Goal: Task Accomplishment & Management: Use online tool/utility

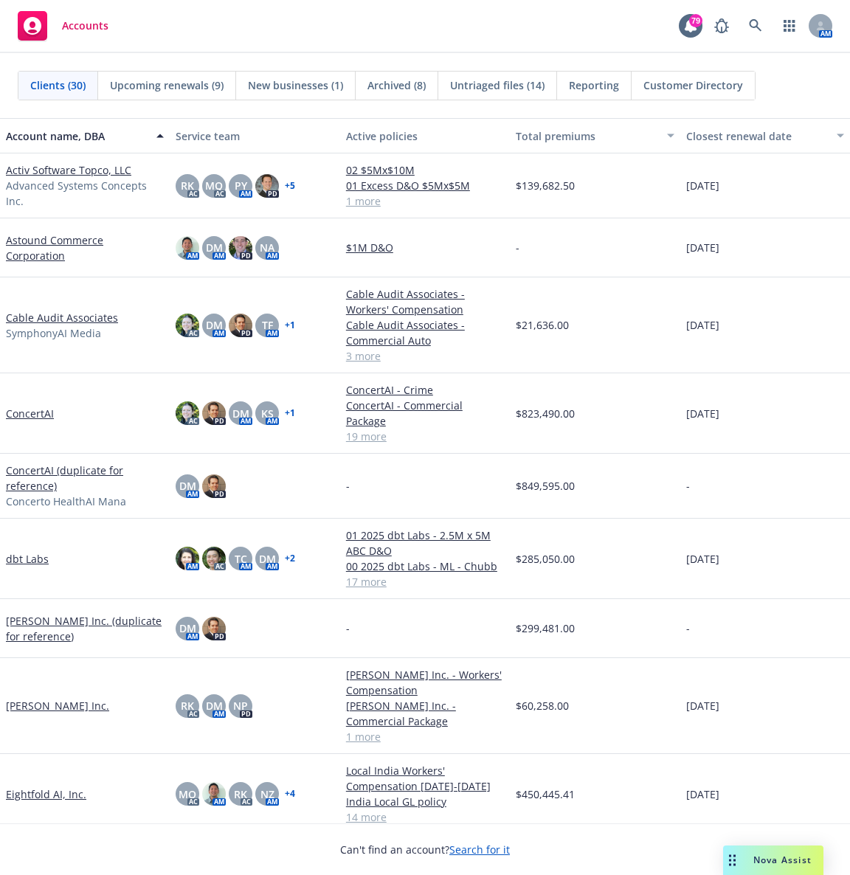
click at [533, 28] on div "Accounts 79 AM" at bounding box center [425, 26] width 850 height 53
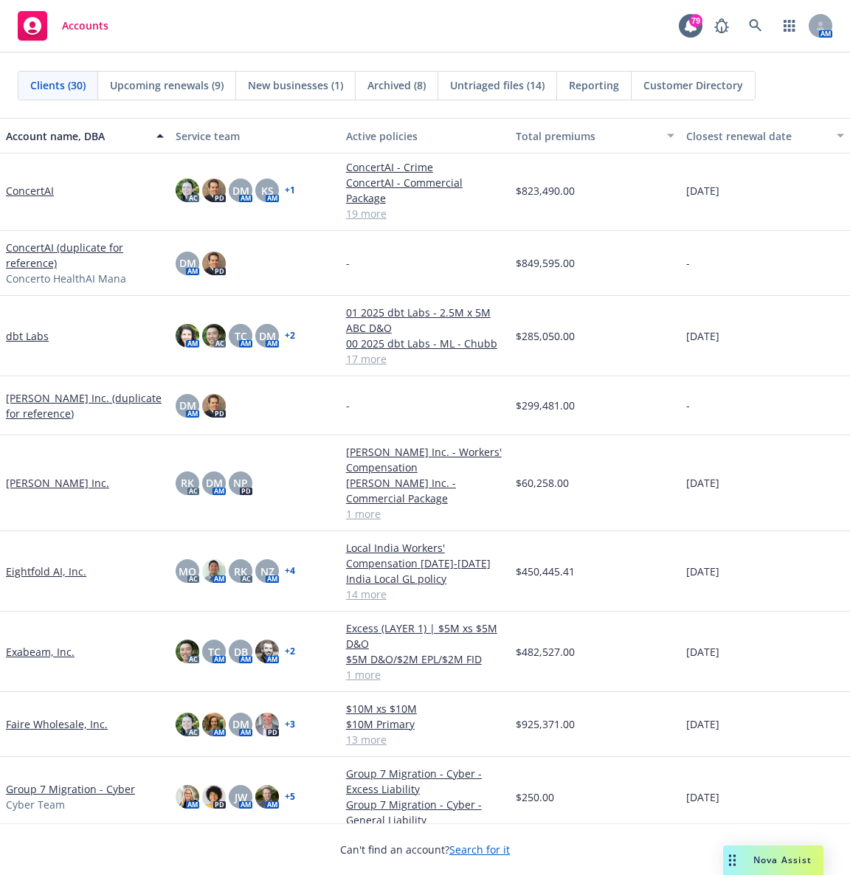
scroll to position [291, 0]
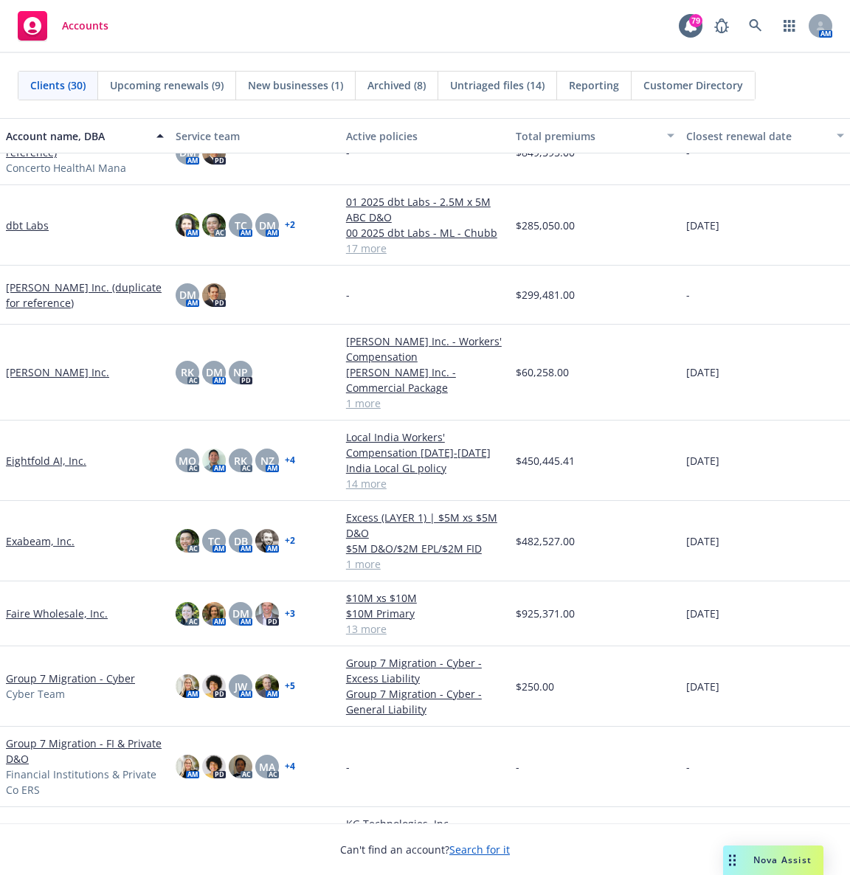
click at [52, 583] on link "Faire Wholesale, Inc." at bounding box center [57, 613] width 102 height 15
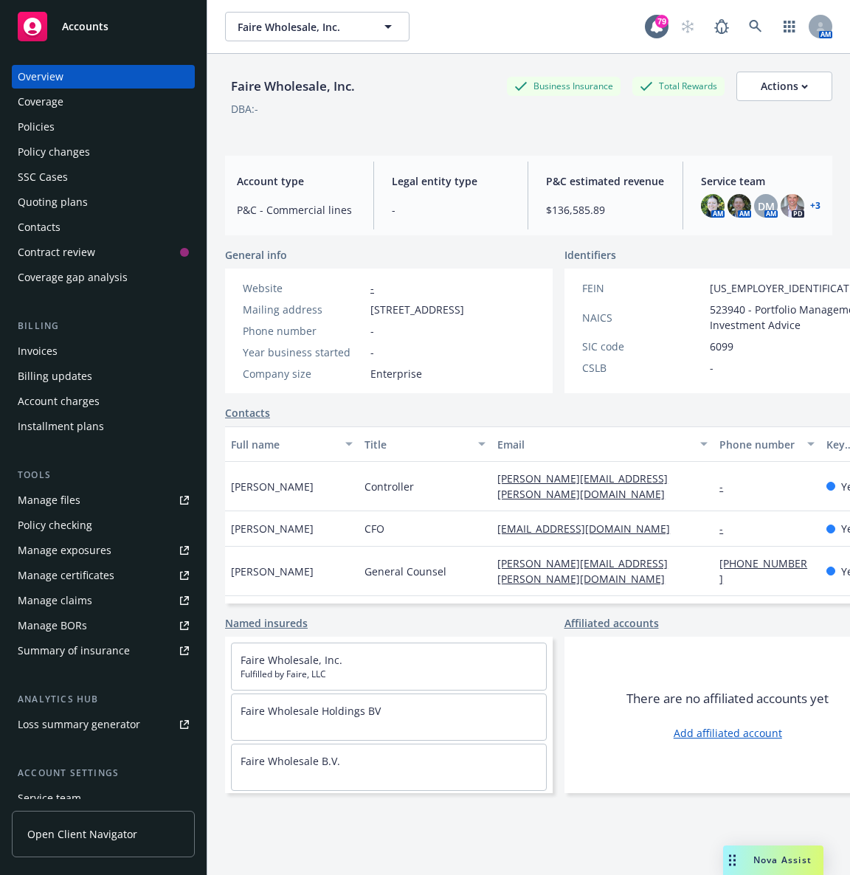
click at [77, 127] on div "Policies" at bounding box center [103, 127] width 171 height 24
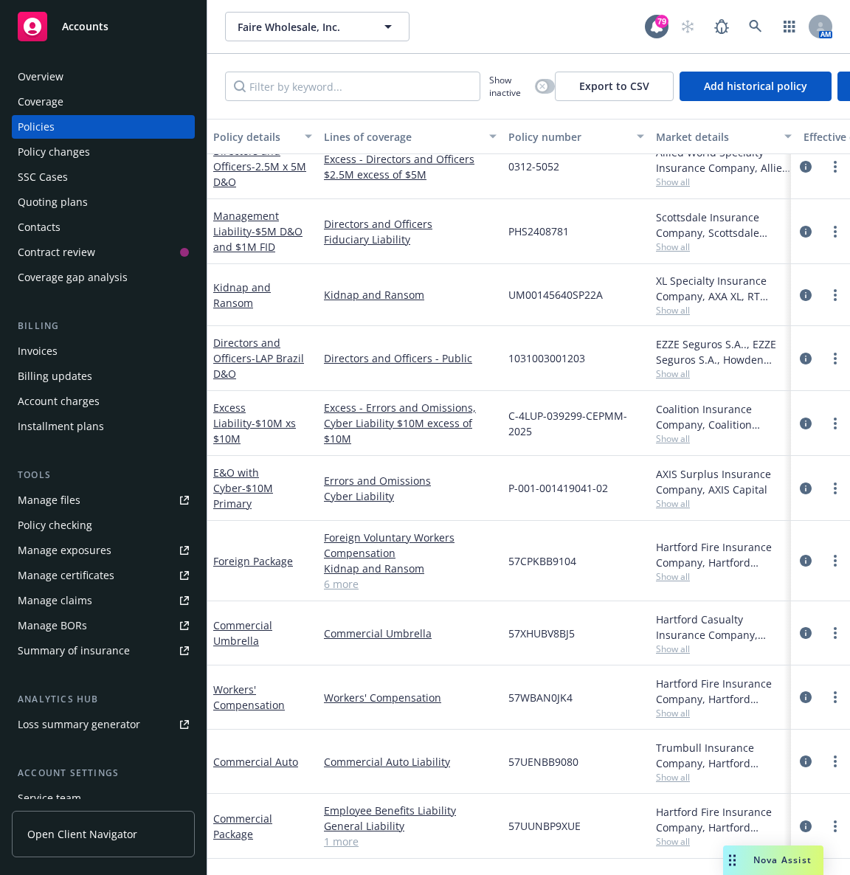
scroll to position [277, 0]
click at [382, 21] on icon "button" at bounding box center [388, 27] width 18 height 18
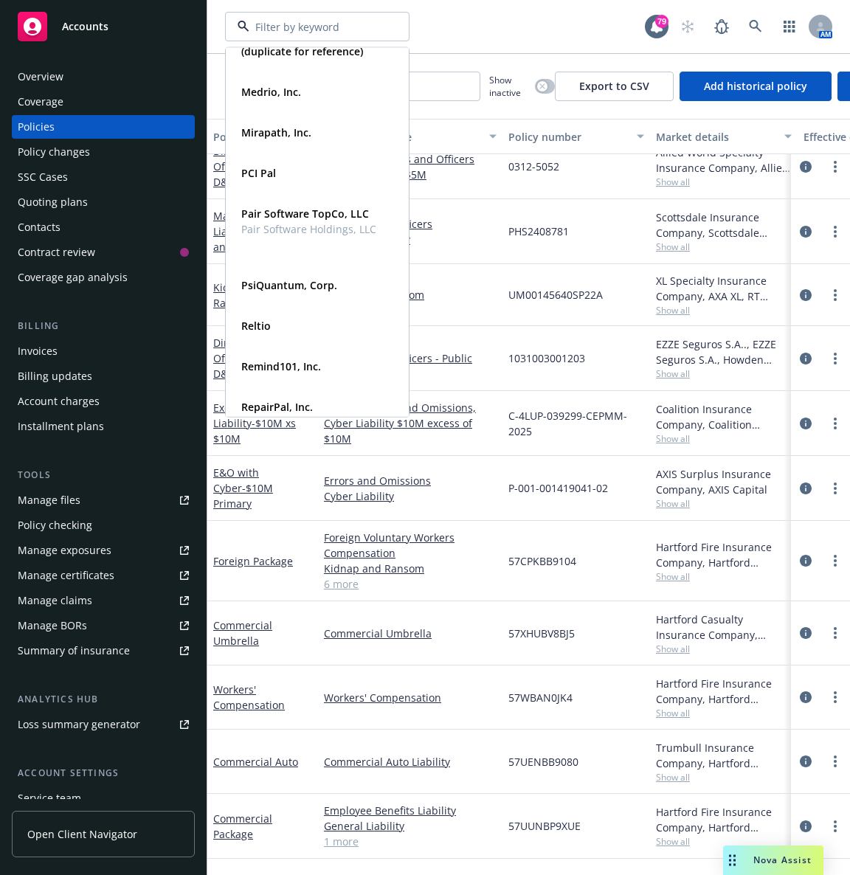
scroll to position [770, 0]
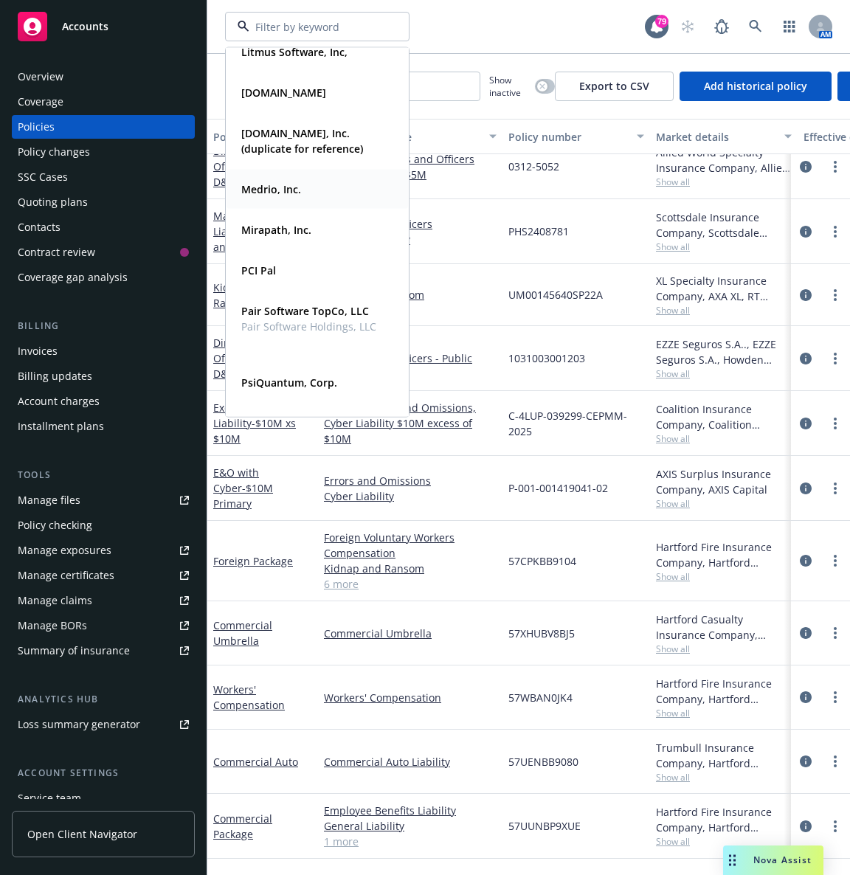
click at [252, 183] on strong "Medrio, Inc." at bounding box center [271, 189] width 60 height 14
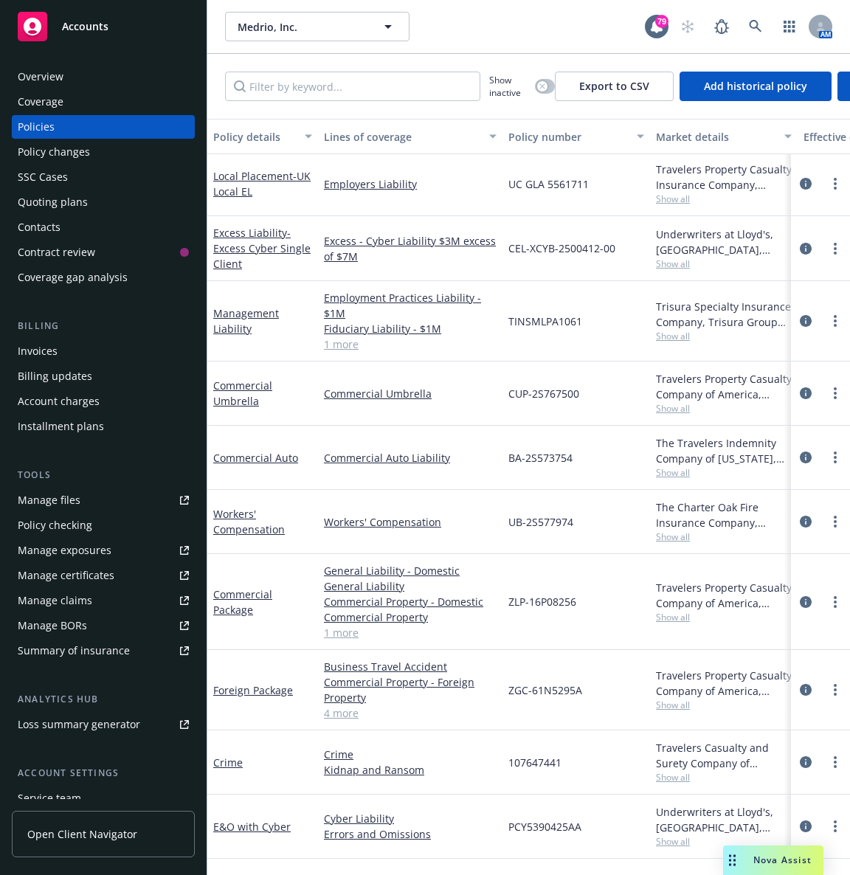
scroll to position [74, 0]
click at [514, 7] on div "Medrio, Inc. Medrio, Inc. 79 AM" at bounding box center [528, 26] width 643 height 53
click at [300, 34] on button "Medrio, Inc." at bounding box center [317, 27] width 184 height 30
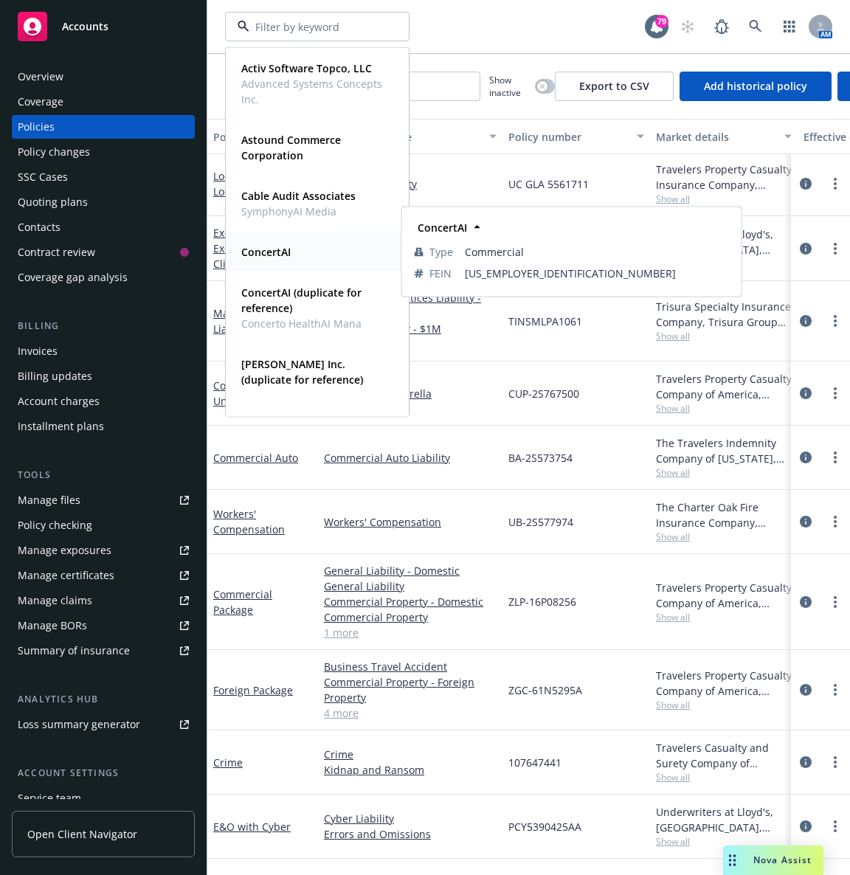
click at [272, 255] on strong "ConcertAI" at bounding box center [265, 252] width 49 height 14
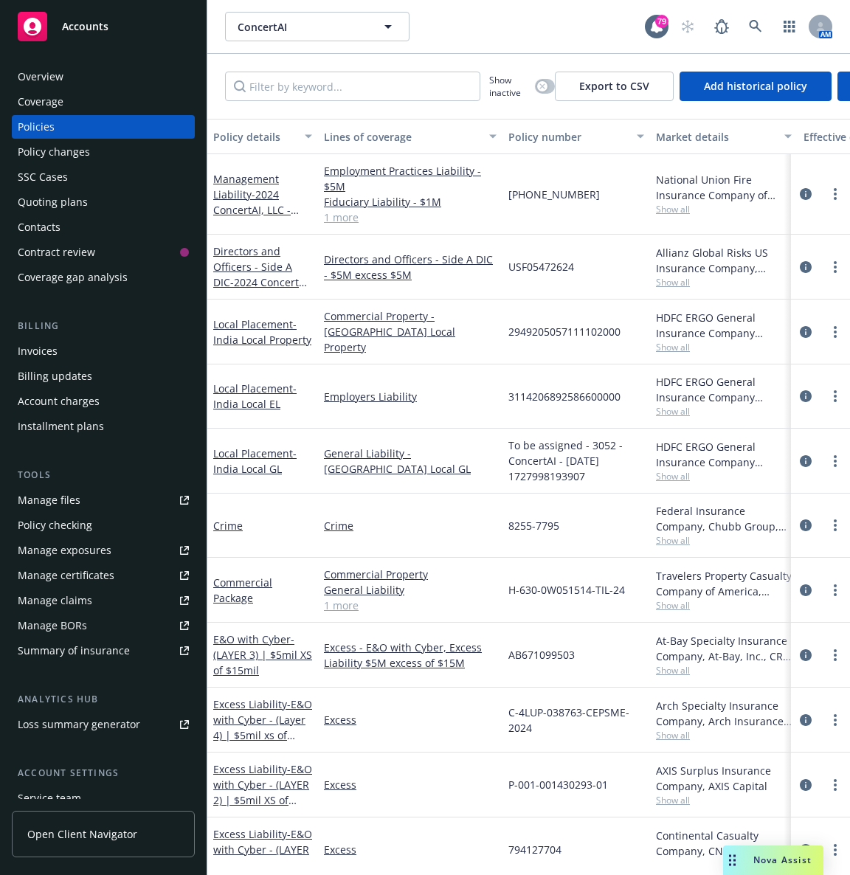
click at [94, 205] on div "Quoting plans" at bounding box center [103, 202] width 171 height 24
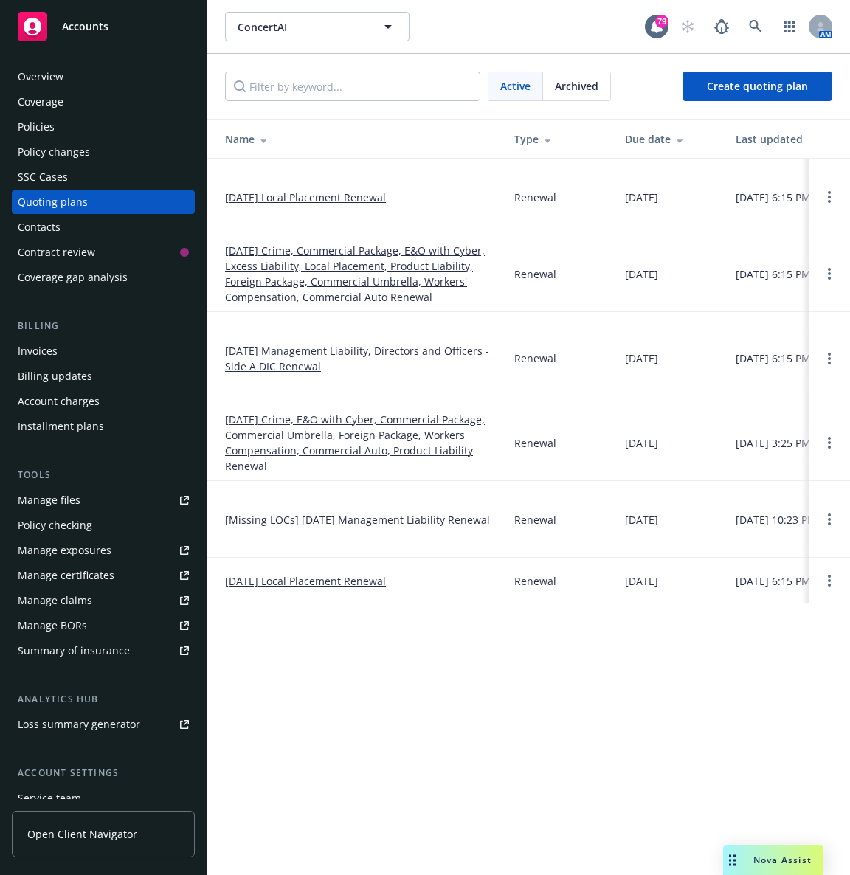
click at [312, 265] on link "[DATE] Crime, Commercial Package, E&O with Cyber, Excess Liability, Local Place…" at bounding box center [358, 274] width 266 height 62
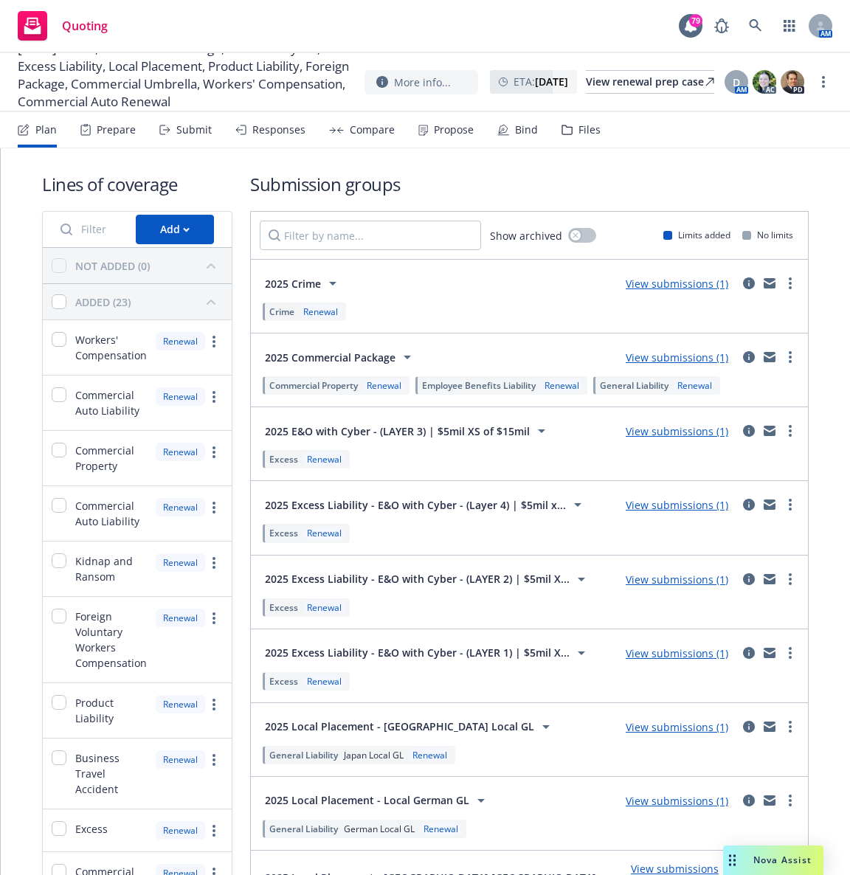
click at [198, 131] on div "Submit" at bounding box center [193, 130] width 35 height 12
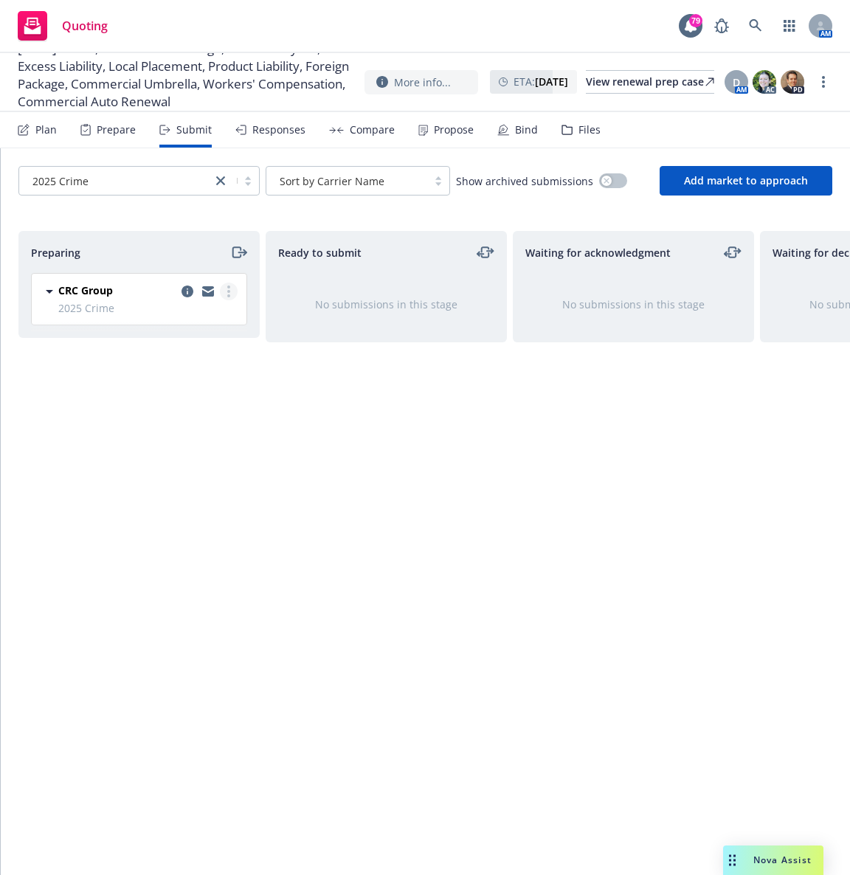
click at [228, 291] on circle "more" at bounding box center [228, 291] width 3 height 3
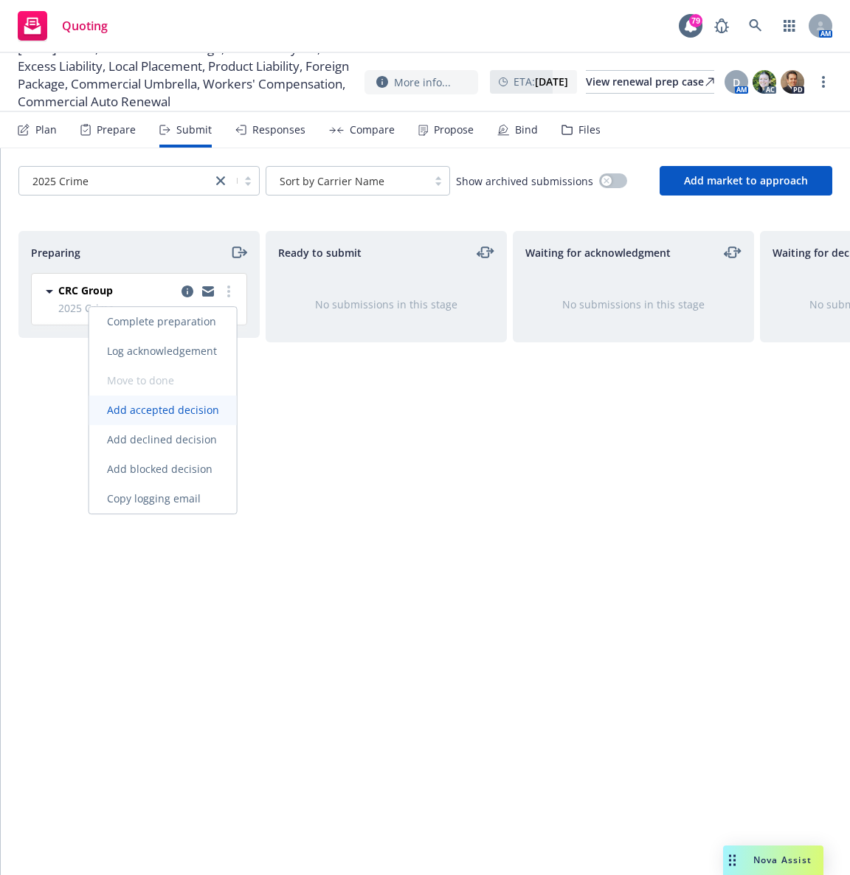
click at [202, 410] on span "Add accepted decision" at bounding box center [163, 410] width 148 height 14
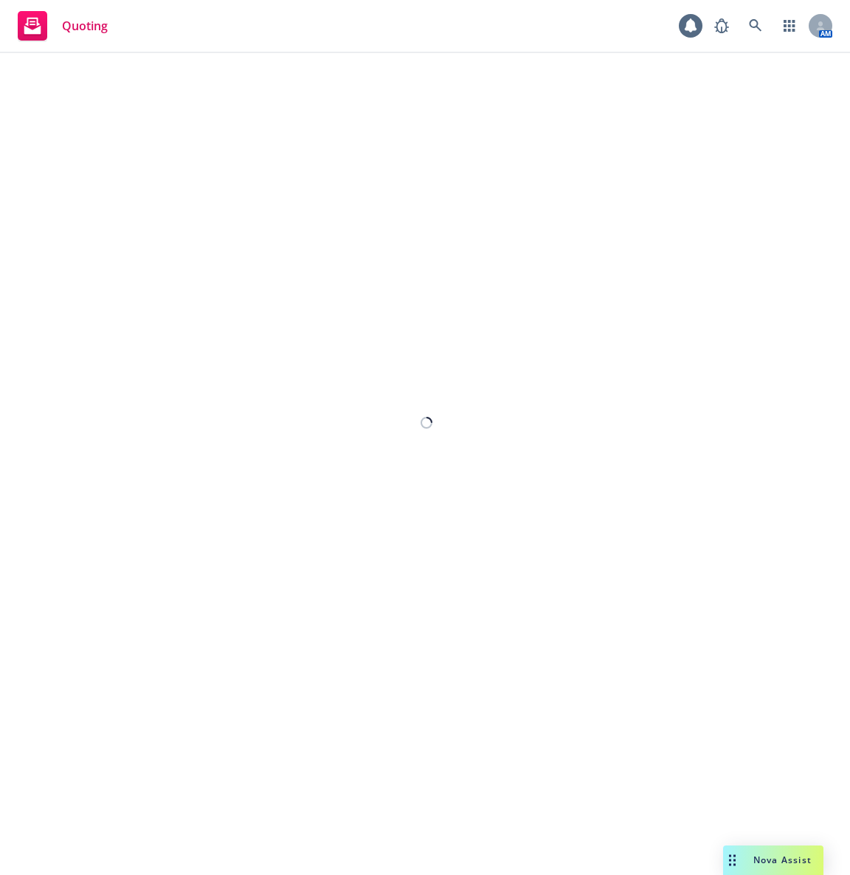
select select "12"
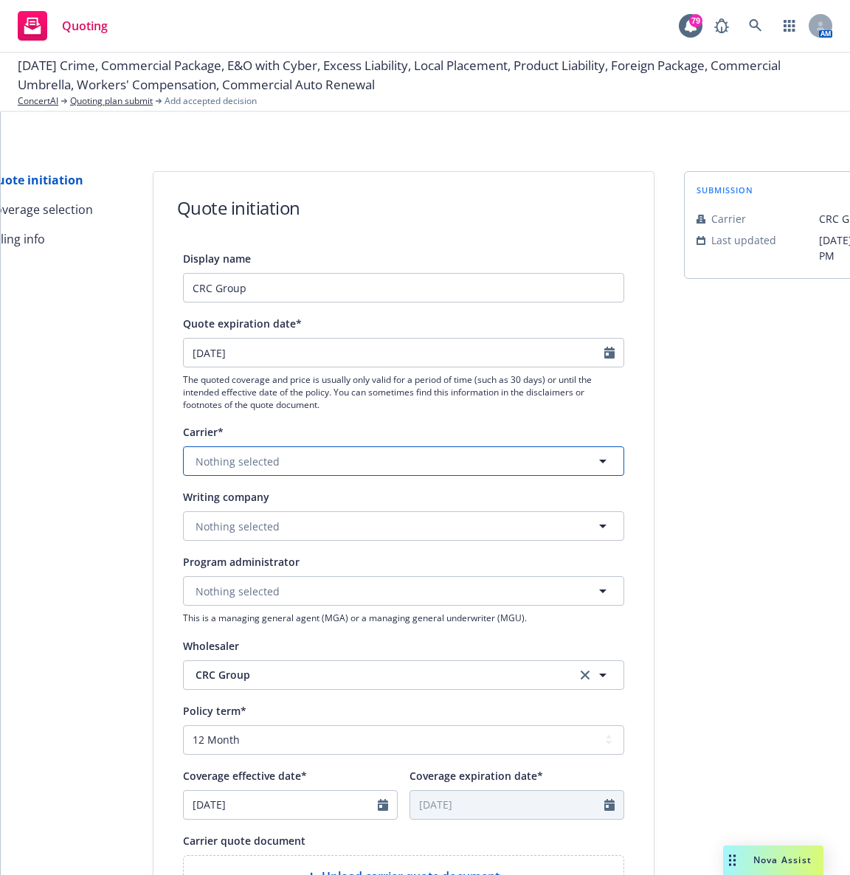
click at [287, 469] on button "Nothing selected" at bounding box center [403, 461] width 441 height 30
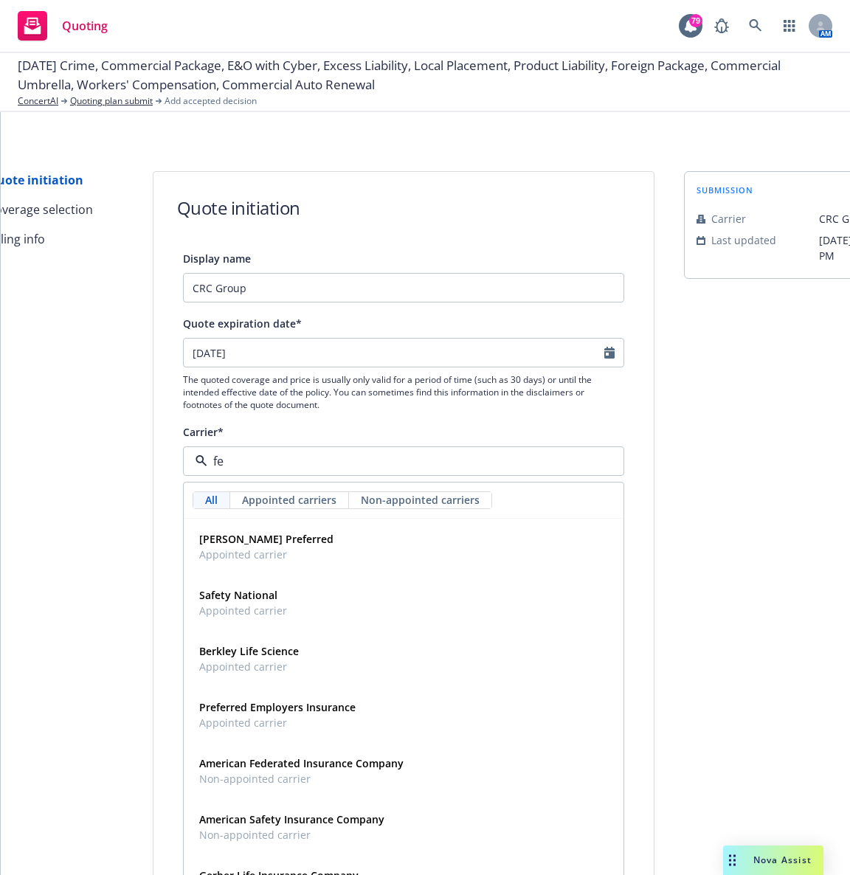
type input "f"
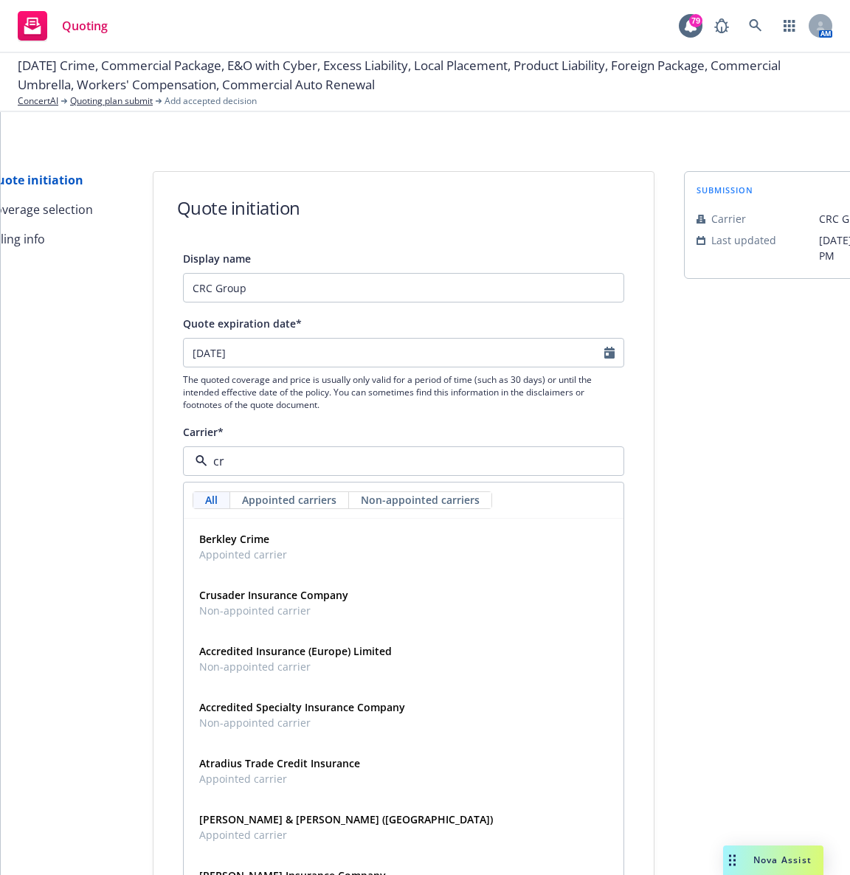
type input "c"
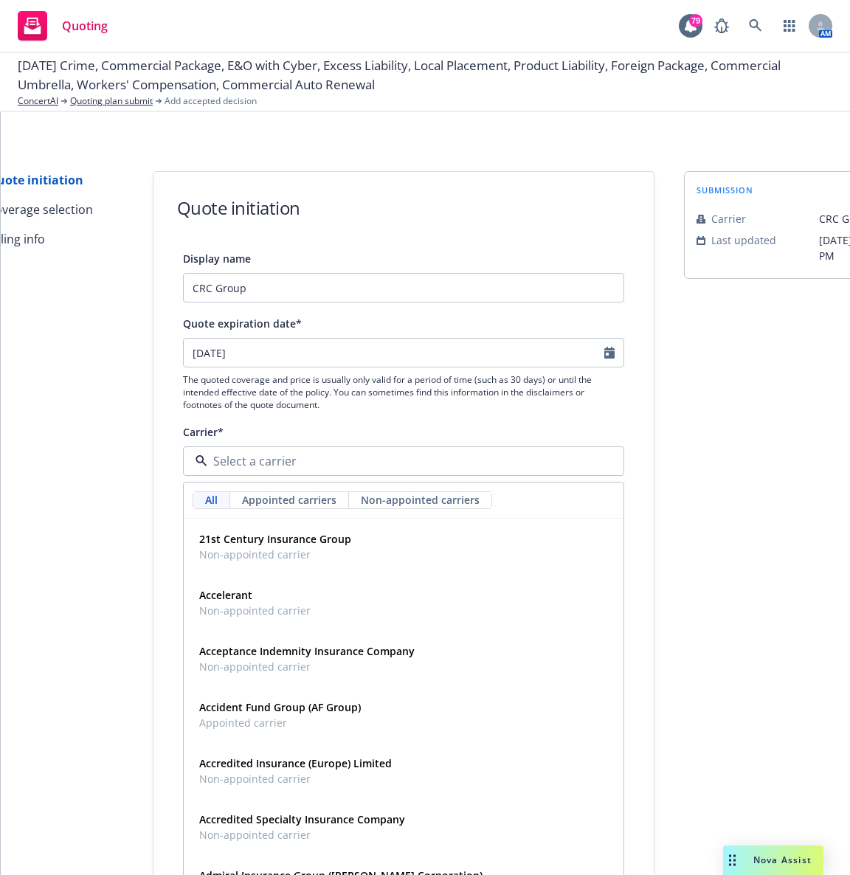
click at [311, 434] on div "Carrier*" at bounding box center [403, 432] width 441 height 18
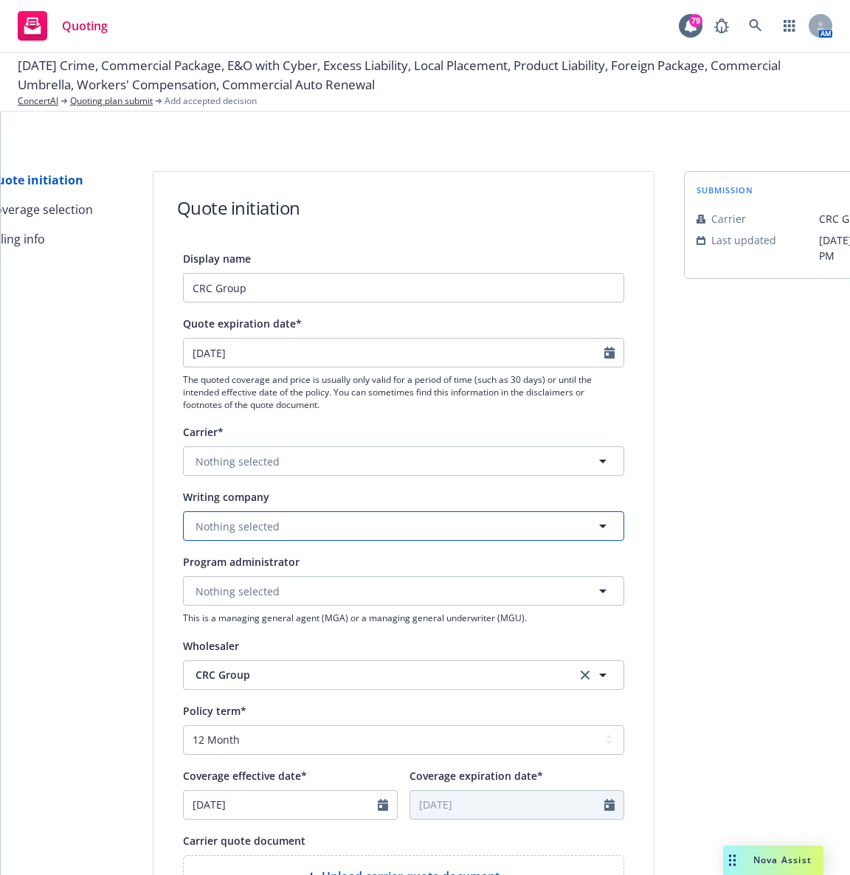
click at [259, 539] on button "Nothing selected" at bounding box center [403, 526] width 441 height 30
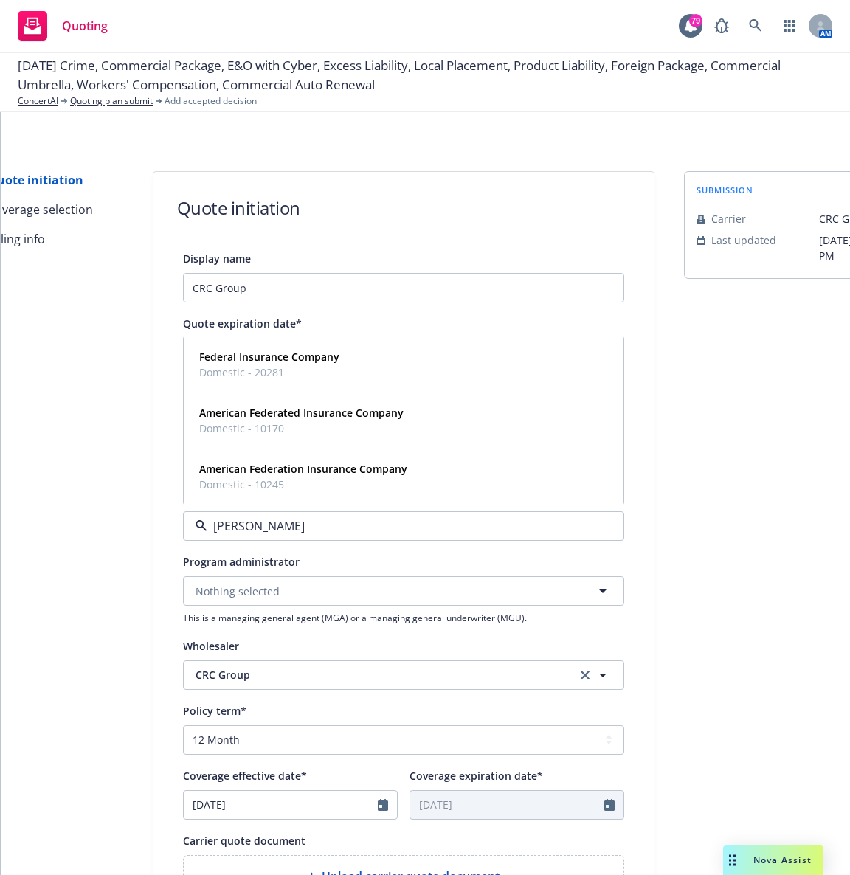
type input "federa"
click at [223, 353] on strong "Federal Insurance Company" at bounding box center [269, 357] width 140 height 14
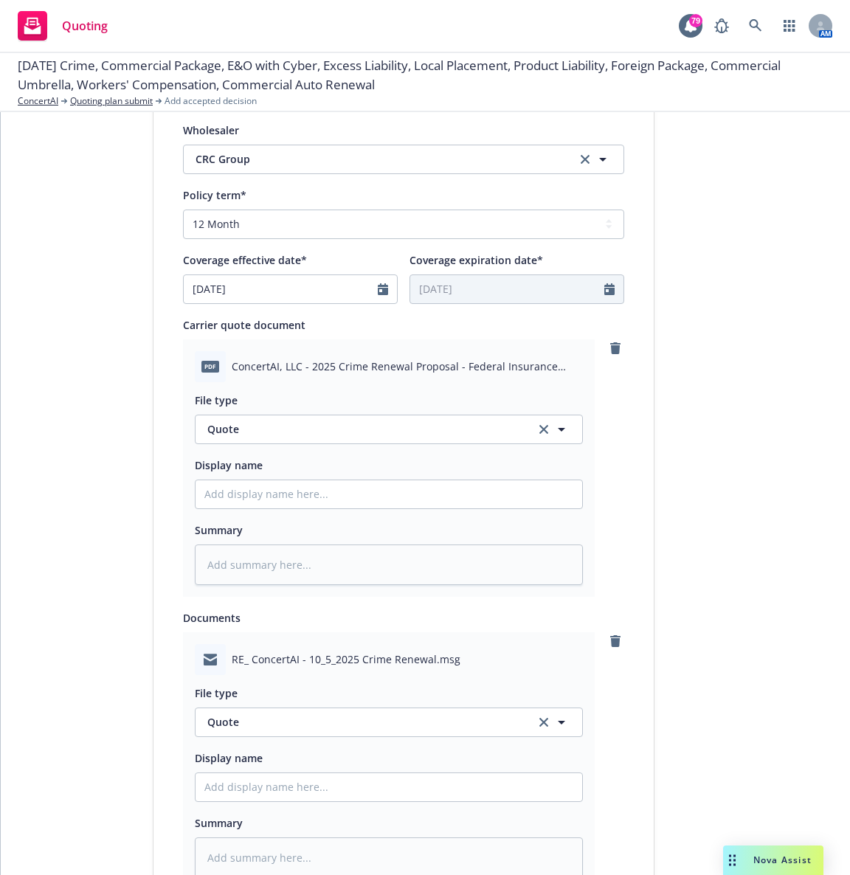
scroll to position [516, 0]
click at [218, 491] on input "Display name" at bounding box center [389, 494] width 387 height 28
type textarea "x"
type input "2"
type textarea "x"
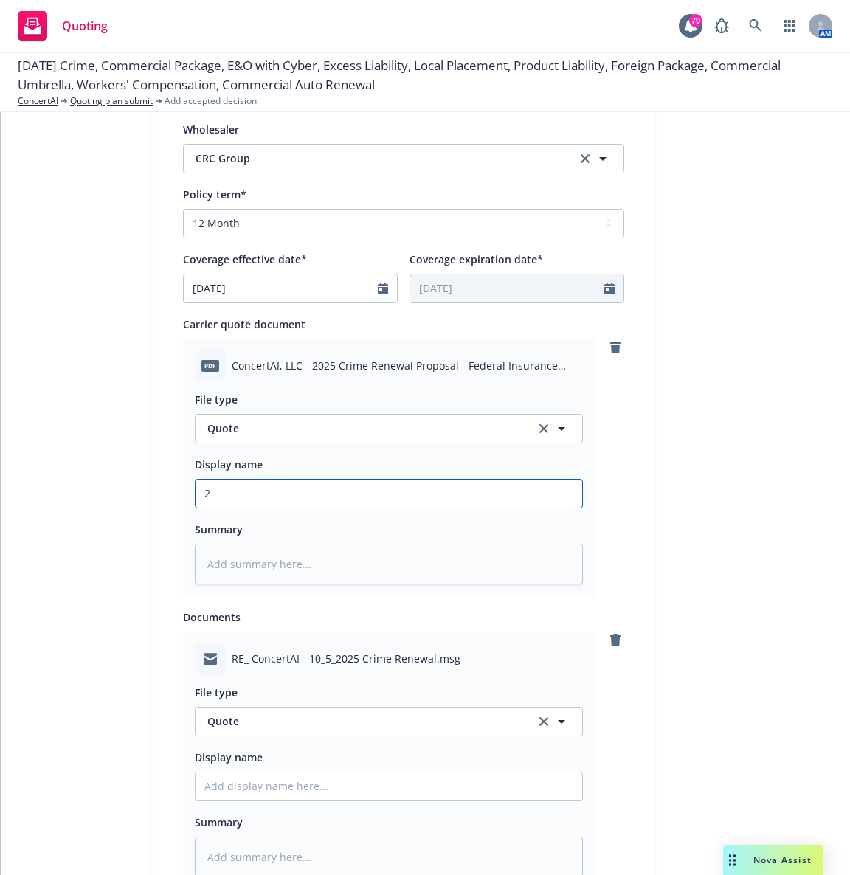
type input "25"
type textarea "x"
type input "25-"
type textarea "x"
type input "25-2"
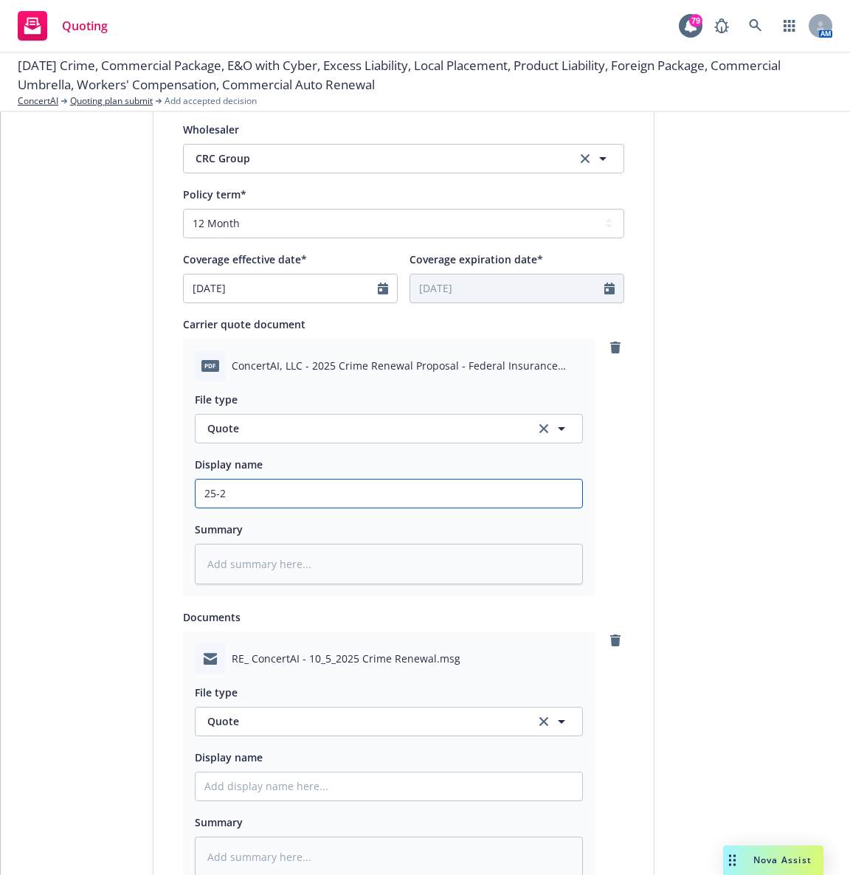
type textarea "x"
type input "25-"
type textarea "x"
type input "25"
type textarea "x"
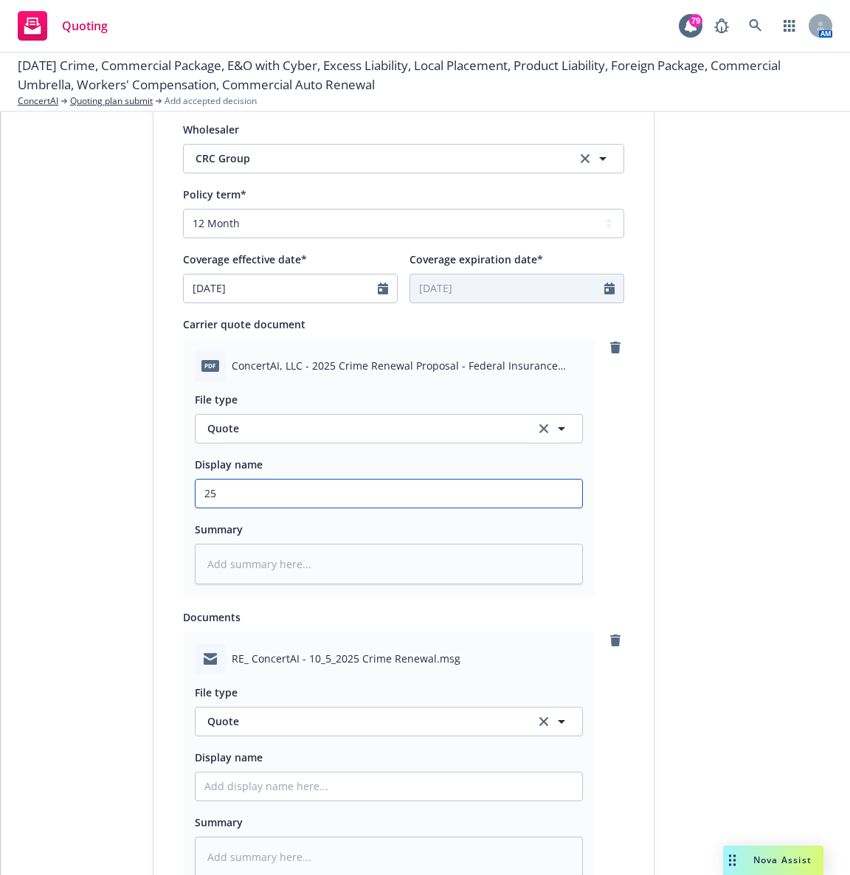
type input "2"
type textarea "x"
type input "C"
type textarea "x"
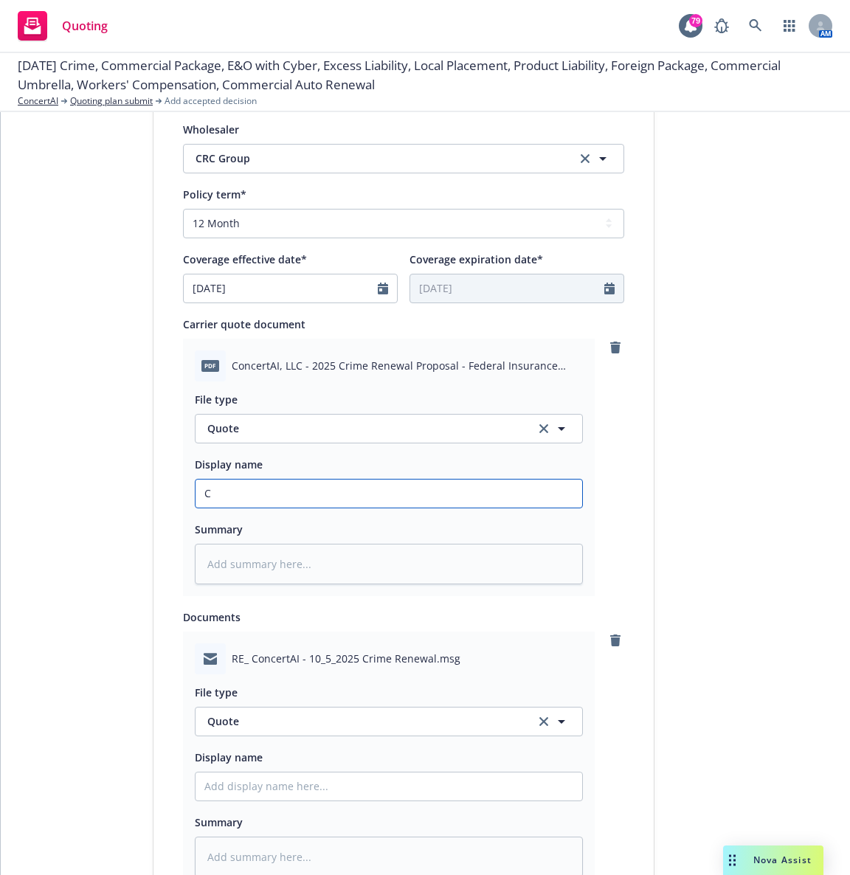
type input "CA"
type textarea "x"
type input "CAI"
type textarea "x"
type input "CAI"
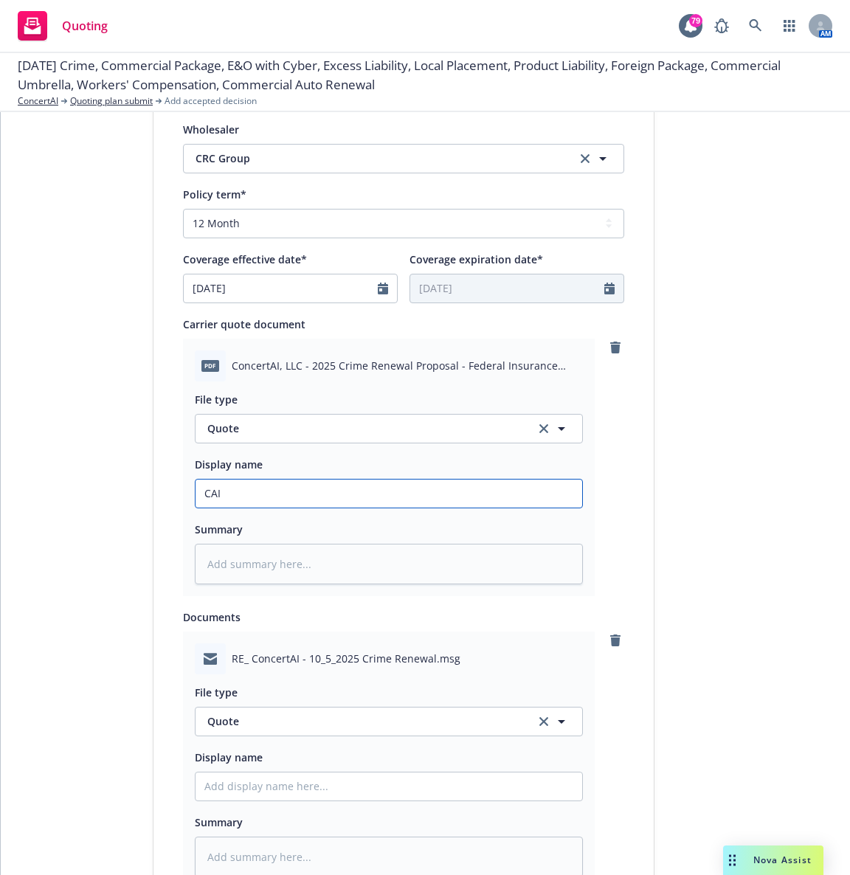
type textarea "x"
type input "CAI 2"
type textarea "x"
type input "CAI 25"
type textarea "x"
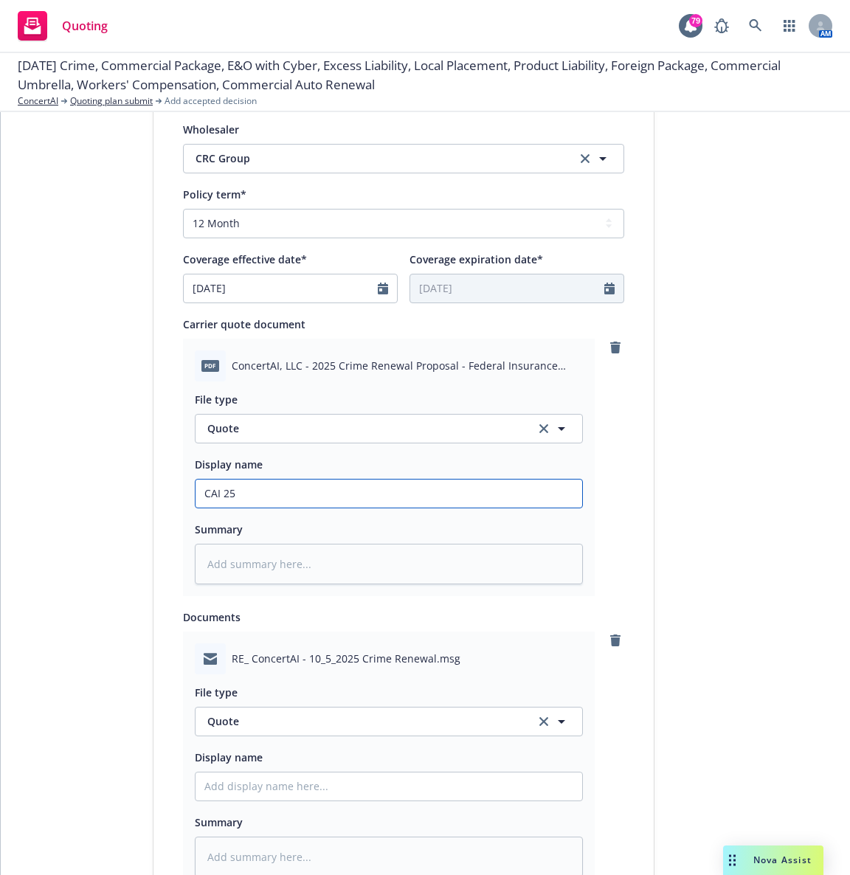
type input "CAI 25-"
type textarea "x"
type input "CAI 25-2"
type textarea "x"
type input "CAI 25-26"
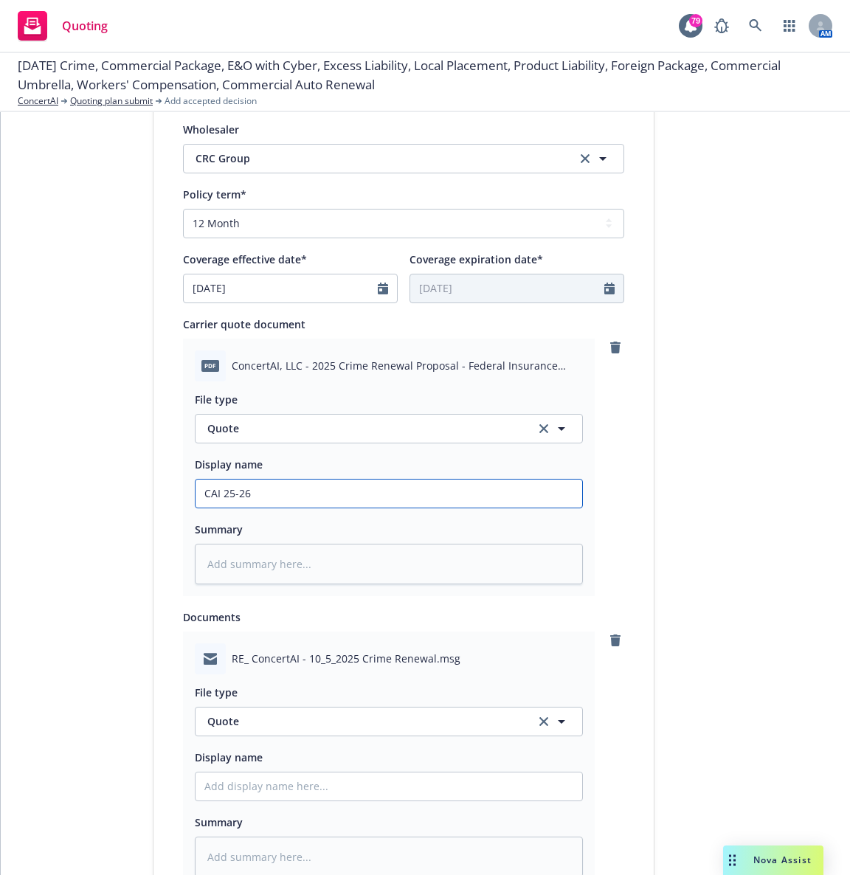
type textarea "x"
type input "CAI 25-26"
type textarea "x"
type input "CAI 25-26 C"
type textarea "x"
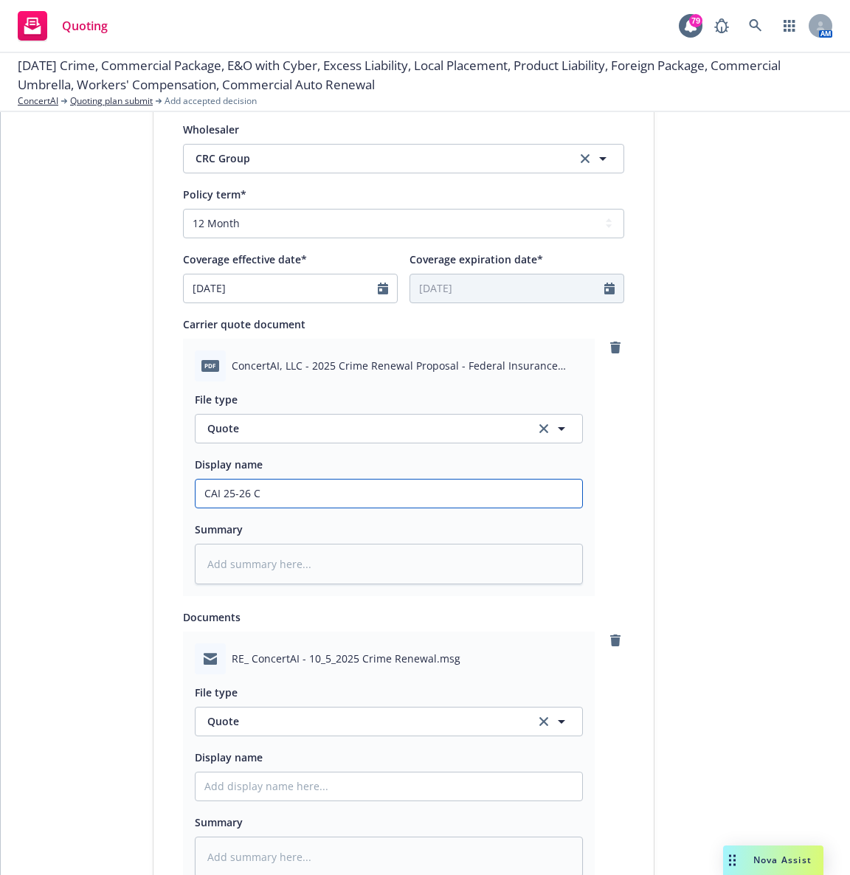
type input "CAI 25-26 Cr"
type textarea "x"
type input "CAI 25-26 Cri"
type textarea "x"
type input "CAI 25-26 Crim"
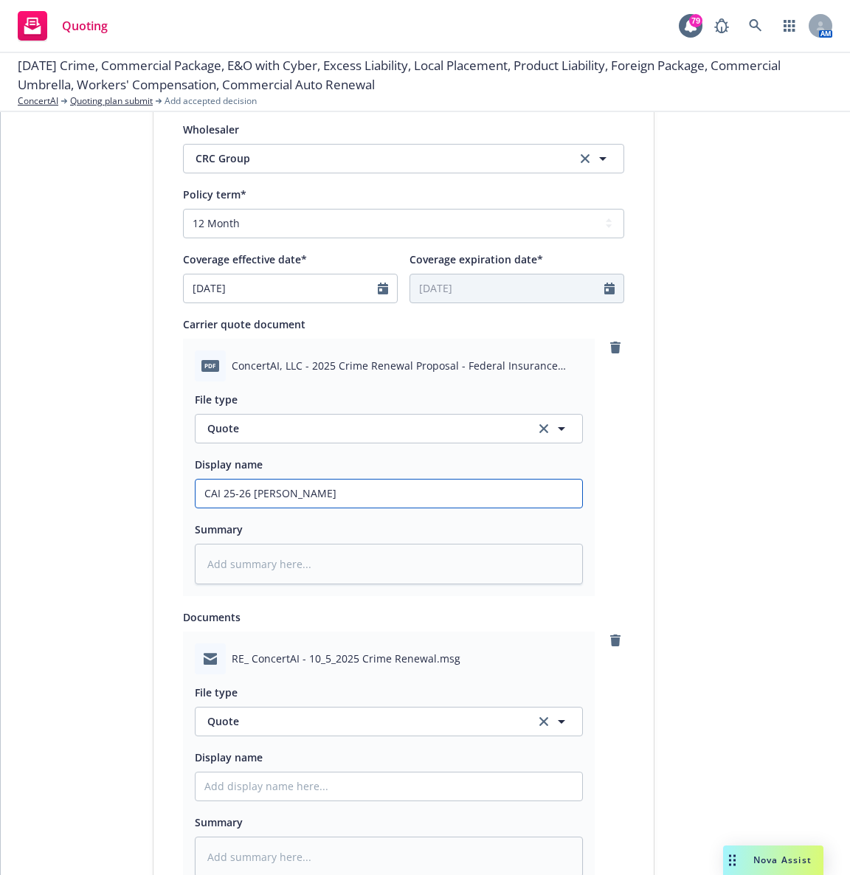
type textarea "x"
type input "CAI 25-26 Crime"
type textarea "x"
type input "CAI 25-26 Crime"
type textarea "x"
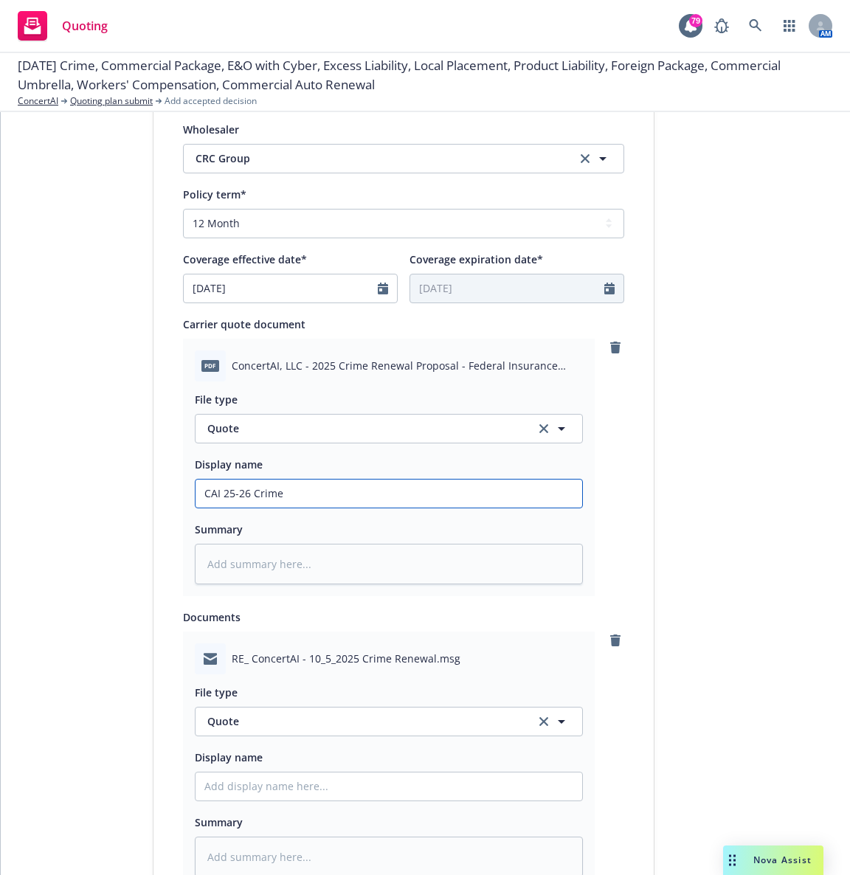
type input "CAI 25-26 Crime A"
type textarea "x"
type input "CAI 25-26 Crime At"
type textarea "x"
type input "CAI 25-26 Crime A"
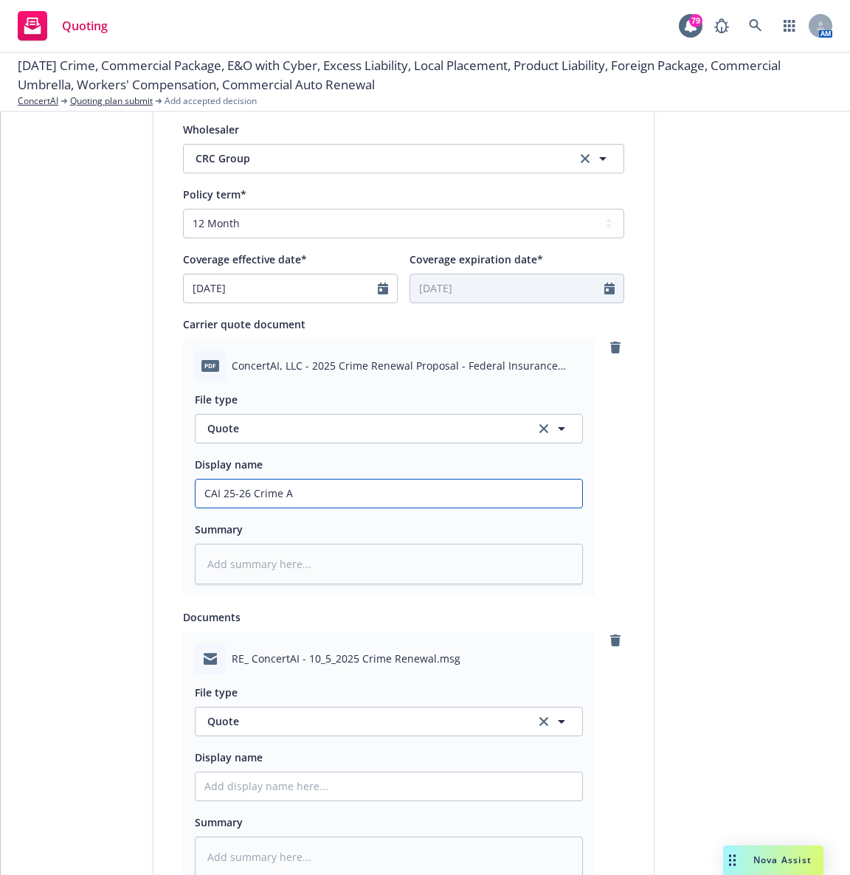
type textarea "x"
type input "CAI 25-26 Crime Au"
type textarea "x"
type input "CAI 25-26 Crime Auo"
type textarea "x"
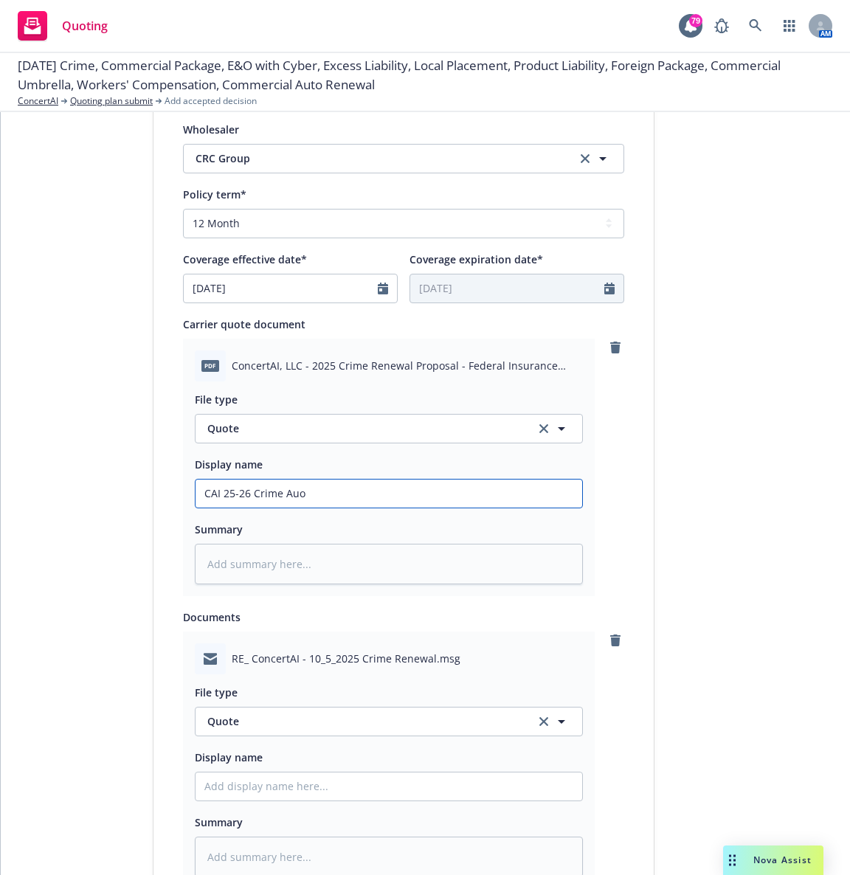
type input "CAI 25-26 Crime Au"
type textarea "x"
type input "CAI 25-26 Crime Aut"
type textarea "x"
type input "CAI 25-26 Crime Auto"
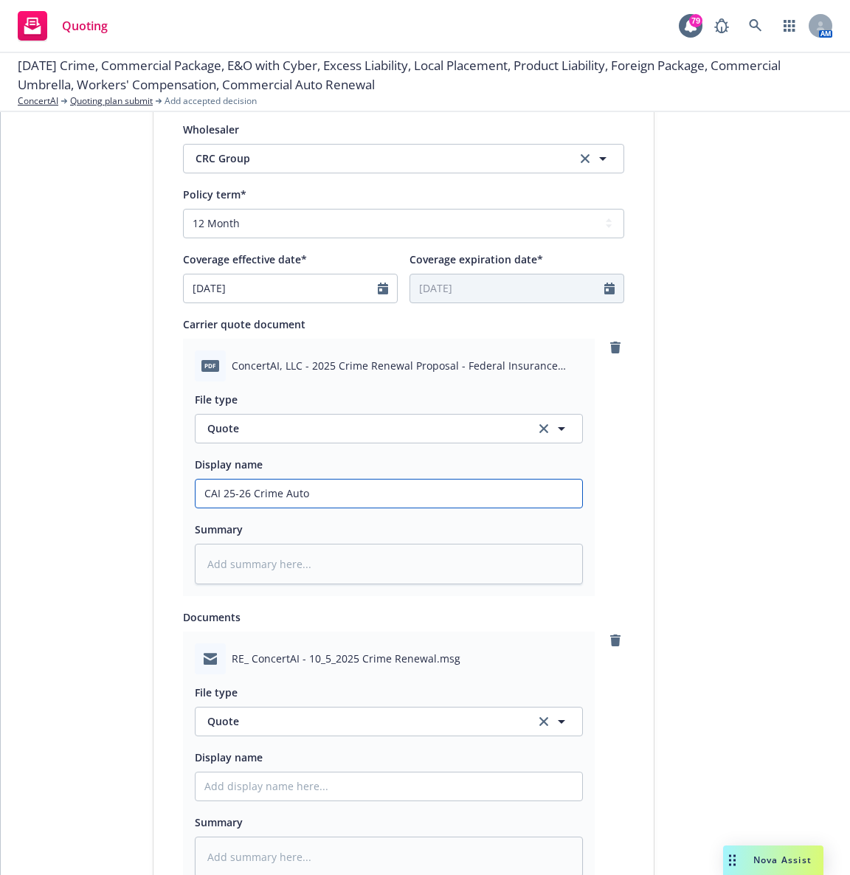
type textarea "x"
type input "CAI 25-26 Crime Autom"
type textarea "x"
type input "CAI 25-26 Crime Automa"
type textarea "x"
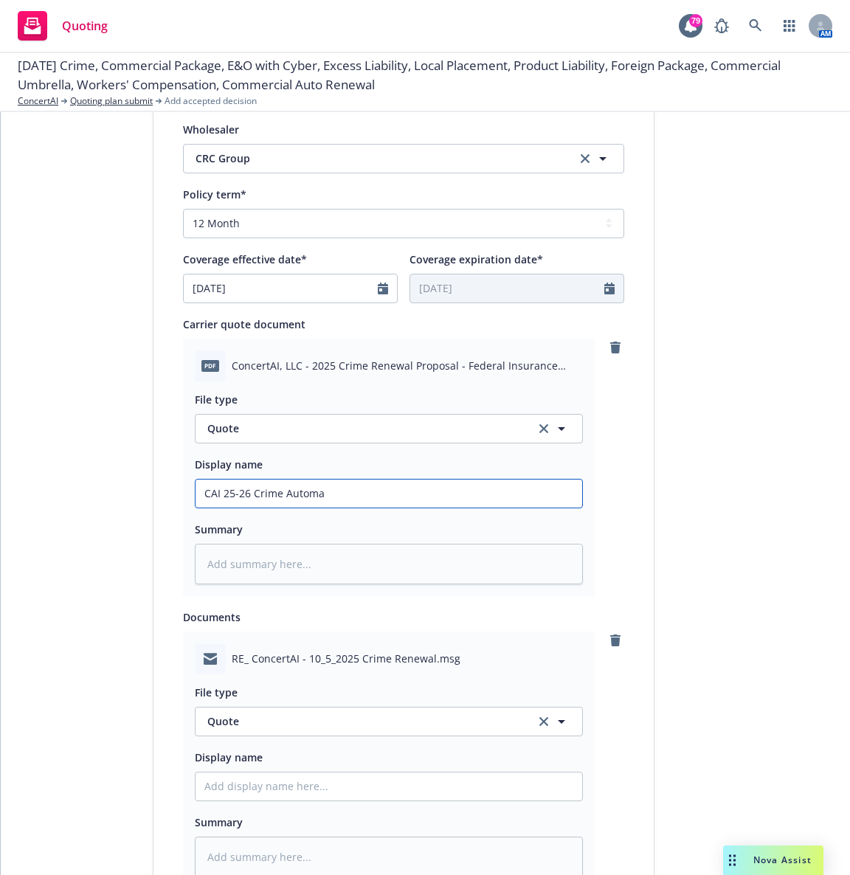
type input "CAI 25-26 Crime Automat"
type textarea "x"
type input "CAI 25-26 Crime Automati"
type textarea "x"
type input "CAI 25-26 Crime Automatic"
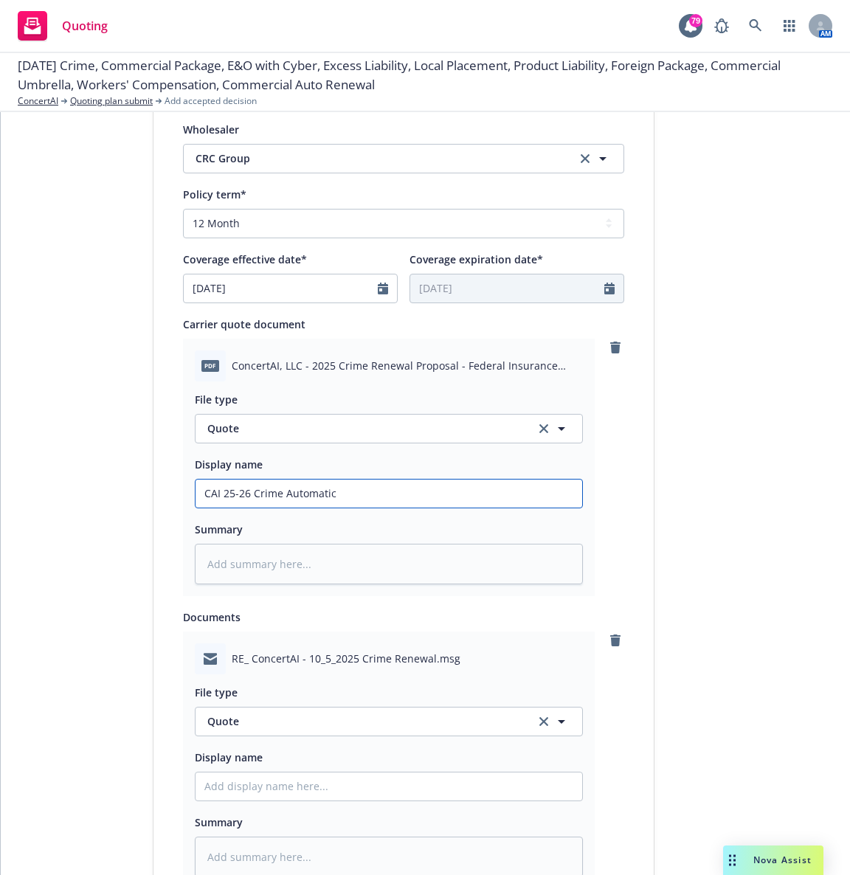
type textarea "x"
type input "CAI 25-26 Crime Automatic"
type textarea "x"
type input "CAI 25-26 Crime Automatic R"
type textarea "x"
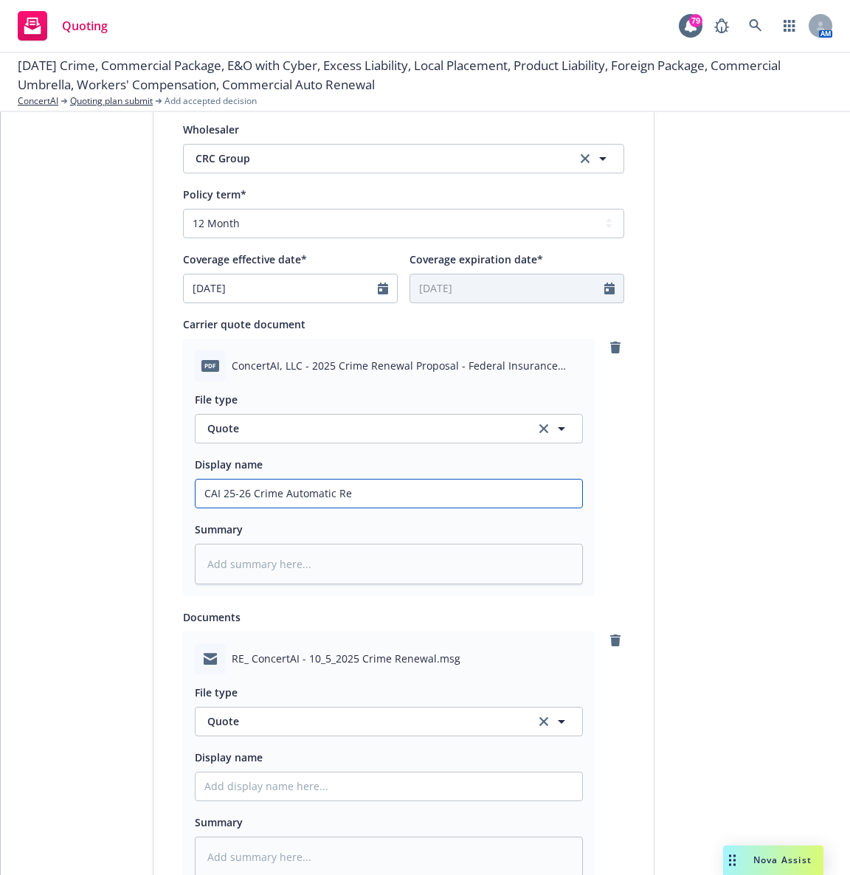
type input "CAI 25-26 Crime Automatic Ren"
type textarea "x"
type input "CAI 25-26 Crime Automatic Rene"
type textarea "x"
type input "CAI 25-26 Crime Automatic Renew"
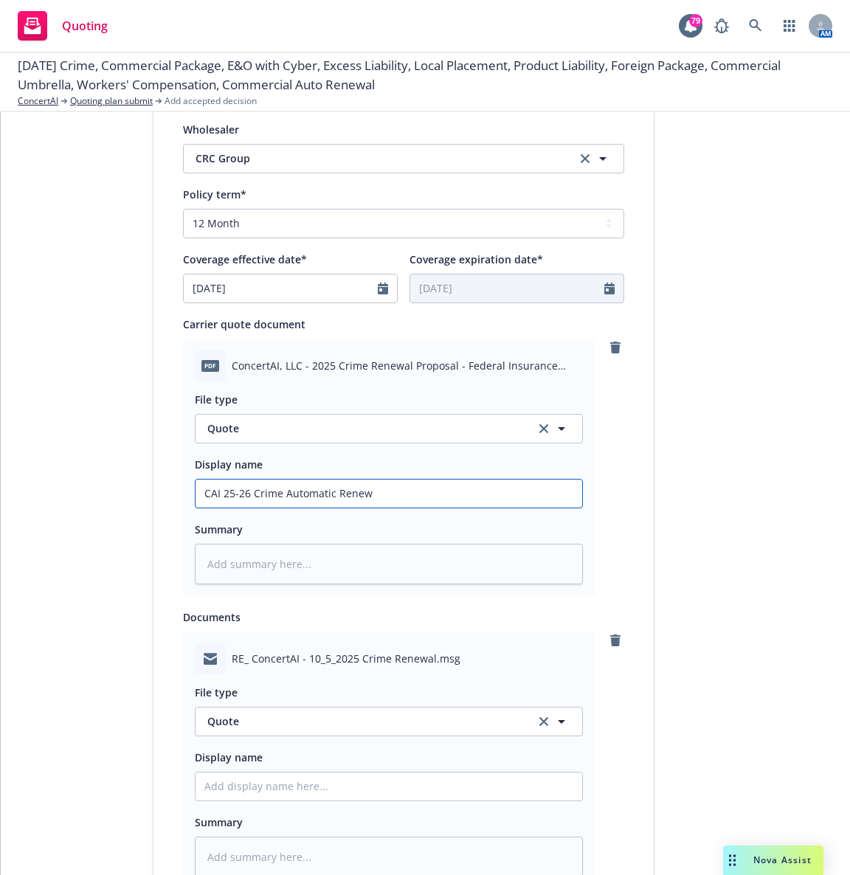
type textarea "x"
type input "CAI 25-26 Crime Automatic Renewal"
type textarea "x"
type input "CAI 25-26 Crime Automatic Renewal"
drag, startPoint x: 389, startPoint y: 485, endPoint x: 277, endPoint y: 485, distance: 111.4
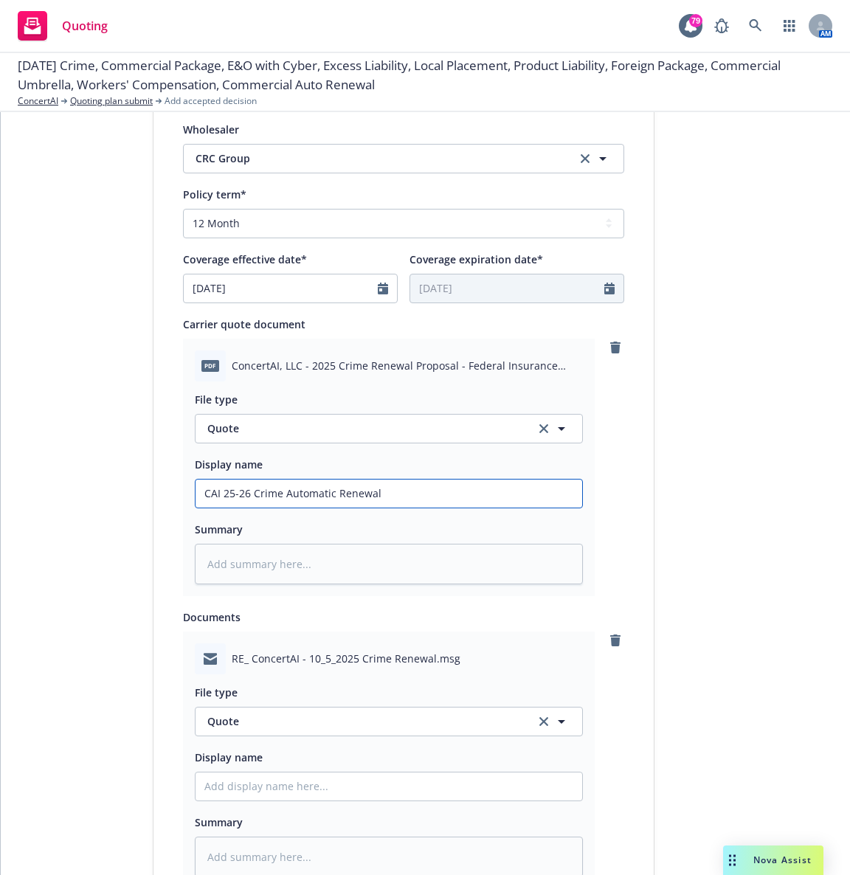
click at [277, 485] on input "CAI 25-26 Crime Automatic Renewal" at bounding box center [389, 494] width 387 height 28
type textarea "x"
type input "CAI 25-26 Crime C"
type textarea "x"
type input "CAI 25-26 Crime Ch"
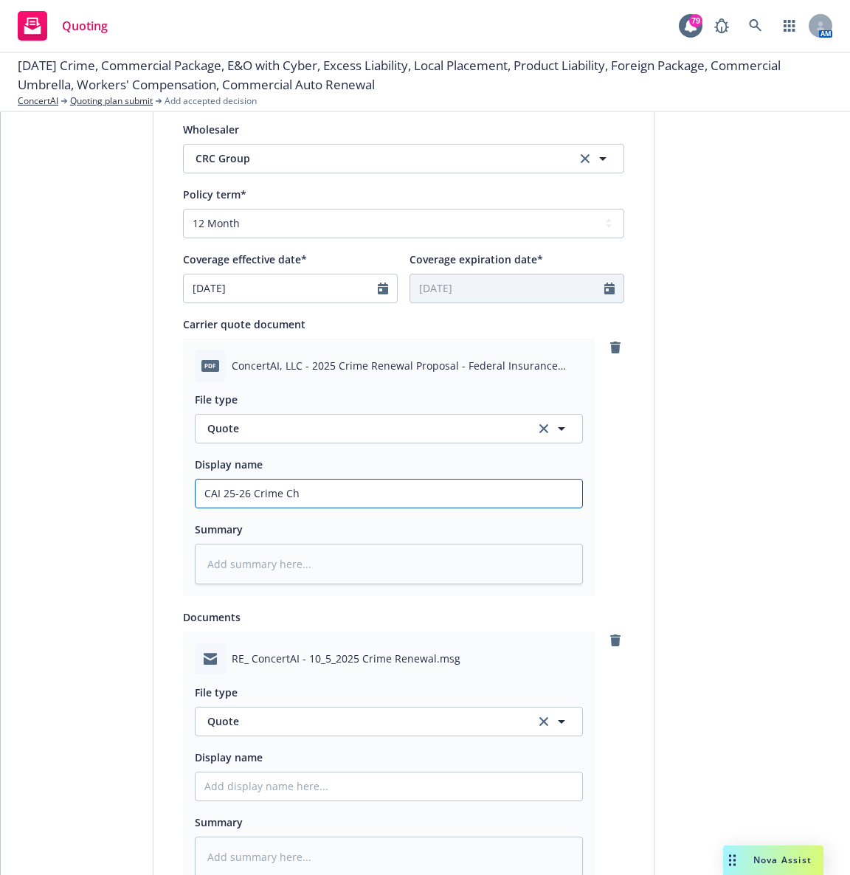
type textarea "x"
type input "CAI 25-26 Crime Chu"
type textarea "x"
type input "CAI 25-26 Crime Chub"
type textarea "x"
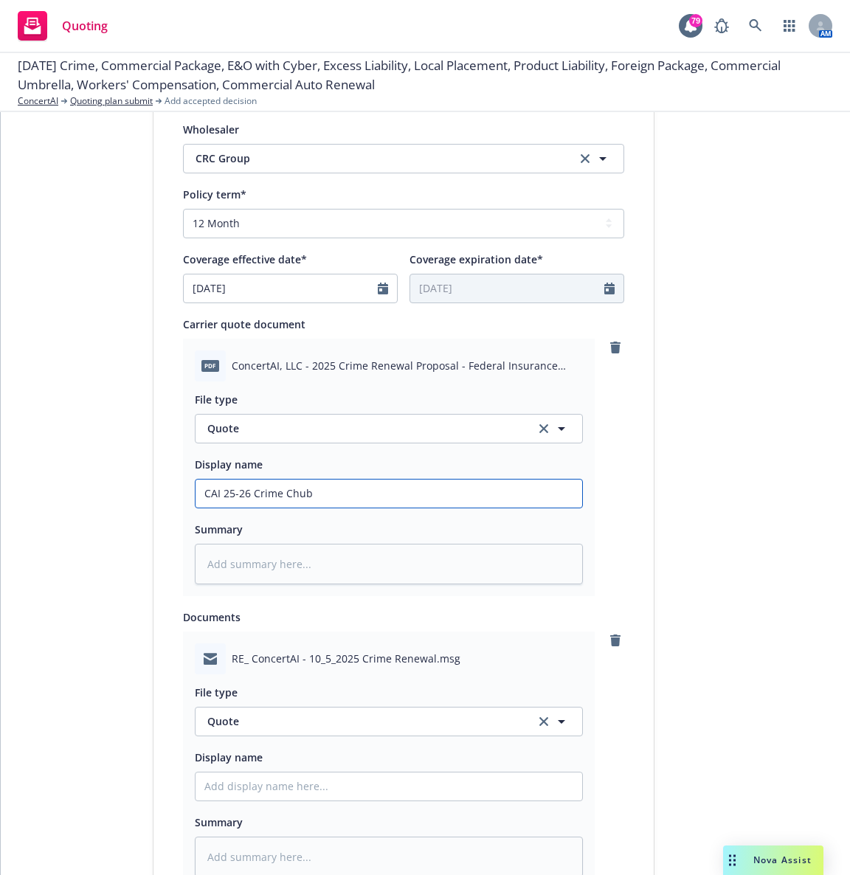
type input "CAI 25-26 Crime Chubb"
type textarea "x"
type input "CAI 25-26 Crime Chubb"
type textarea "x"
type input "CAI 25-26 Crime Chubb R"
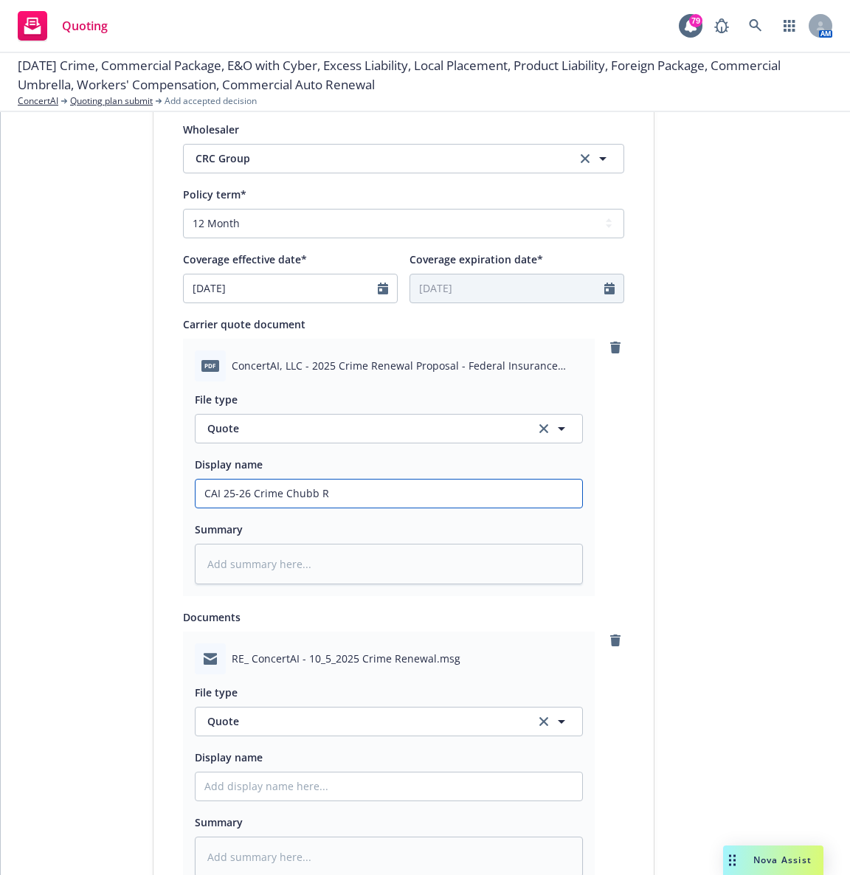
type textarea "x"
type input "CAI 25-26 Crime Chubb Ren"
type textarea "x"
type input "CAI 25-26 Crime Chubb Rene"
type textarea "x"
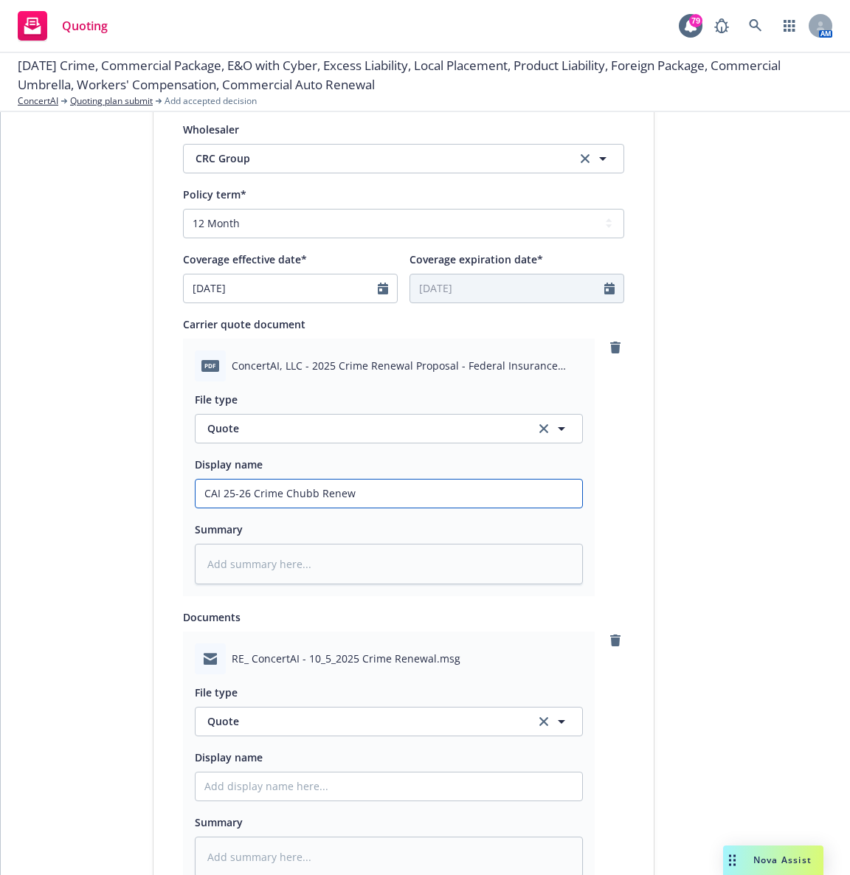
type input "CAI 25-26 Crime Chubb Renewa"
type textarea "x"
type input "CAI 25-26 Crime Chubb Renewal"
type textarea "x"
type input "CAI 25-26 Crime Chubb Renewal"
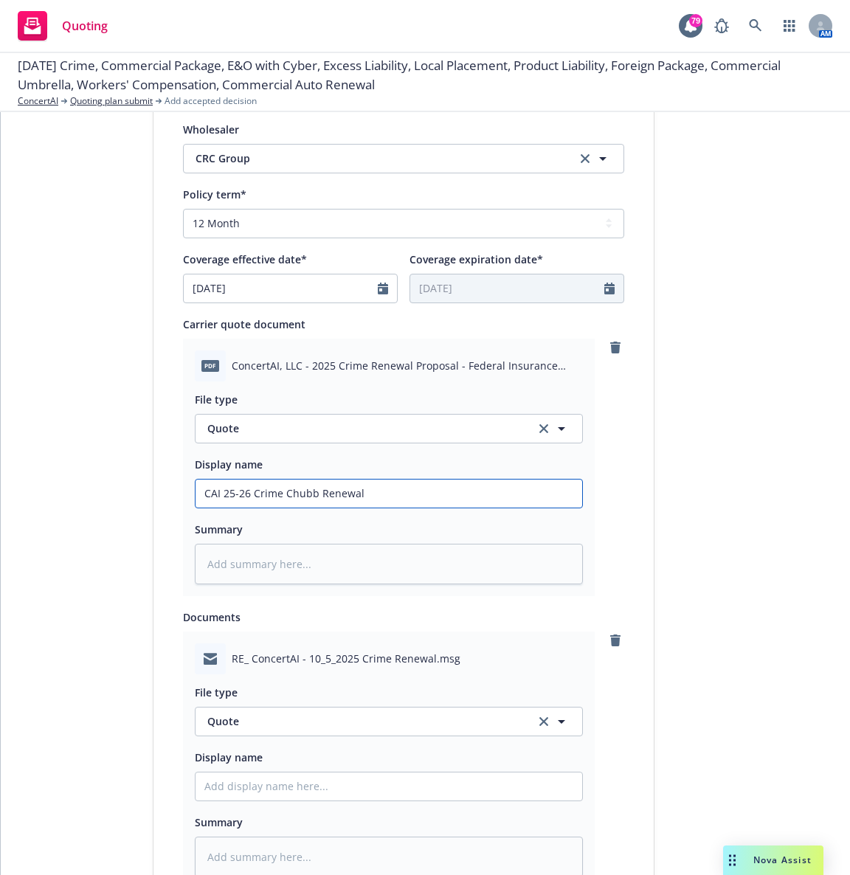
type textarea "x"
type input "CAI 25-26 Crime Chubb Renewal Q"
type textarea "x"
type input "CAI 25-26 Crime Chubb Renewal Qu"
type textarea "x"
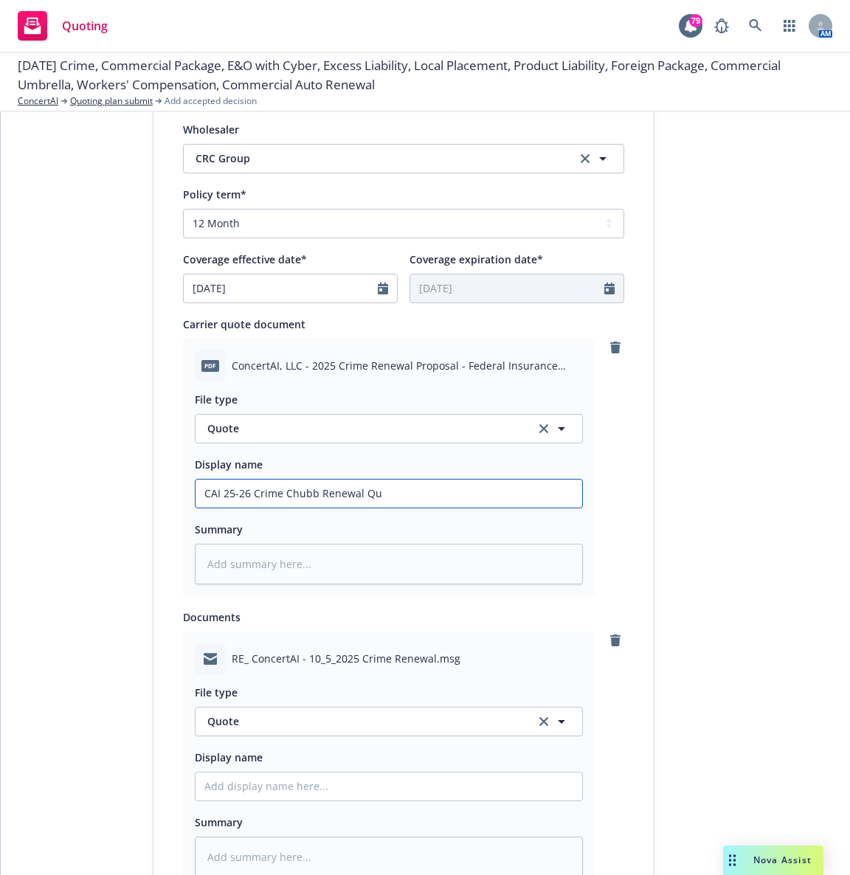
type input "CAI 25-26 Crime Chubb Renewal Quo"
type textarea "x"
type input "CAI 25-26 Crime Chubb Renewal Quot"
type textarea "x"
type input "CAI 25-26 Crime Chubb Renewal Quote"
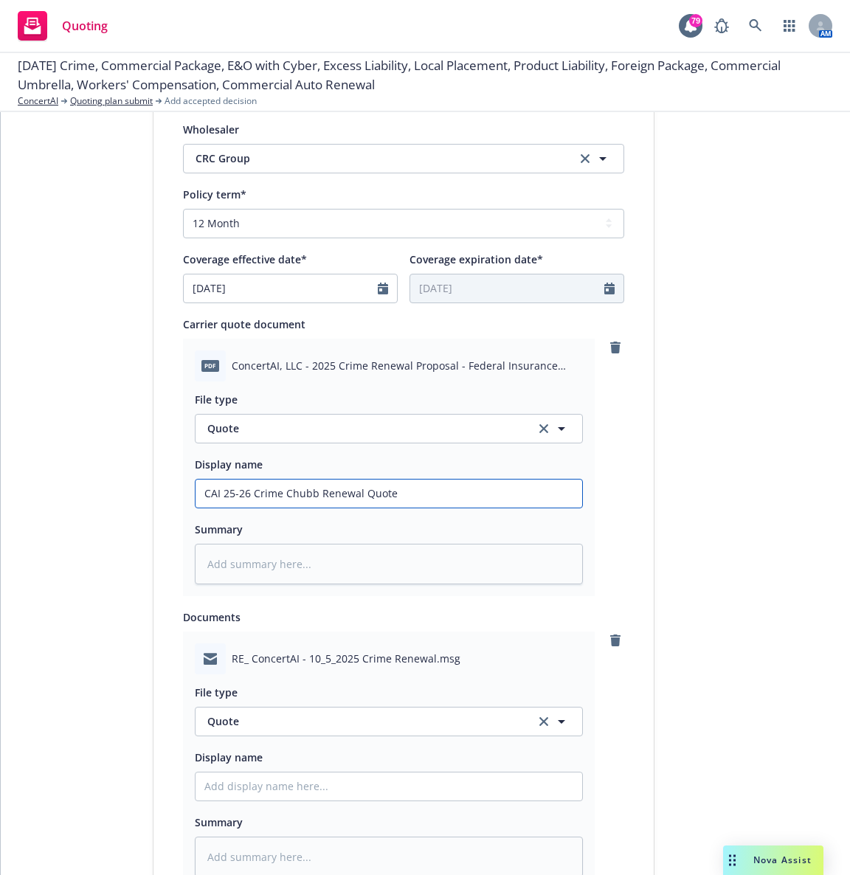
click at [277, 494] on input "CAI 25-26 Crime Chubb Renewal Quote" at bounding box center [389, 494] width 387 height 28
type textarea "x"
type input "CAI 25-26 Crime CChubb Renewal Quote"
type textarea "x"
type input "CAI 25-26 Crime CRChubb Renewal Quote"
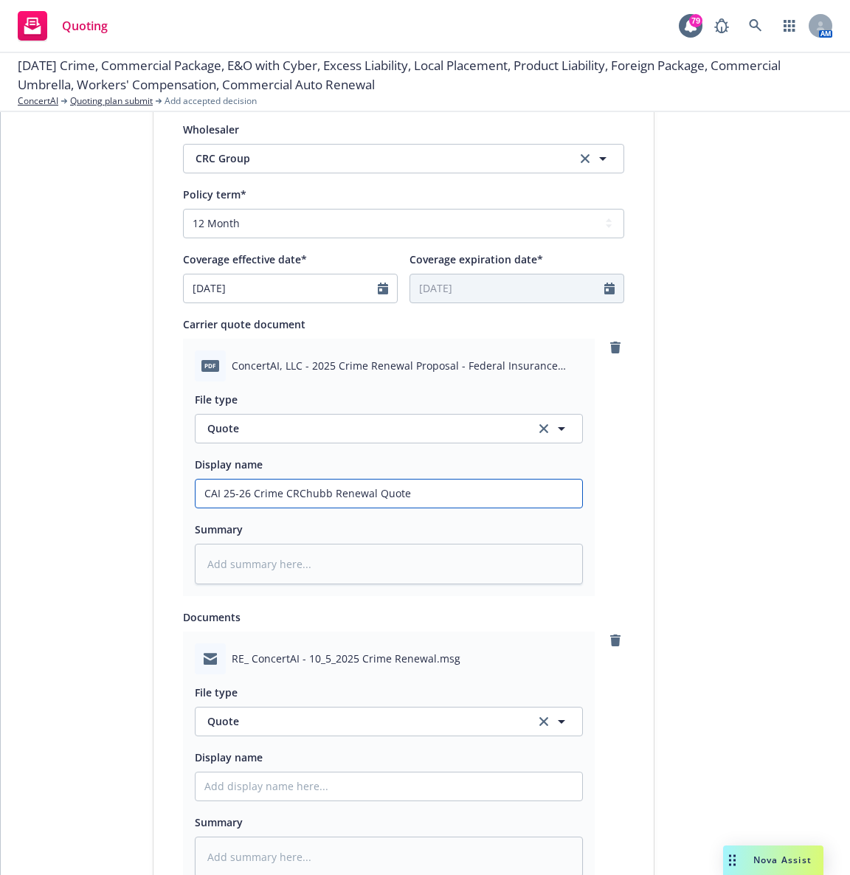
type textarea "x"
type input "CAI 25-26 Crime CRCChubb Renewal Quote"
type textarea "x"
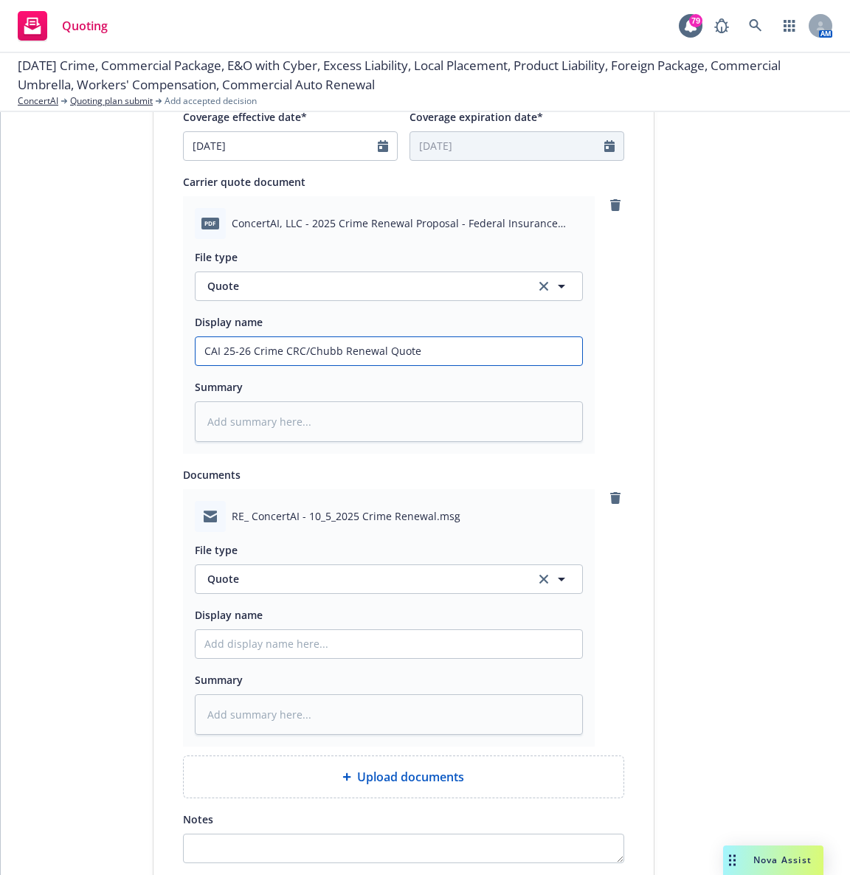
scroll to position [666, 0]
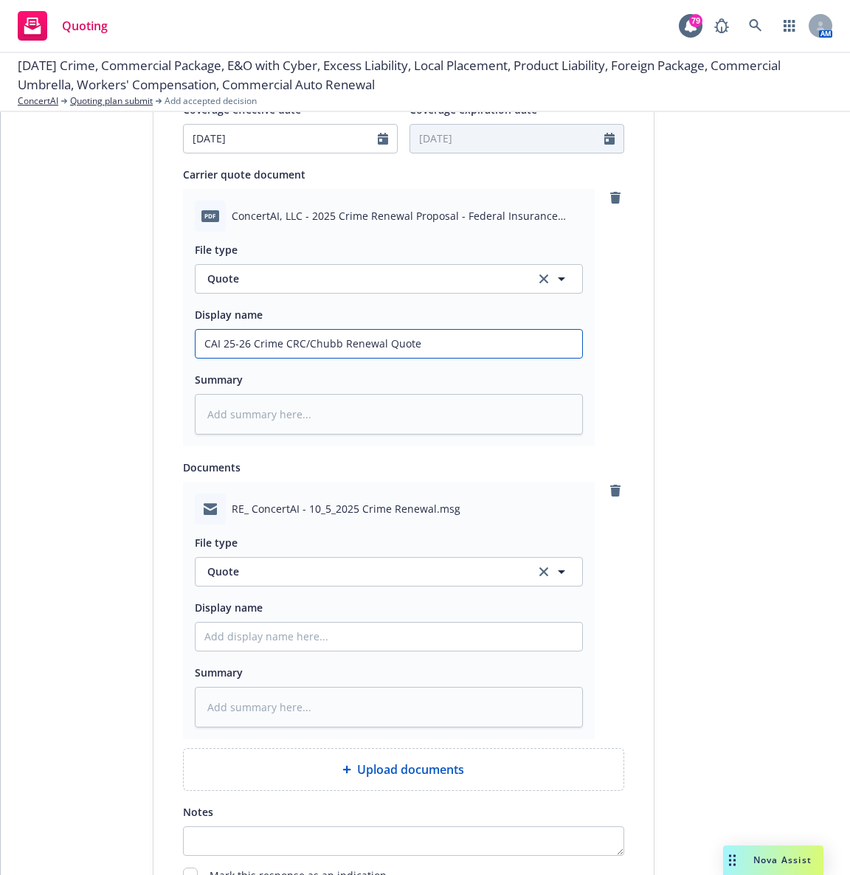
type input "CAI 25-26 Crime CRC/Chubb Renewal Quote"
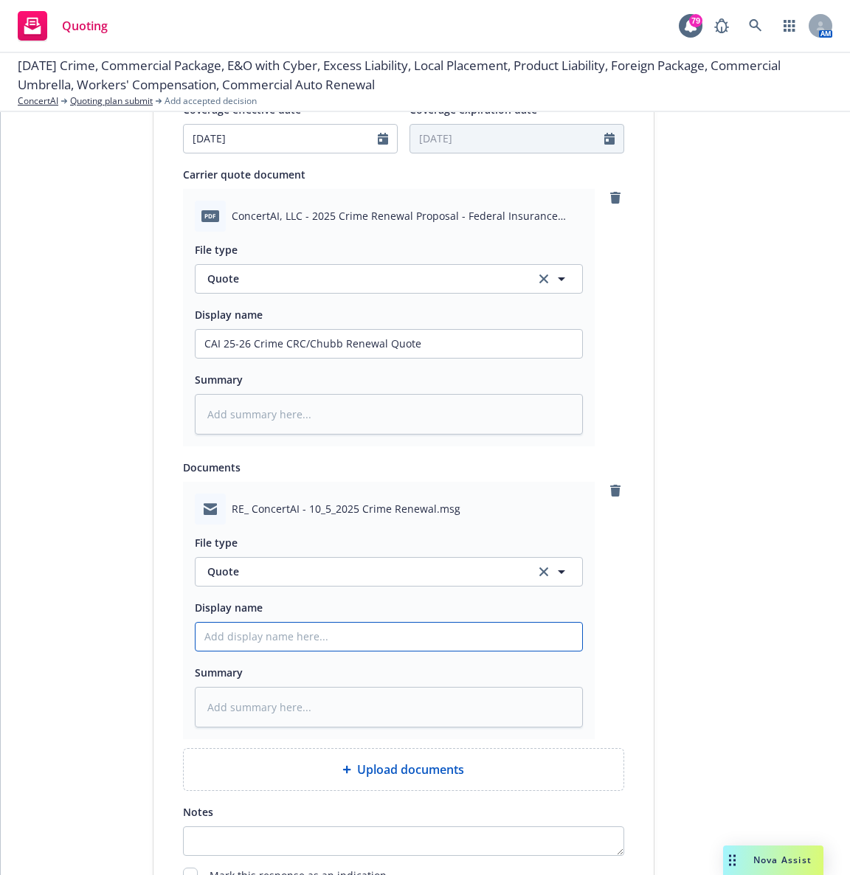
click at [238, 643] on input "Display name" at bounding box center [389, 637] width 387 height 28
type textarea "x"
type input "E"
type textarea "x"
type input "EM"
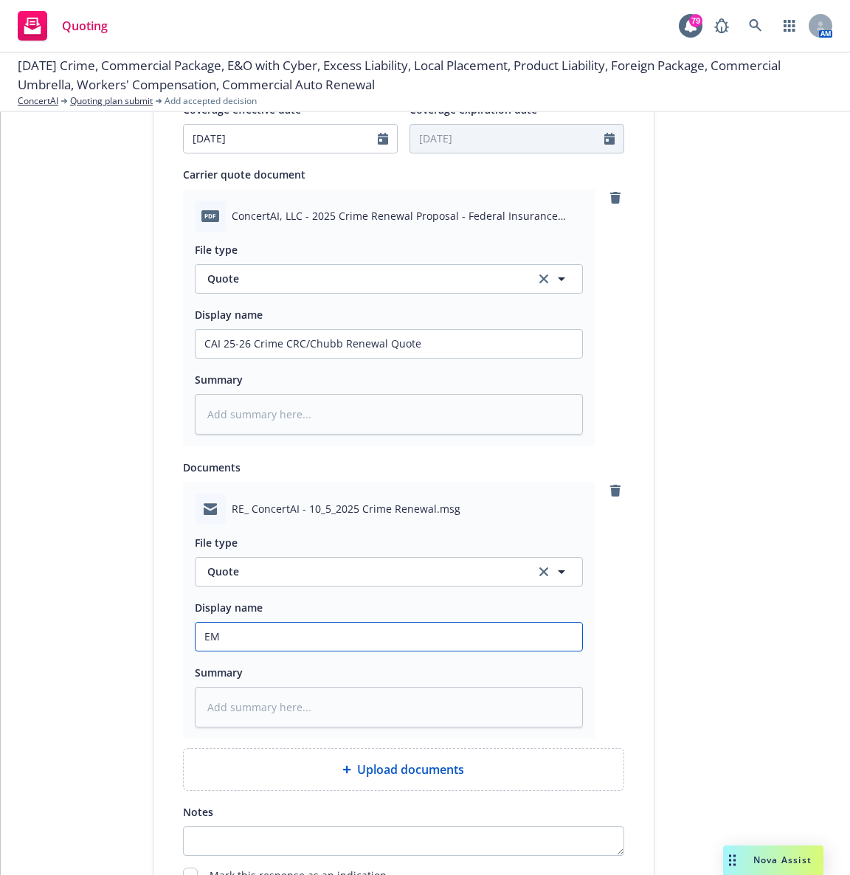
type textarea "x"
type input "EM"
type textarea "x"
type input "EM f"
type textarea "x"
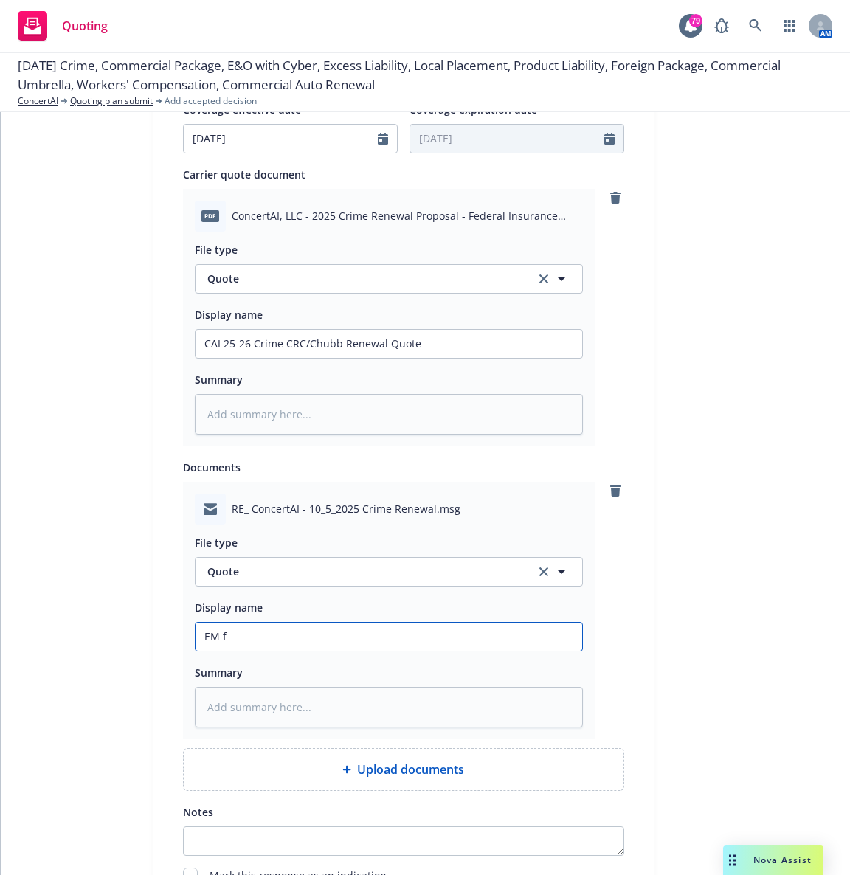
type input "EM fr"
type textarea "x"
type input "EM fro"
type textarea "x"
type input "EM from"
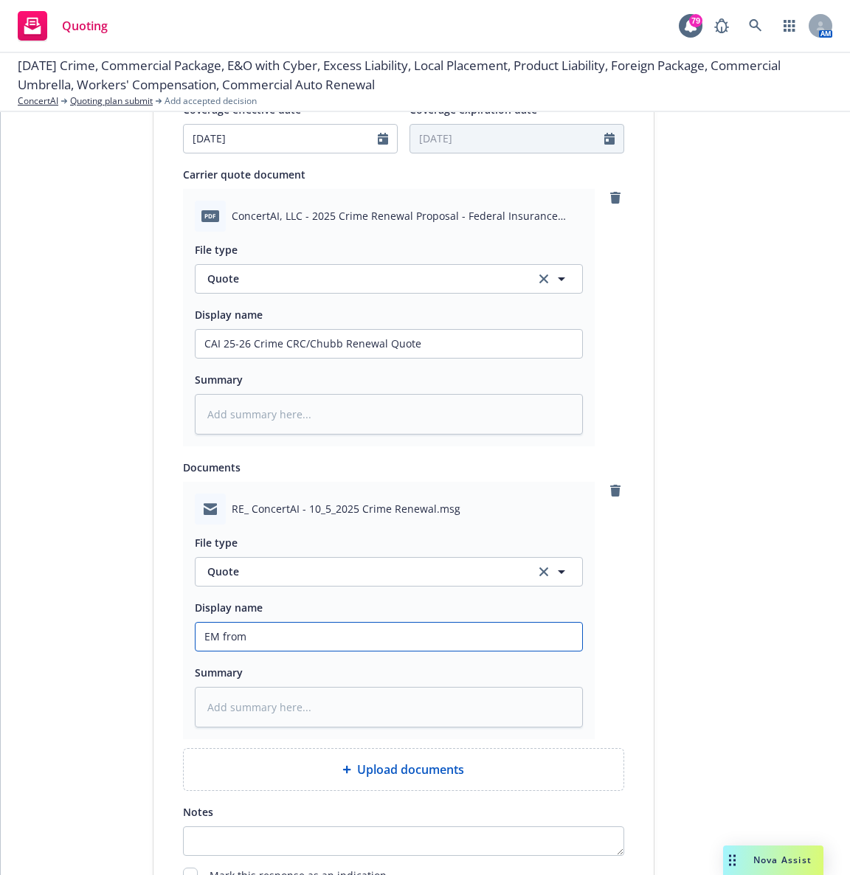
type textarea "x"
type input "EM fro"
type textarea "x"
type input "EM fr"
type textarea "x"
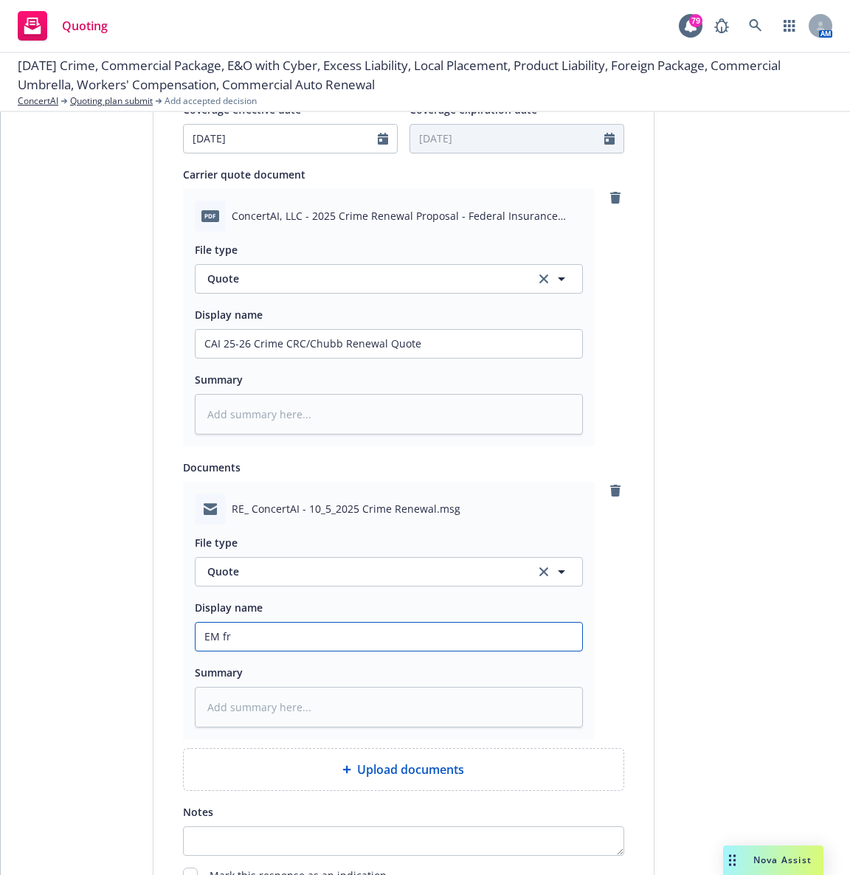
type input "EM fr C"
type textarea "x"
type input "EM fr CR"
type textarea "x"
type input "EM fr CRC"
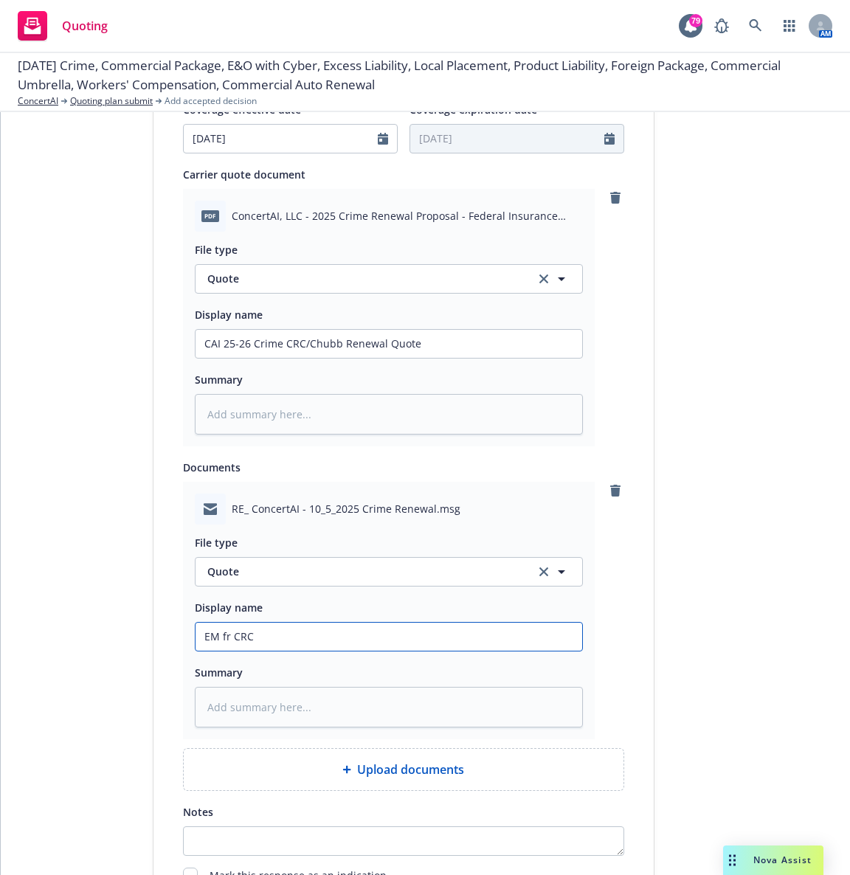
type textarea "x"
type input "EM fr CRC:"
type textarea "x"
type input "EM fr CRC:"
type textarea "x"
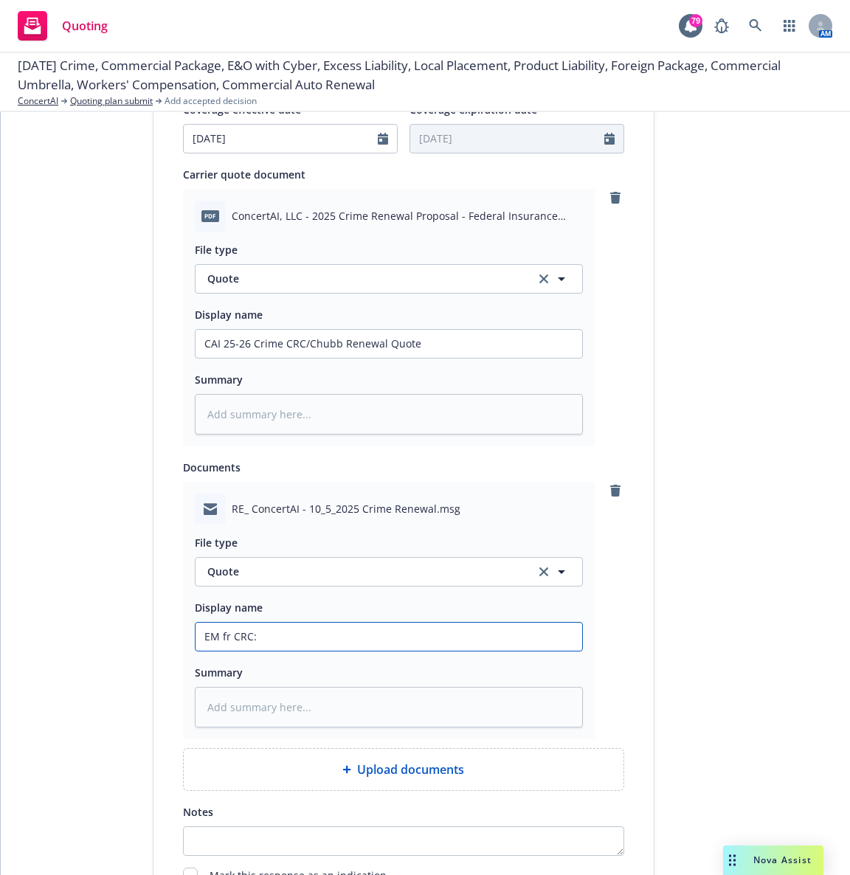
type input "EM fr CRC: 2"
type textarea "x"
type input "EM fr CRC: 25"
type textarea "x"
type input "EM fr CRC: 25-"
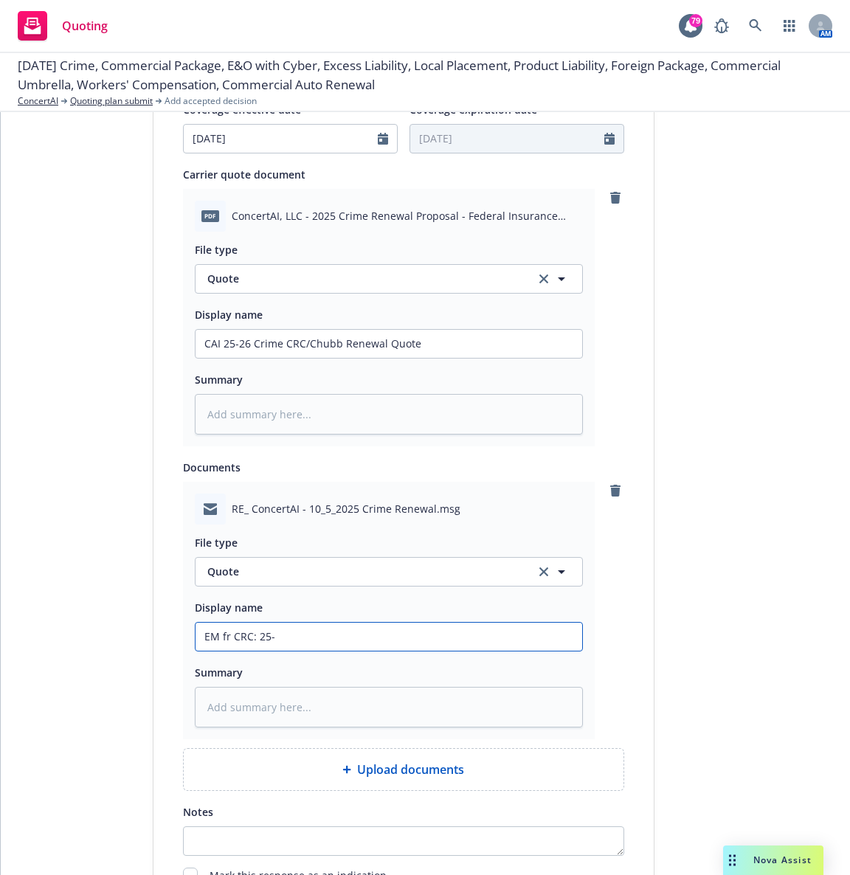
type textarea "x"
type input "EM fr CRC: 25-2"
type textarea "x"
type input "EM fr CRC: 25-26"
type textarea "x"
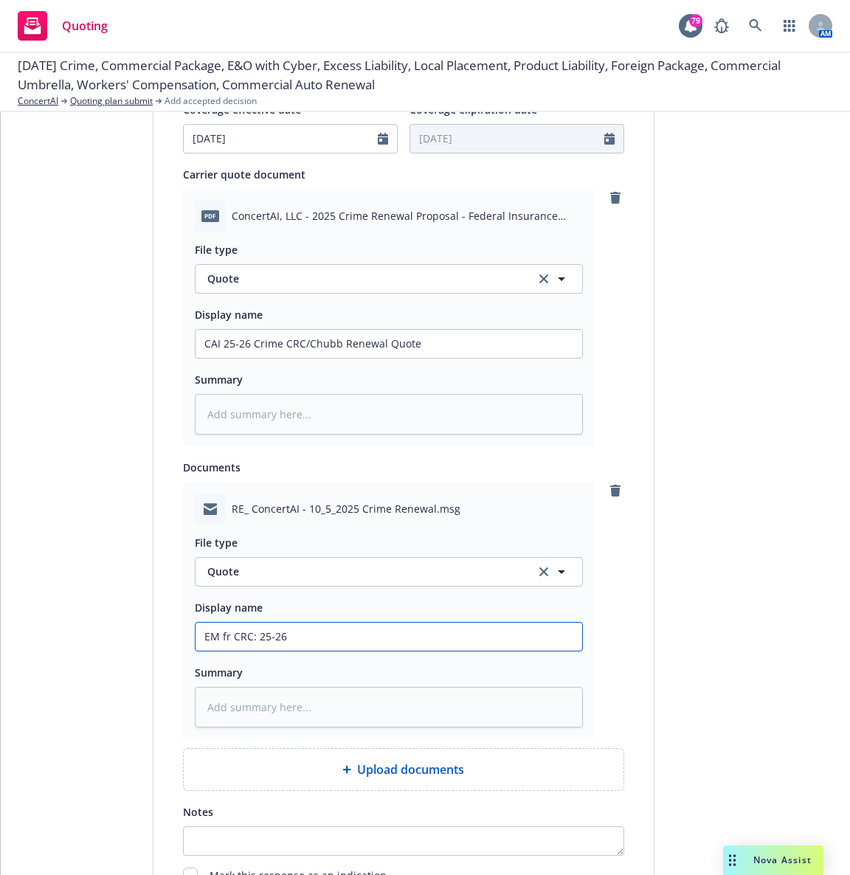
type input "EM fr CRC: 25-26"
type textarea "x"
type input "EM fr CRC: 25-26 C"
type textarea "x"
type input "EM fr CRC: 25-26 Ch"
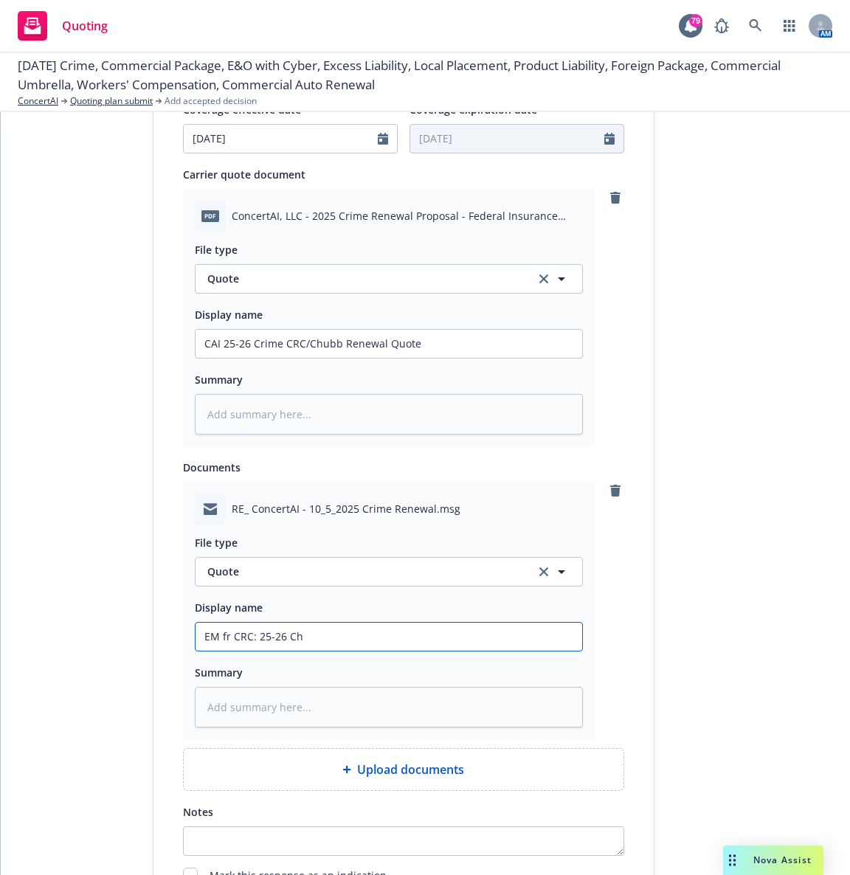
type textarea "x"
type input "EM fr CRC: 25-26 Chu"
type textarea "x"
type input "EM fr CRC: 25-26 Chub"
type textarea "x"
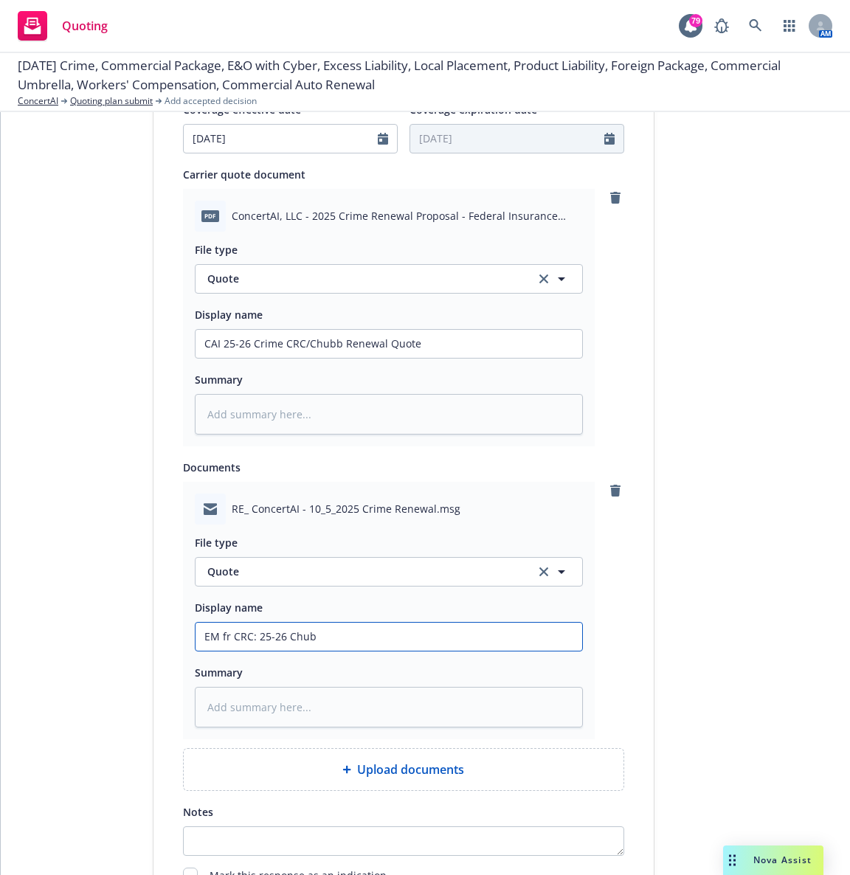
type input "EM fr CRC: 25-26 Chubb"
type textarea "x"
type input "EM fr CRC: 25-26 Chubb"
type textarea "x"
type input "EM fr CRC: 25-26 Chubb C"
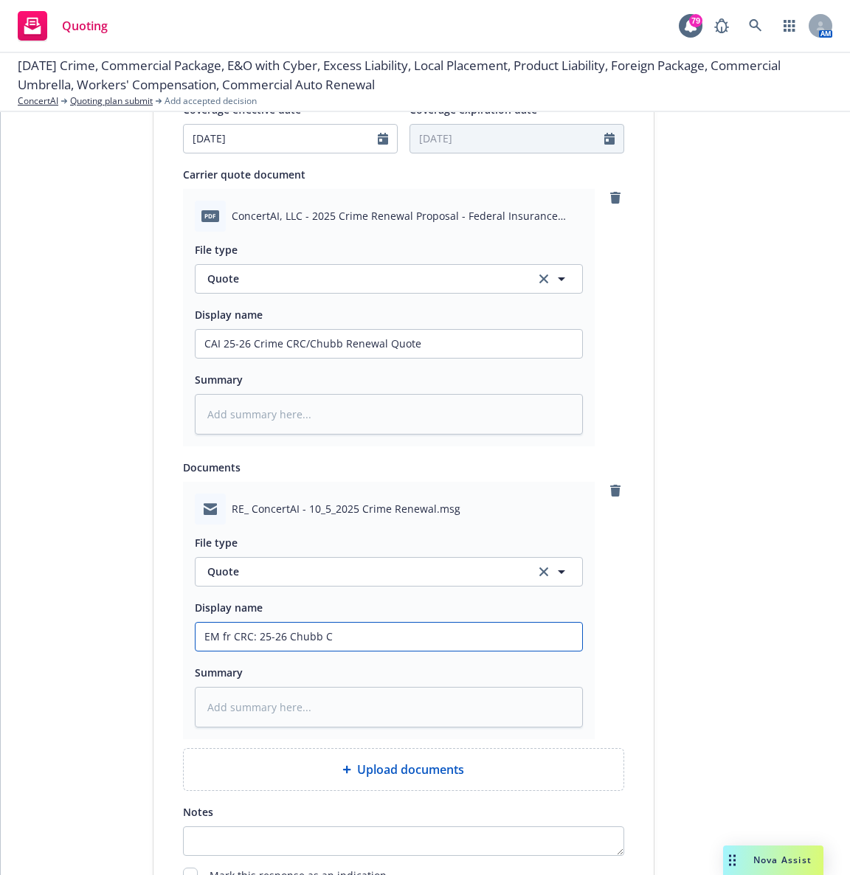
type textarea "x"
type input "EM fr CRC: 25-26 Chubb Cri"
type textarea "x"
type input "EM fr CRC: 25-26 Chubb Crim"
type textarea "x"
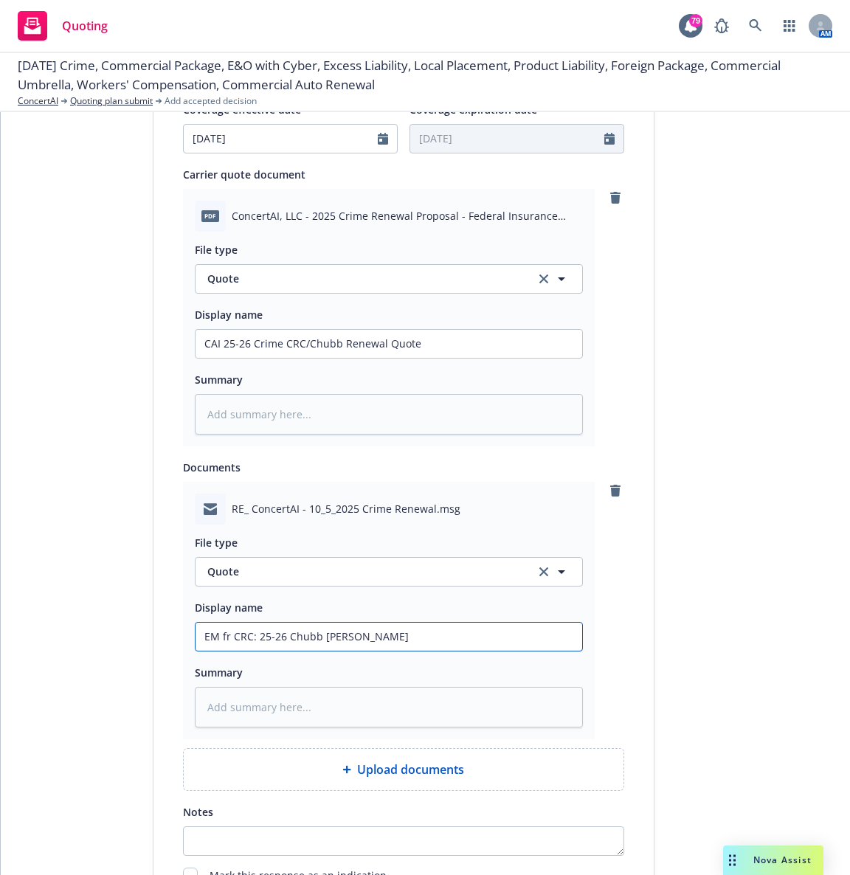
type input "EM fr CRC: 25-26 Chubb Crime"
type textarea "x"
type input "EM fr CRC: 25-26 Chubb Crime"
type textarea "x"
type input "EM fr CRC: 25-26 Chubb Crime R"
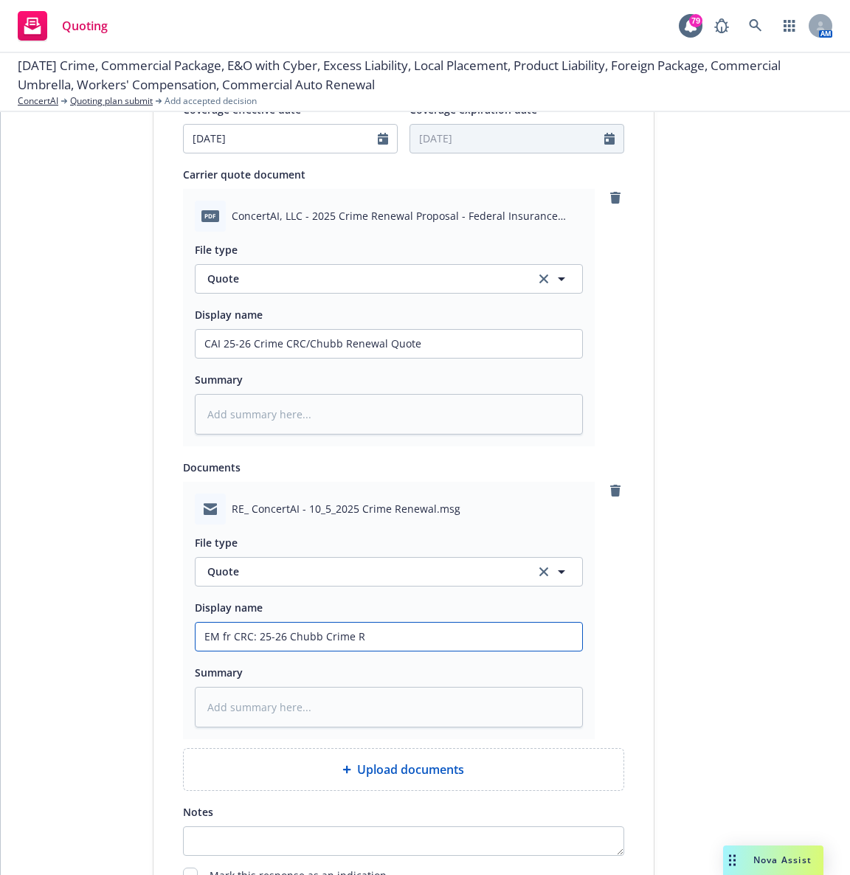
type textarea "x"
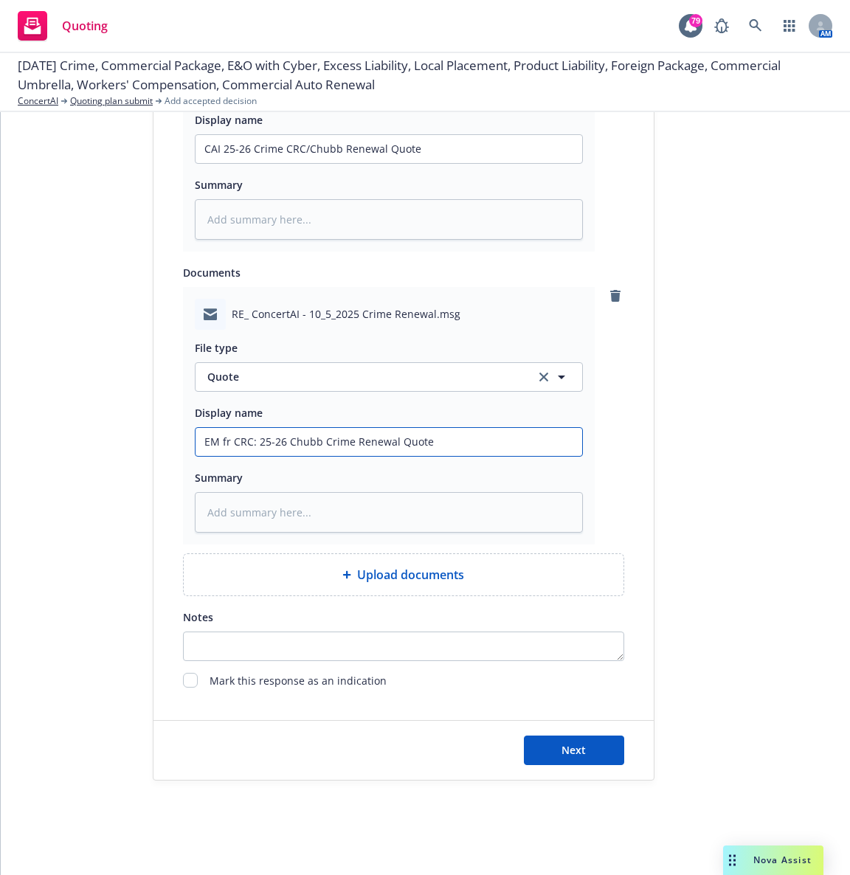
scroll to position [876, 0]
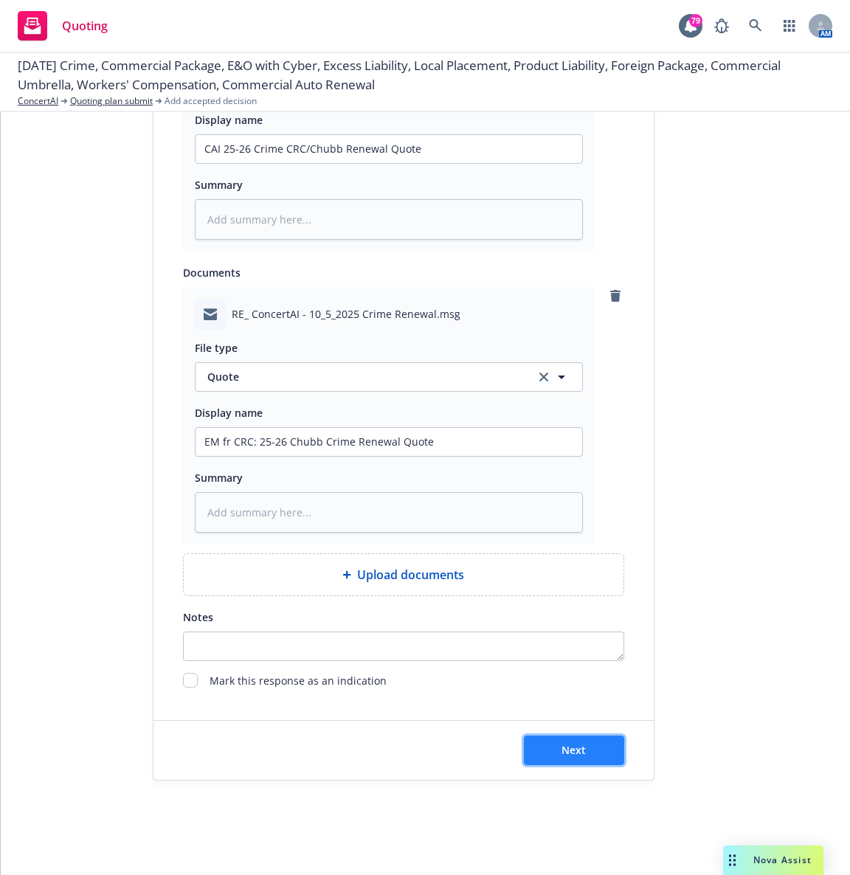
click at [544, 736] on button "Next" at bounding box center [574, 751] width 100 height 30
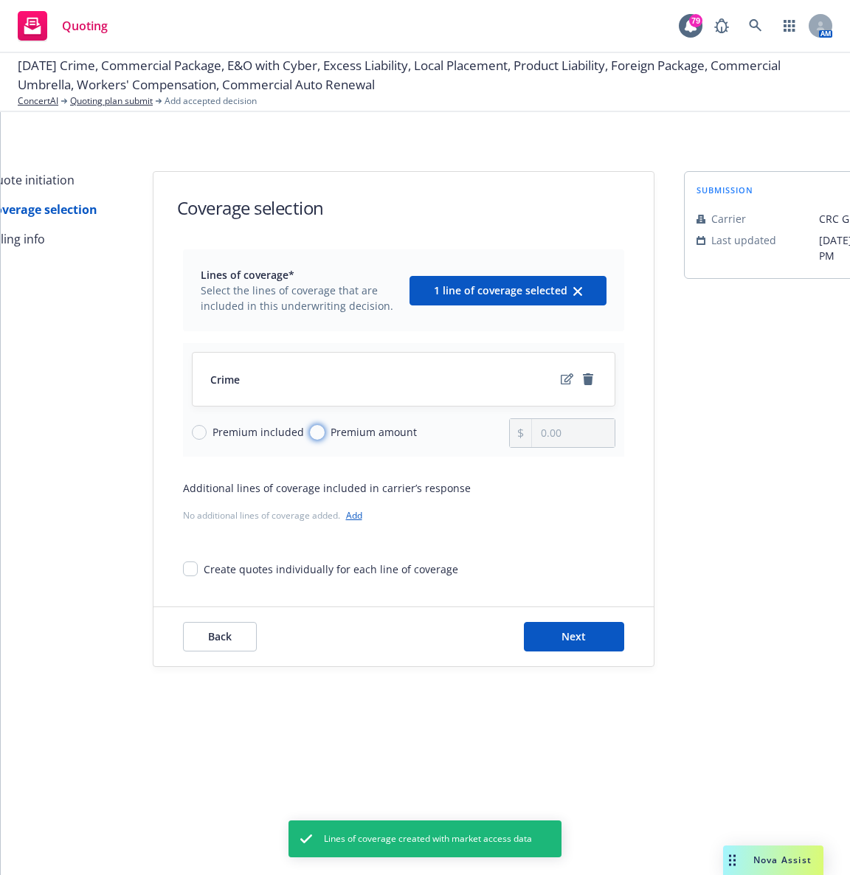
click at [310, 436] on input "Premium amount" at bounding box center [317, 432] width 15 height 15
click at [568, 440] on input "0.00" at bounding box center [573, 433] width 82 height 28
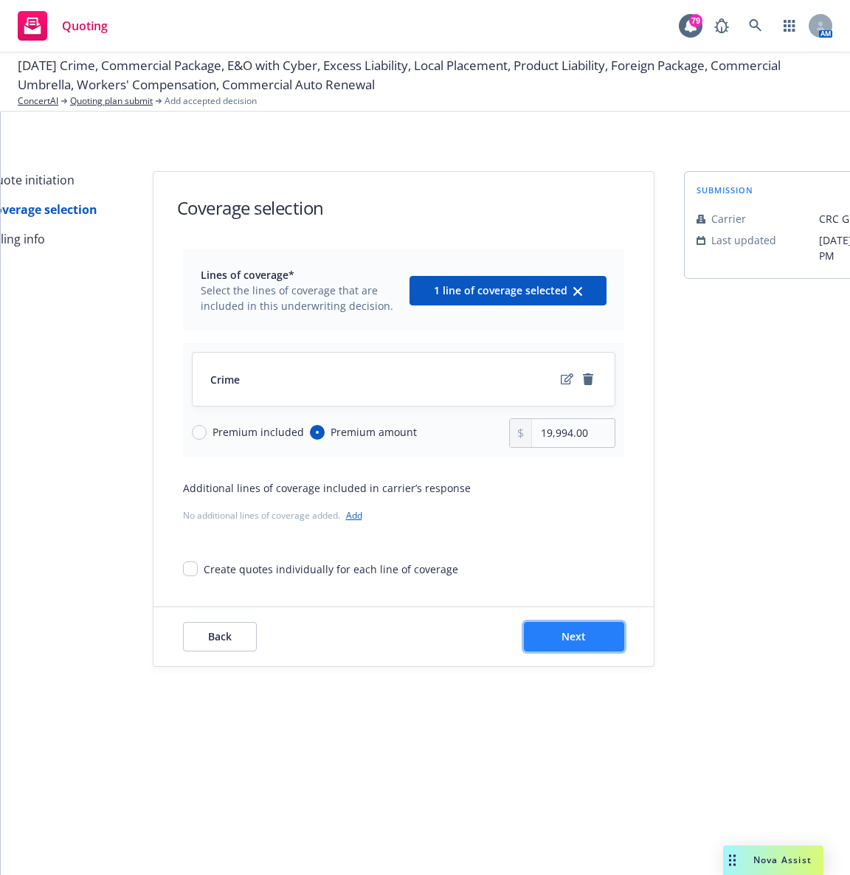
click at [578, 645] on button "Next" at bounding box center [574, 637] width 100 height 30
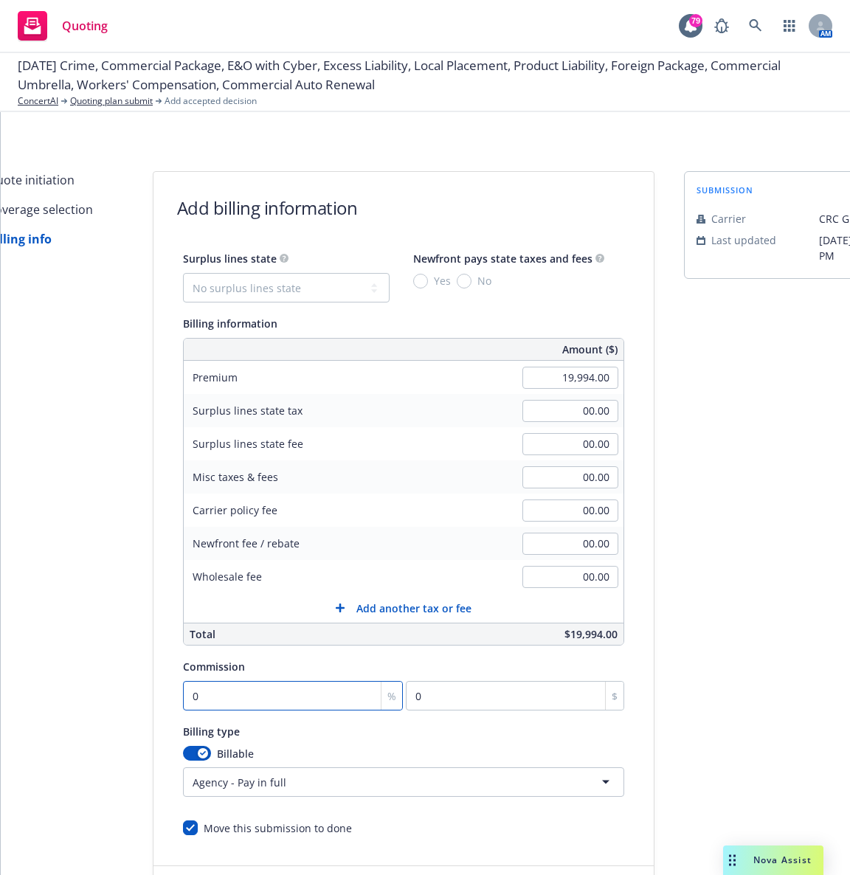
click at [225, 705] on input "0" at bounding box center [293, 696] width 221 height 30
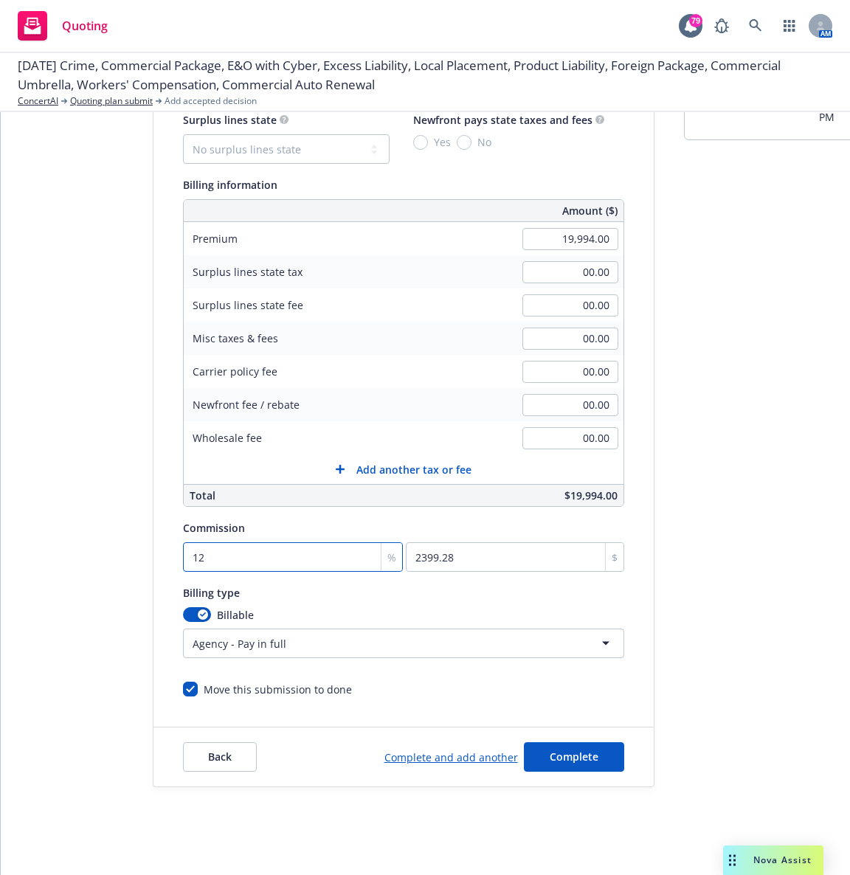
scroll to position [140, 0]
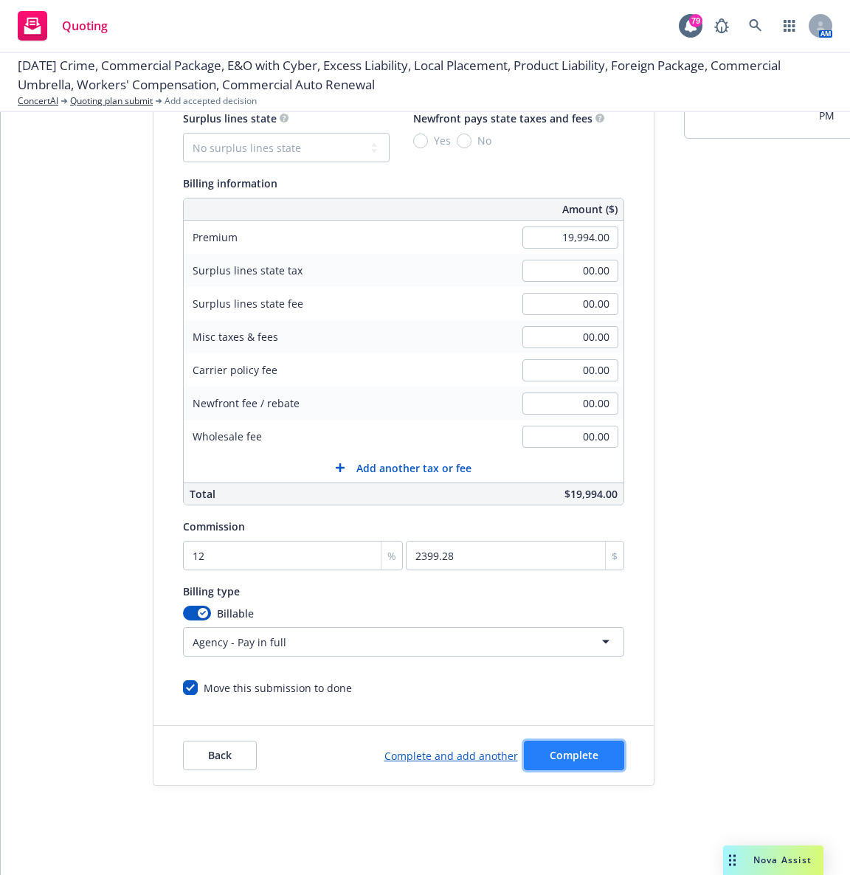
click at [585, 763] on button "Complete" at bounding box center [574, 756] width 100 height 30
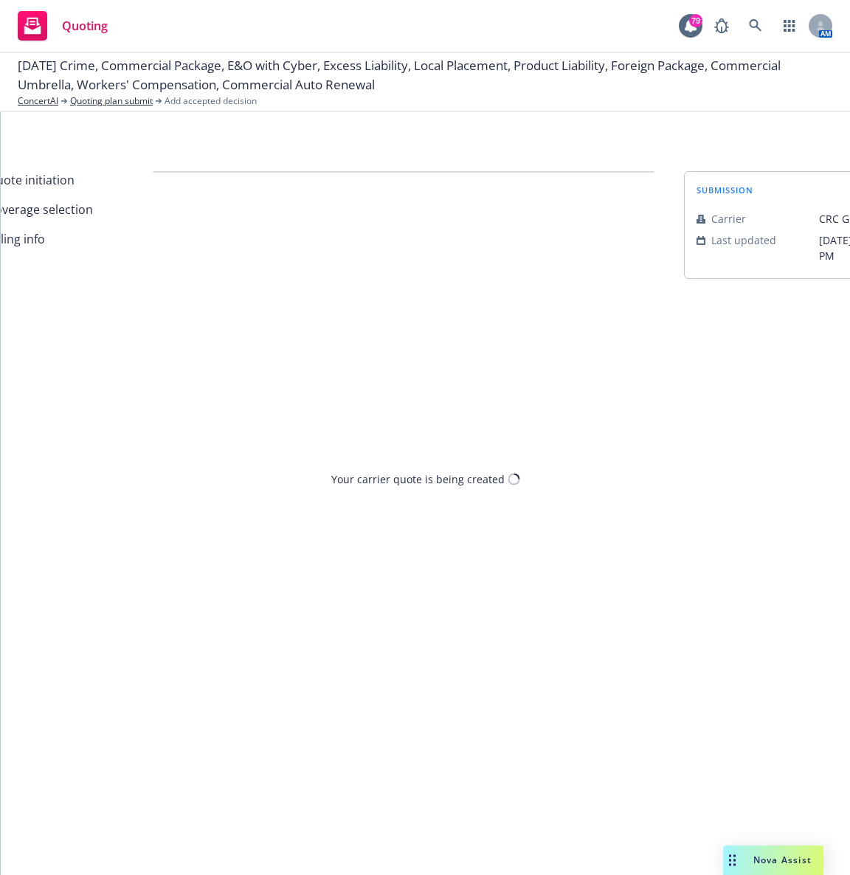
scroll to position [0, 0]
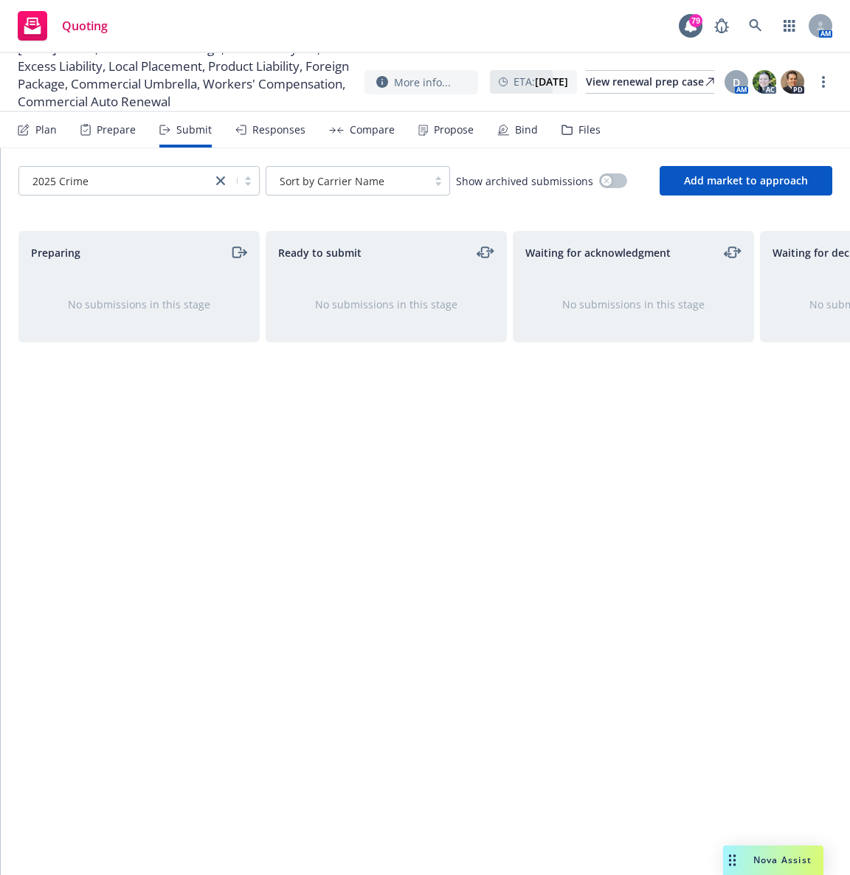
click at [268, 44] on div "Quoting 79 AM" at bounding box center [425, 26] width 850 height 53
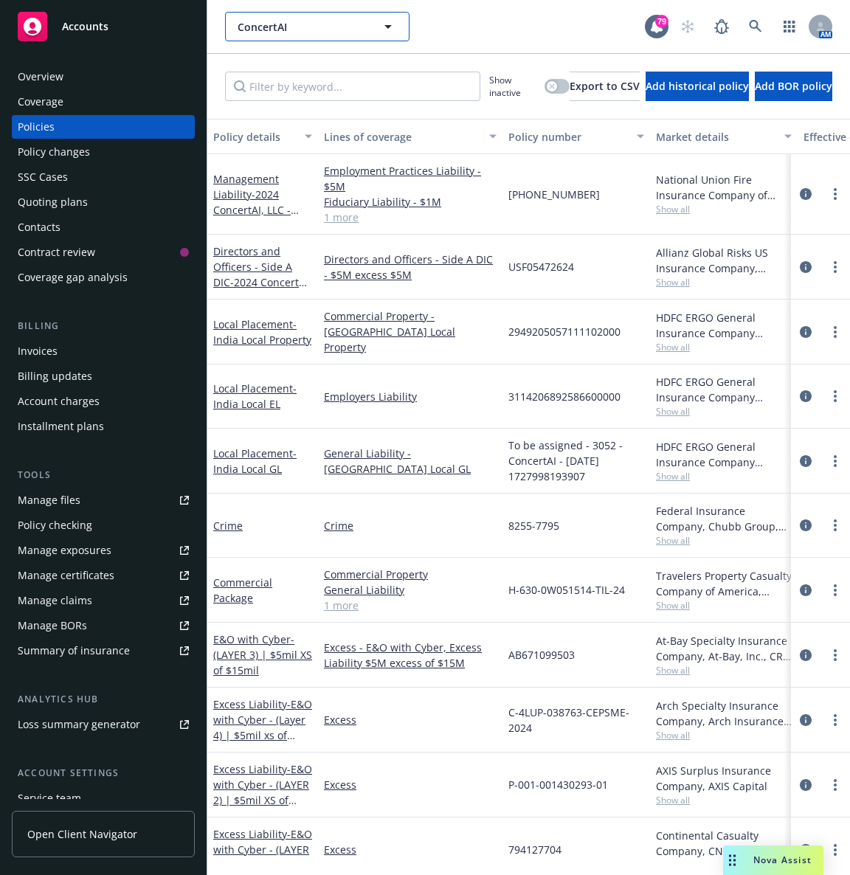
click at [308, 29] on span "ConcertAI" at bounding box center [302, 26] width 128 height 15
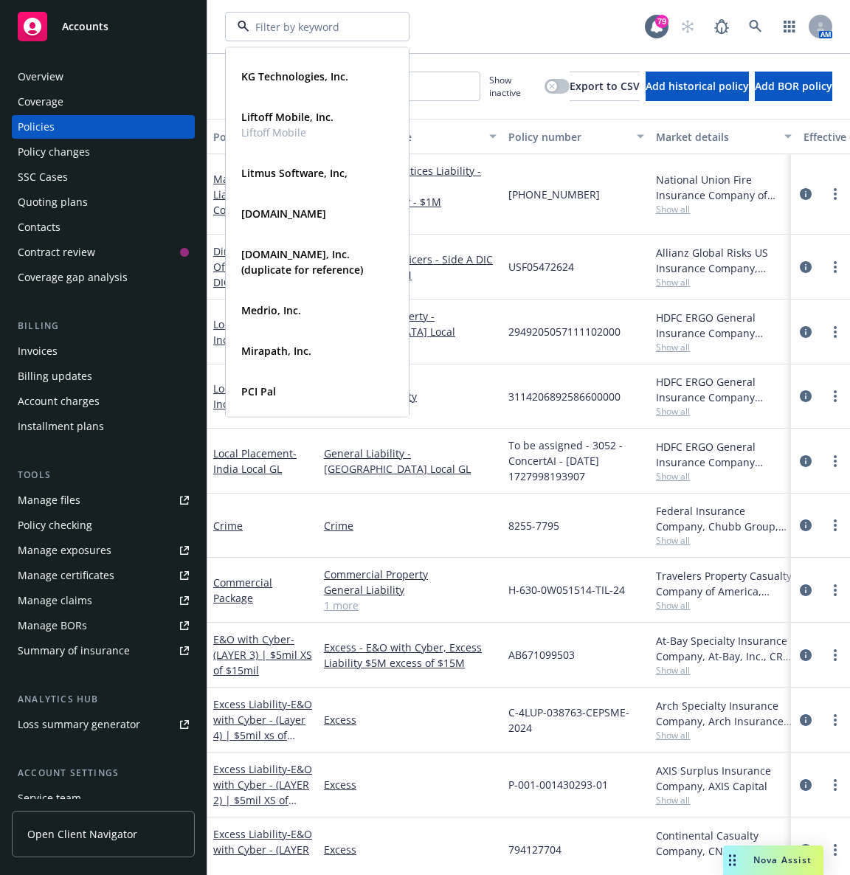
scroll to position [654, 0]
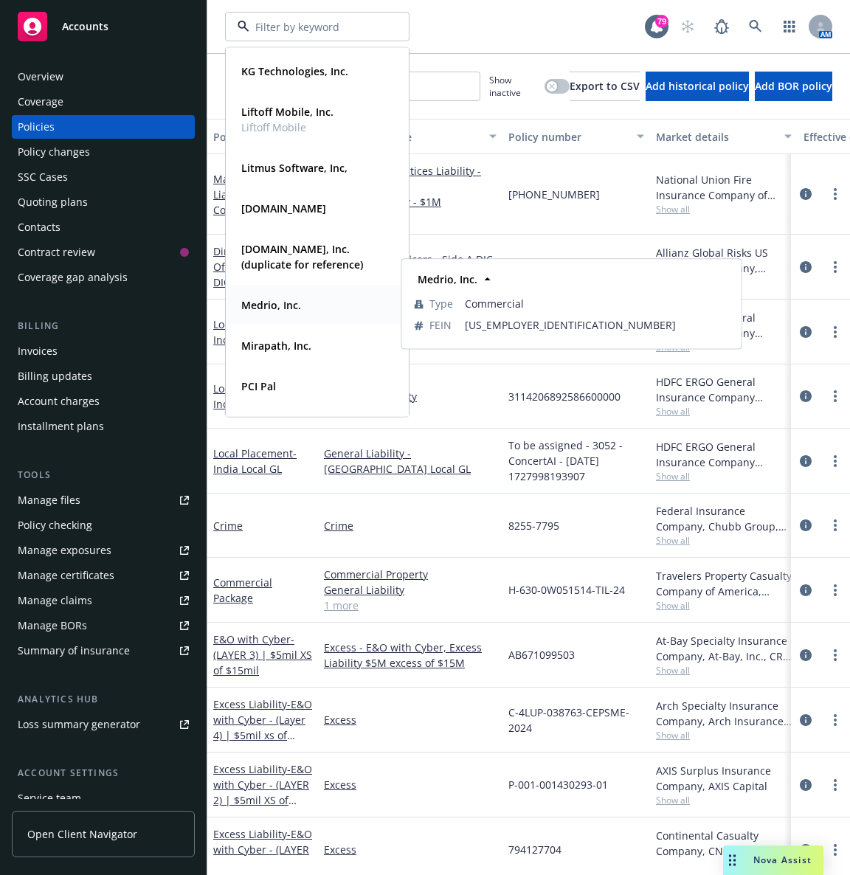
click at [280, 300] on strong "Medrio, Inc." at bounding box center [271, 305] width 60 height 14
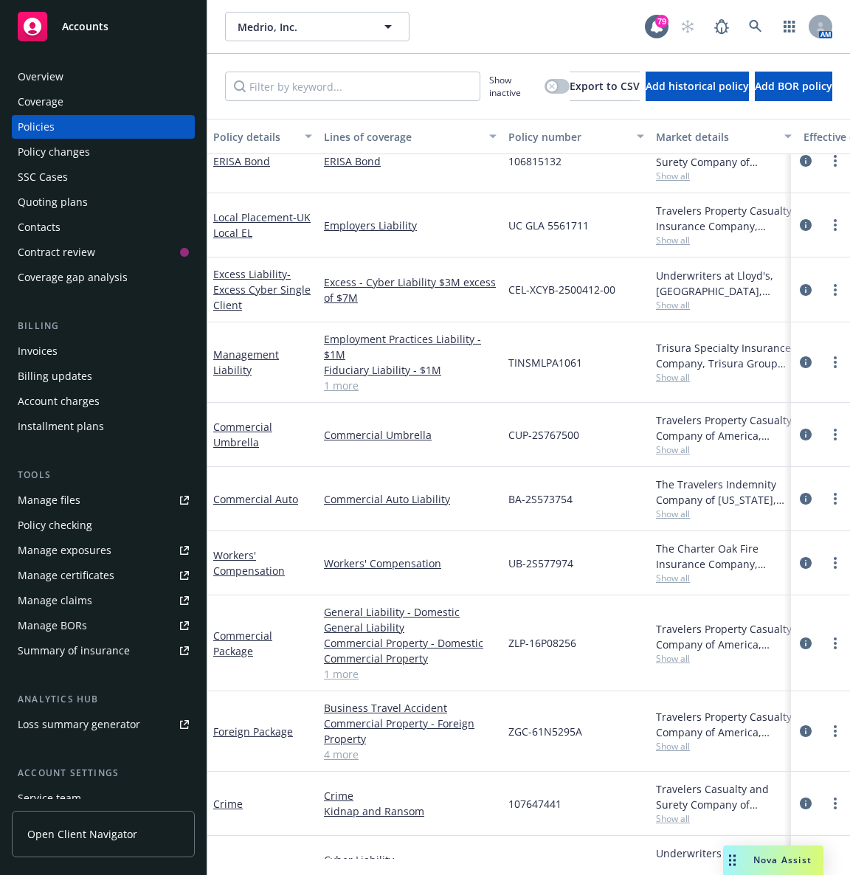
scroll to position [0, 2]
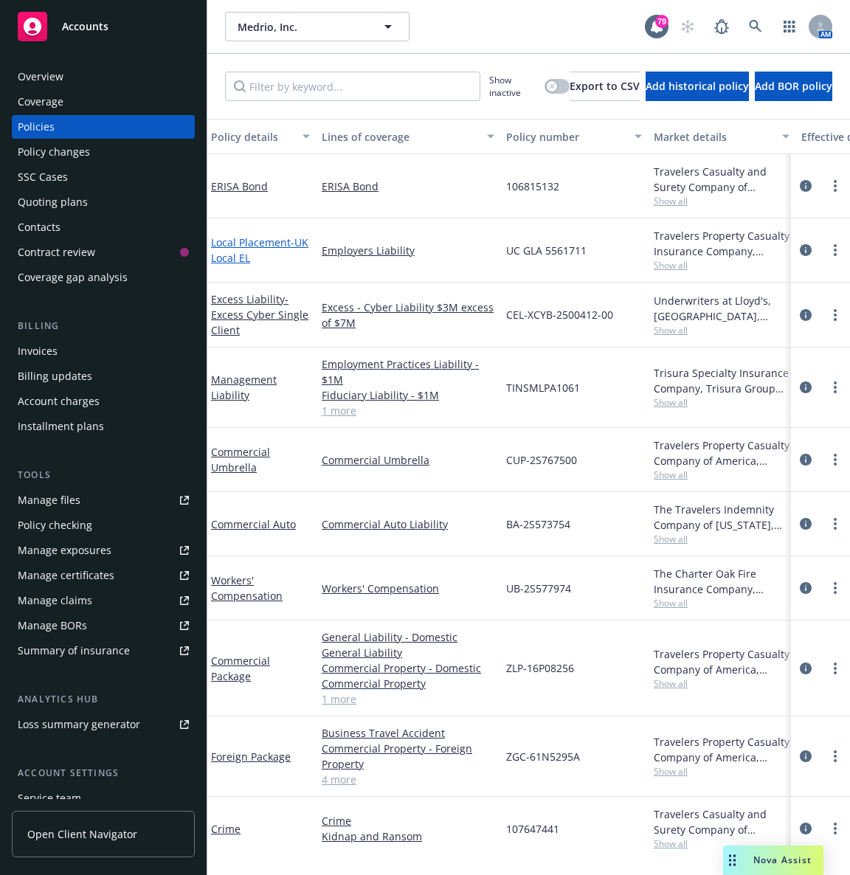
click at [246, 245] on link "Local Placement - UK Local EL" at bounding box center [259, 250] width 97 height 30
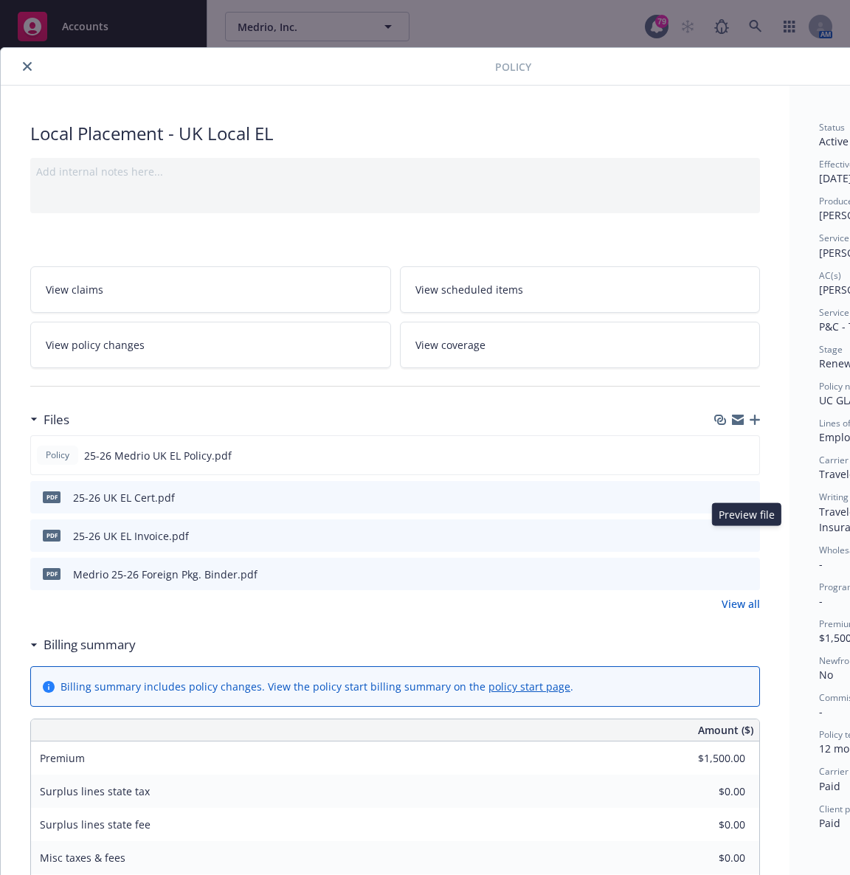
click at [743, 535] on icon "preview file" at bounding box center [745, 535] width 13 height 10
click at [30, 69] on icon "close" at bounding box center [27, 66] width 9 height 9
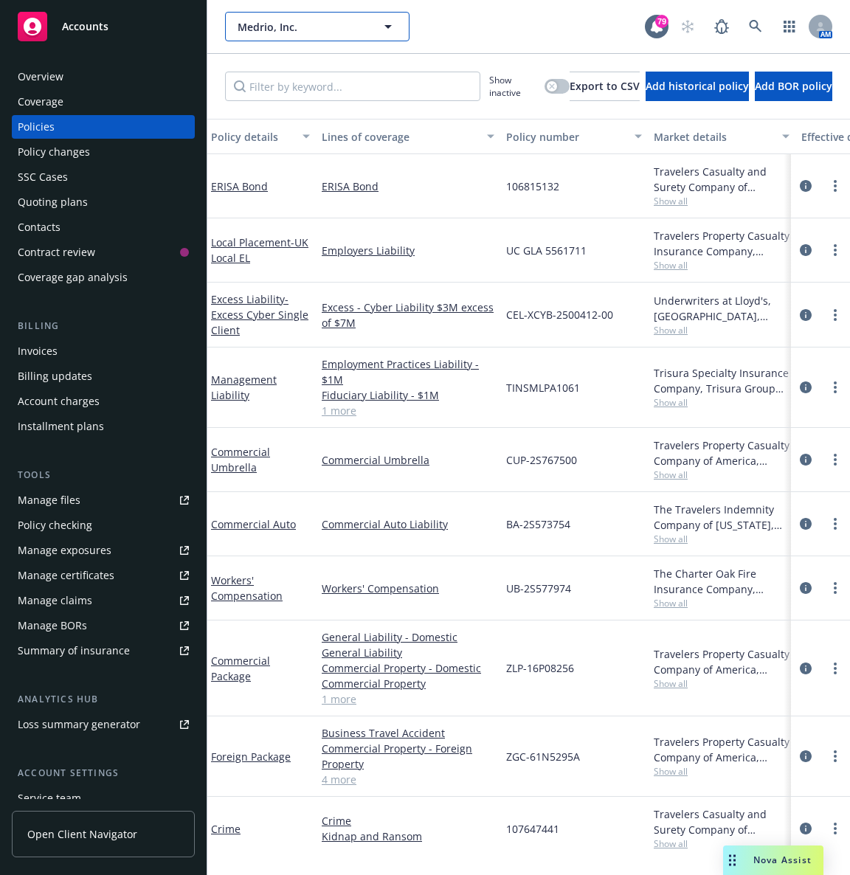
click at [294, 22] on span "Medrio, Inc." at bounding box center [302, 26] width 128 height 15
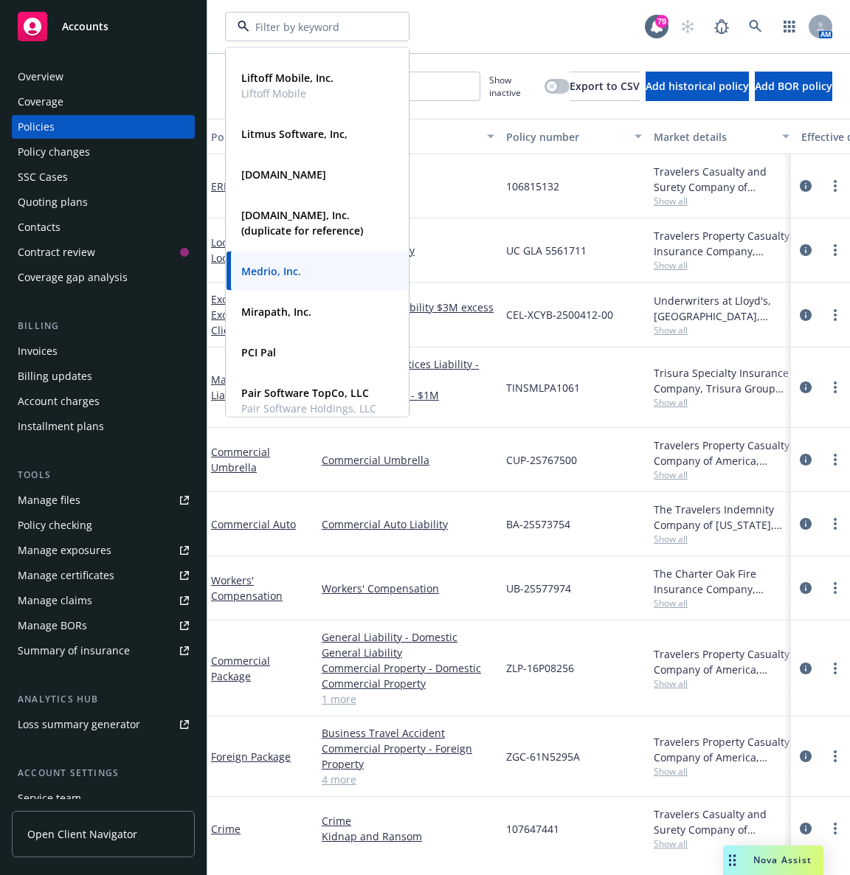
scroll to position [698, 0]
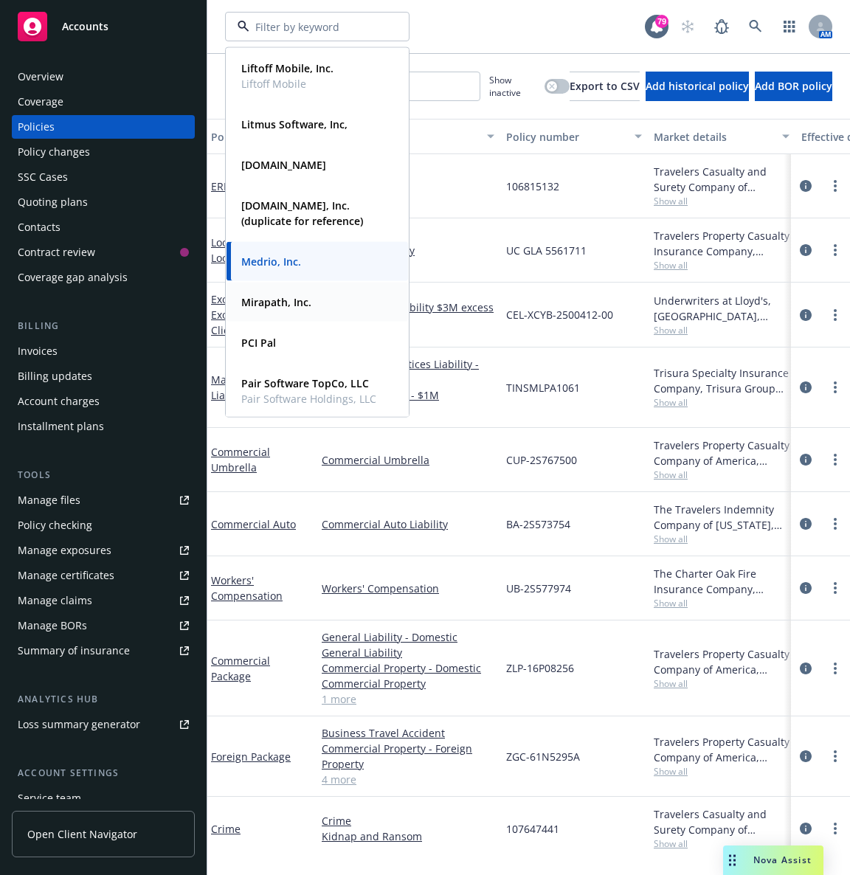
click at [265, 302] on strong "Mirapath, Inc." at bounding box center [276, 302] width 70 height 14
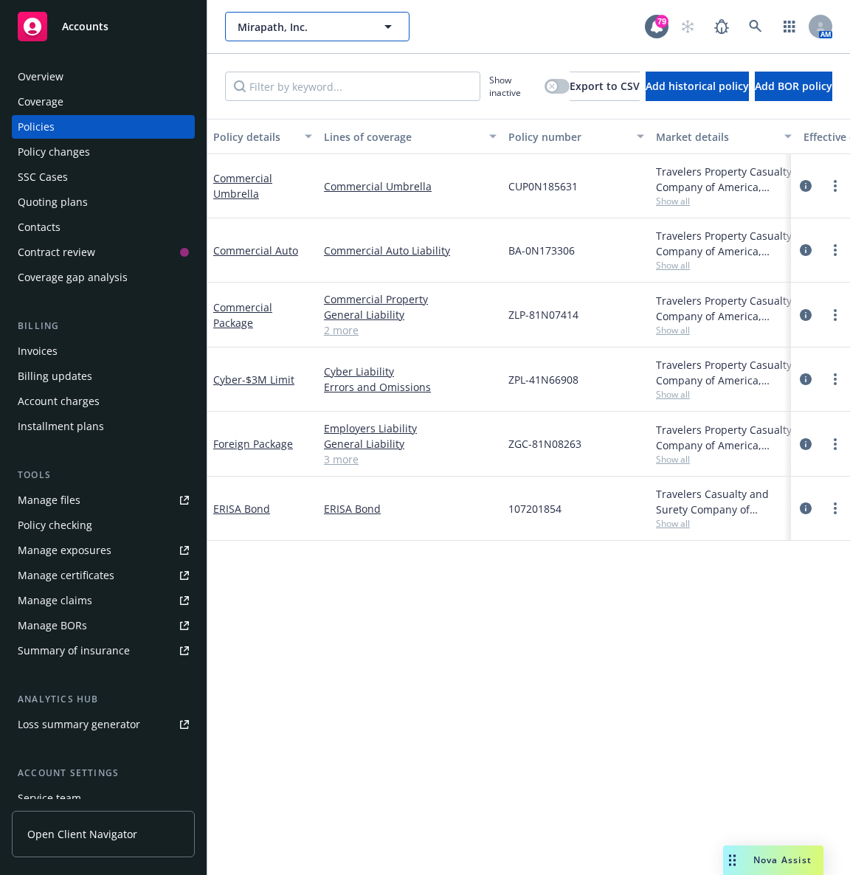
click at [376, 25] on button "Mirapath, Inc." at bounding box center [317, 27] width 184 height 30
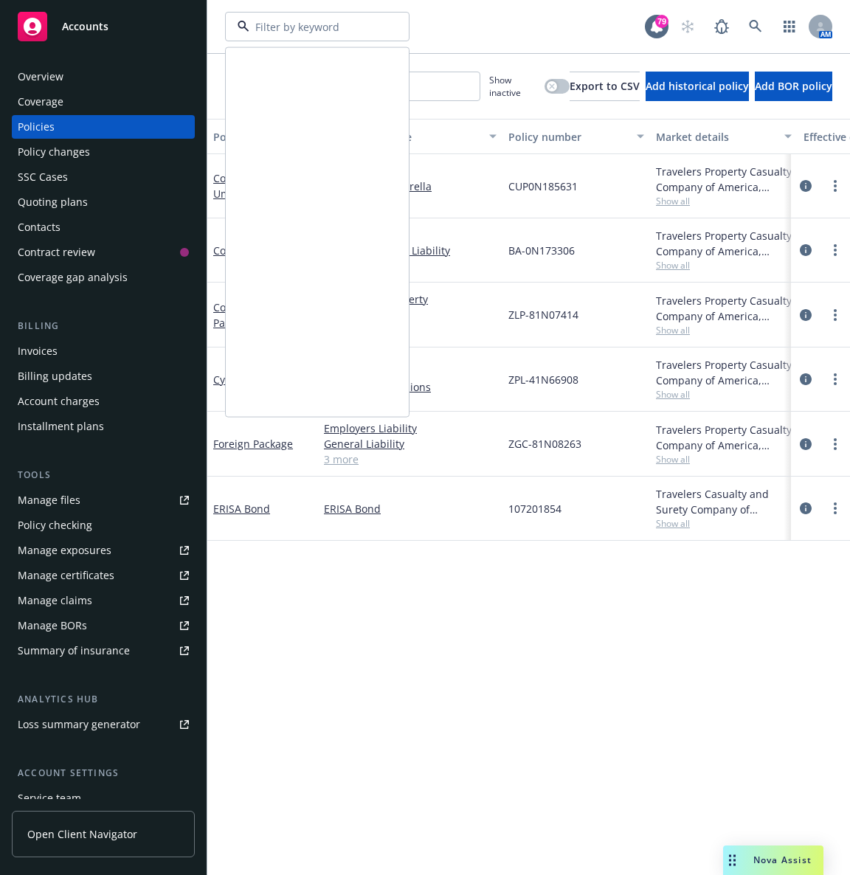
scroll to position [1183, 0]
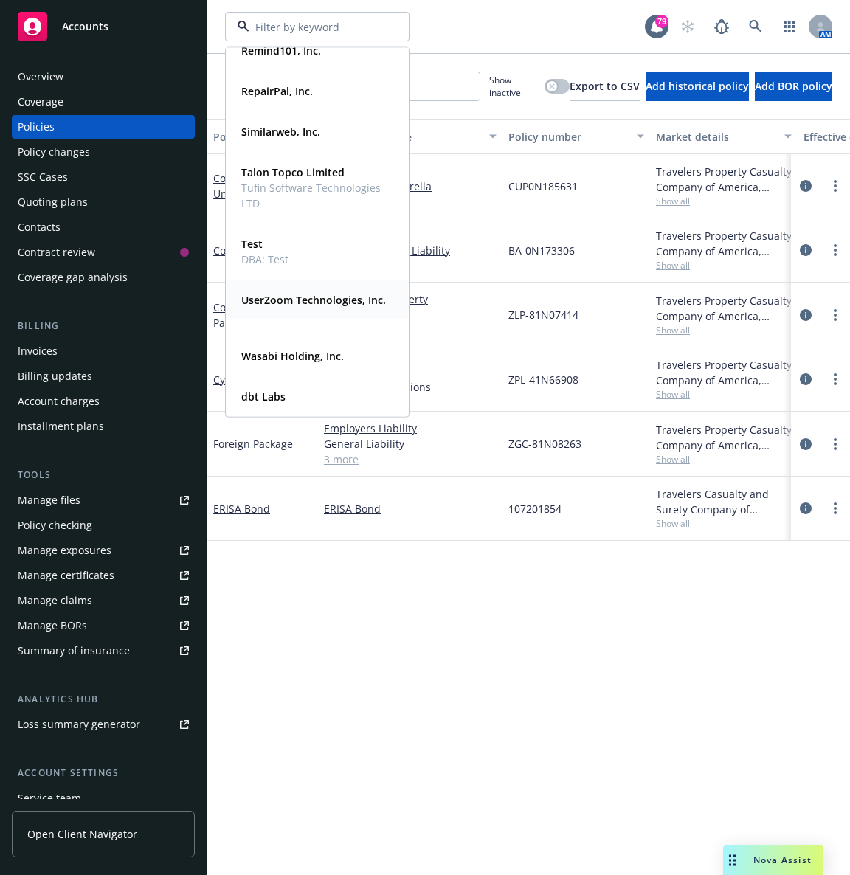
click at [260, 298] on strong "UserZoom Technologies, Inc." at bounding box center [313, 300] width 145 height 14
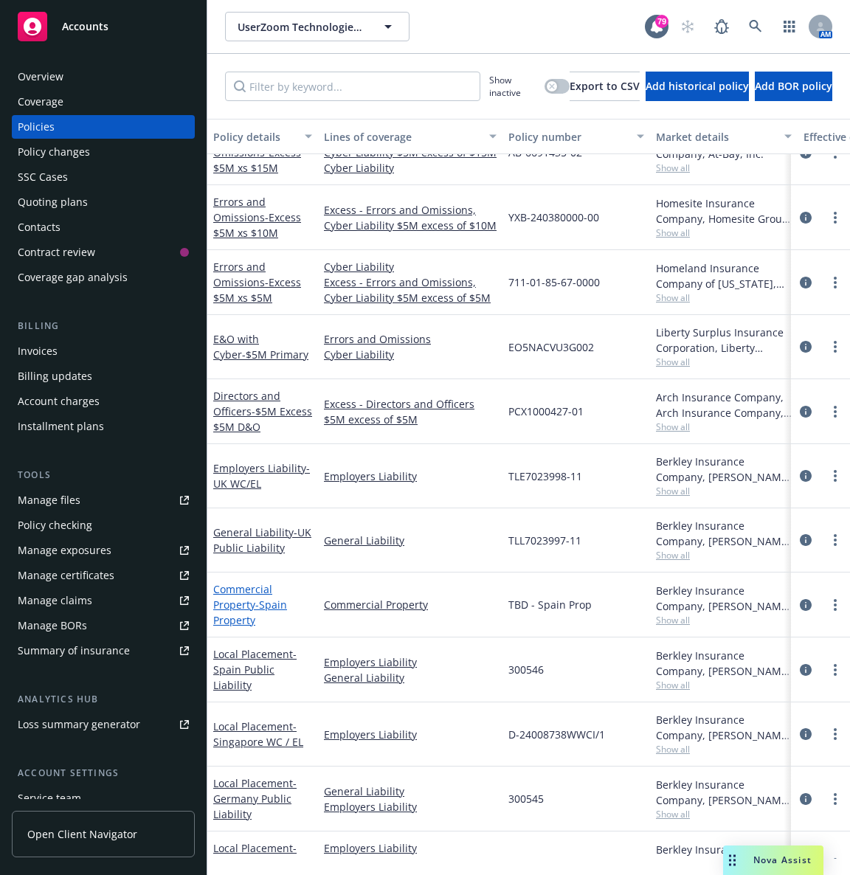
scroll to position [179, 0]
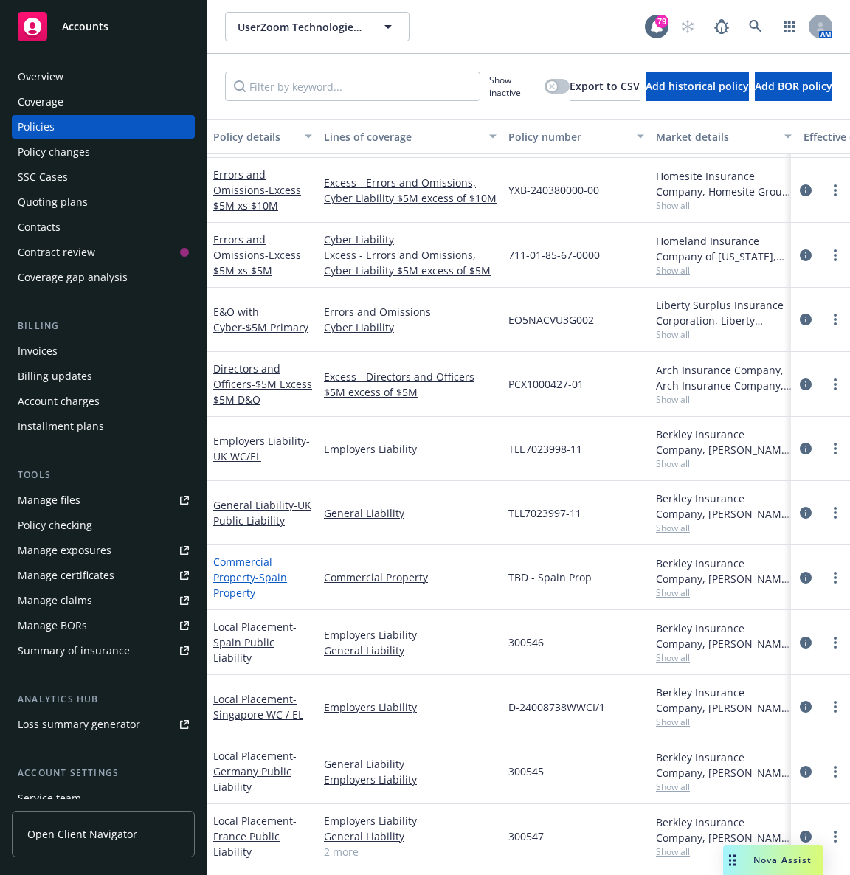
click at [246, 633] on link "Local Placement - Spain Public Liability" at bounding box center [254, 642] width 83 height 45
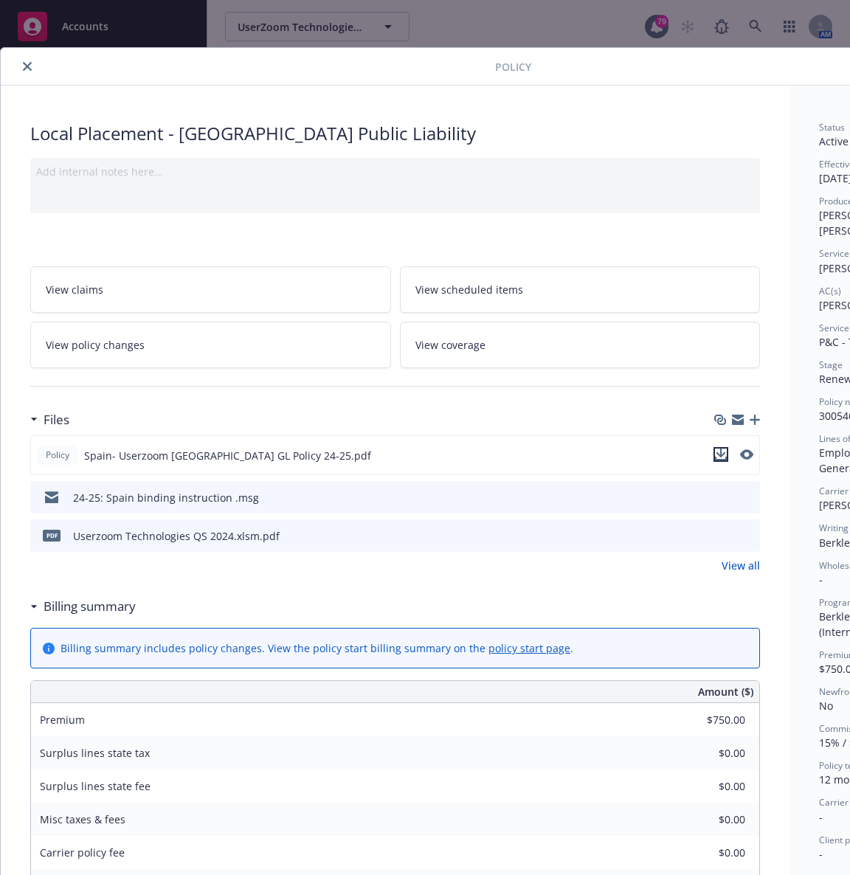
click at [727, 457] on button "download file" at bounding box center [720, 454] width 15 height 15
click at [207, 68] on div at bounding box center [251, 67] width 488 height 18
click at [30, 69] on icon "close" at bounding box center [27, 66] width 9 height 9
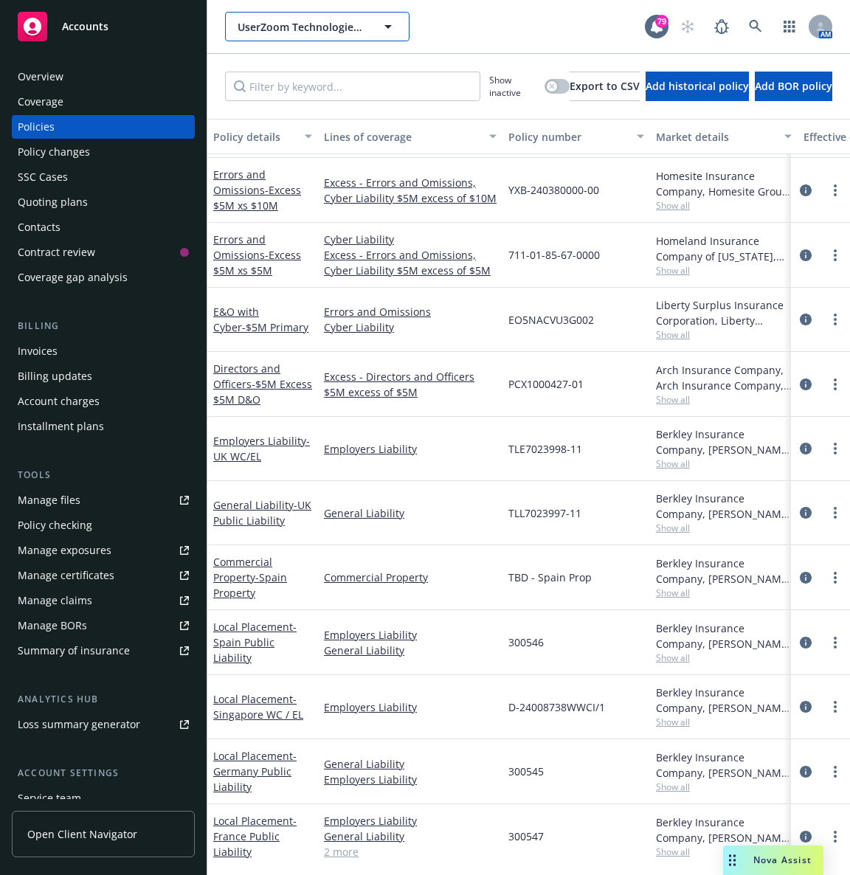
click at [396, 25] on icon "button" at bounding box center [388, 27] width 18 height 18
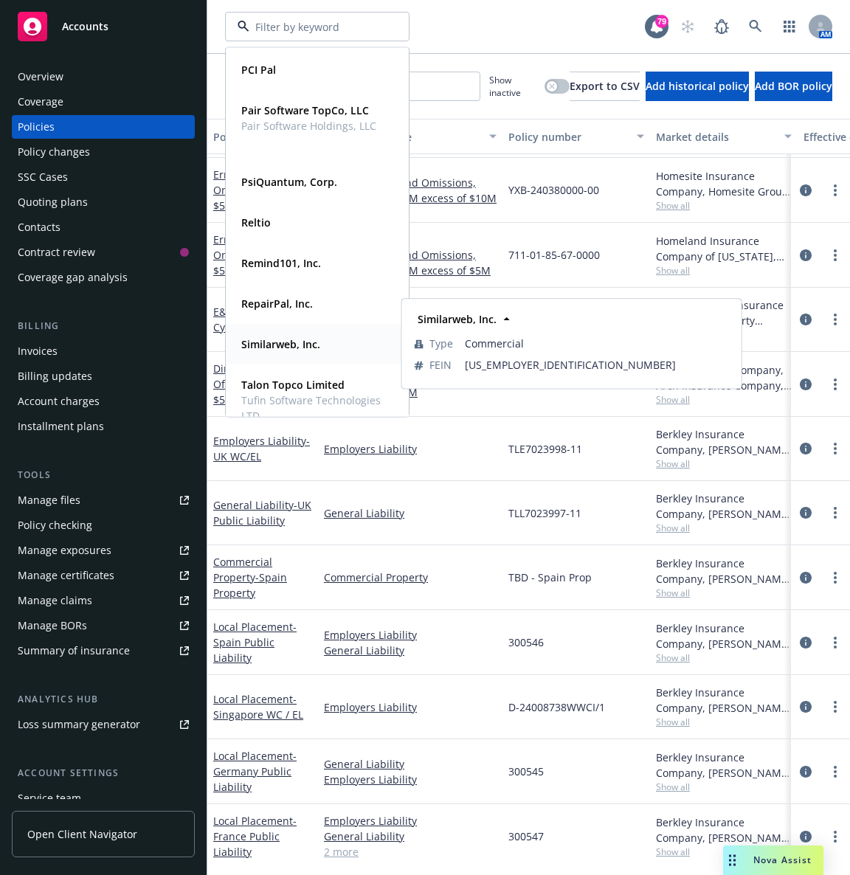
scroll to position [970, 0]
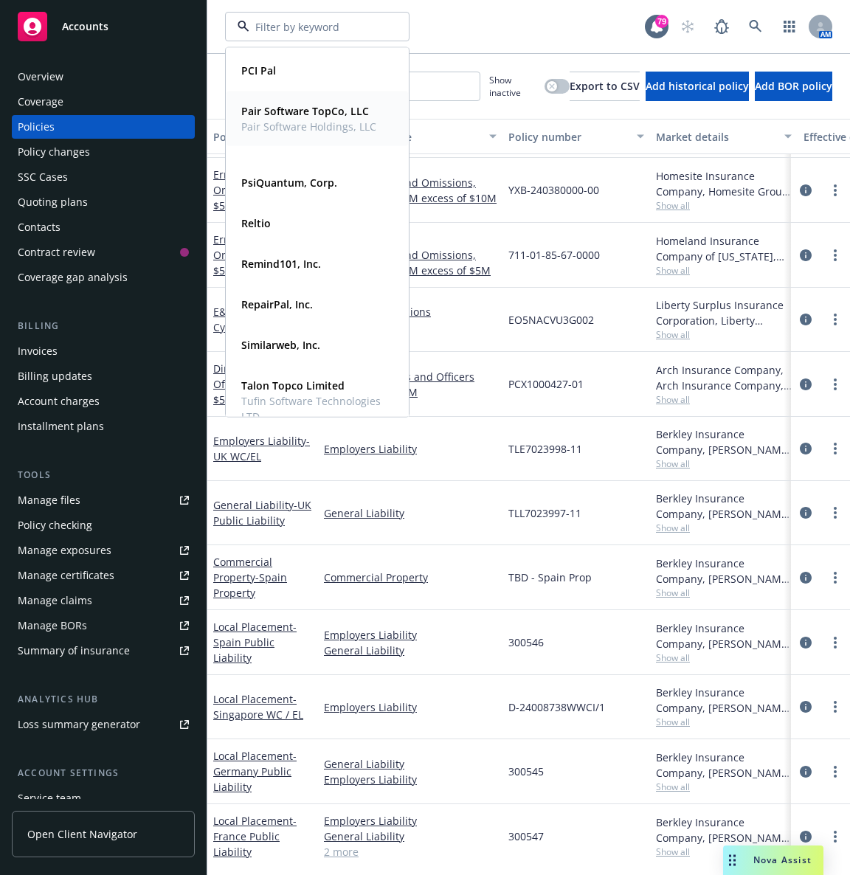
click at [259, 110] on strong "Pair Software TopCo, LLC" at bounding box center [305, 111] width 128 height 14
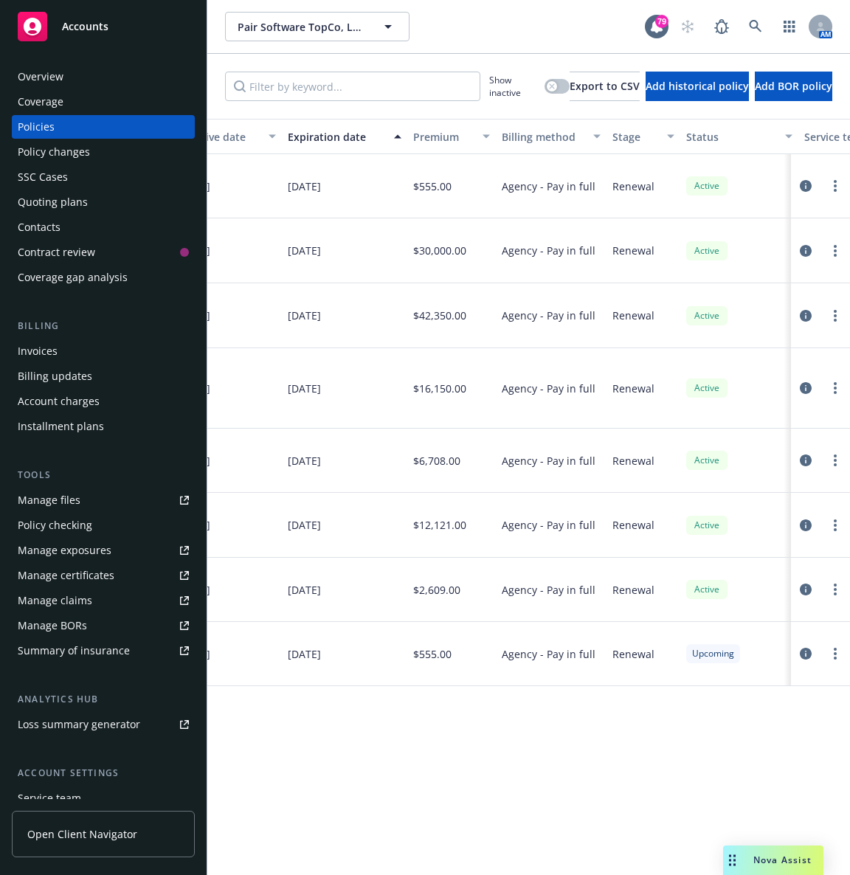
scroll to position [0, 781]
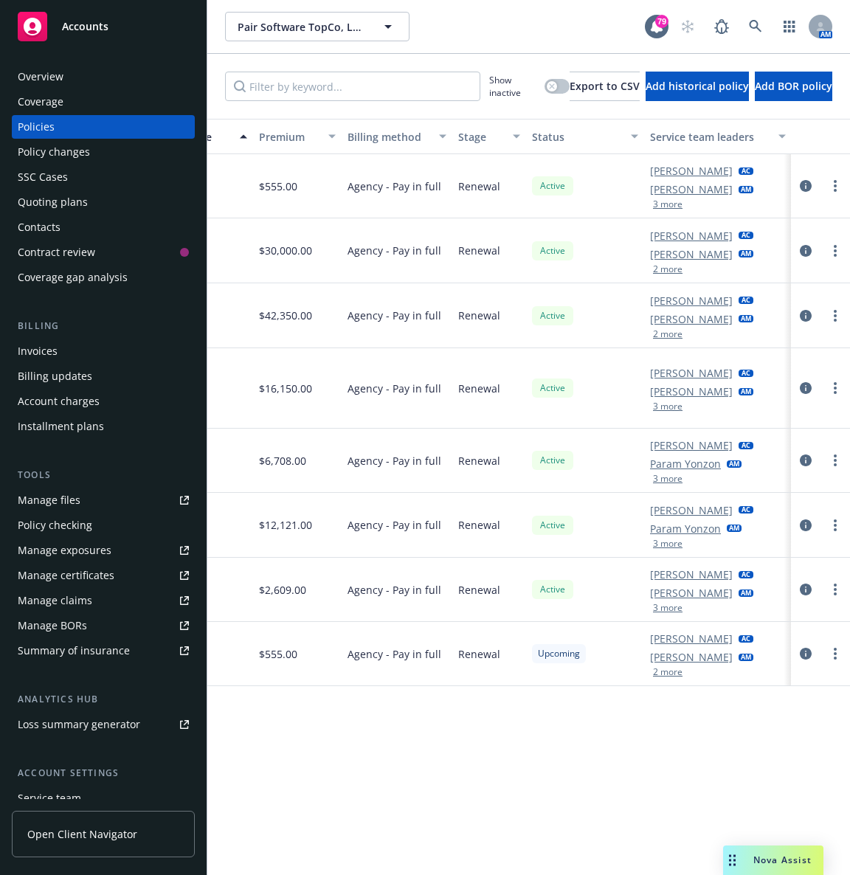
click at [515, 17] on div "Pair Software TopCo, LLC Pair Software TopCo, LLC" at bounding box center [435, 27] width 420 height 30
click at [530, 38] on div "Pair Software TopCo, LLC Pair Software TopCo, LLC" at bounding box center [435, 27] width 420 height 30
click at [58, 499] on div "Manage files" at bounding box center [49, 500] width 63 height 24
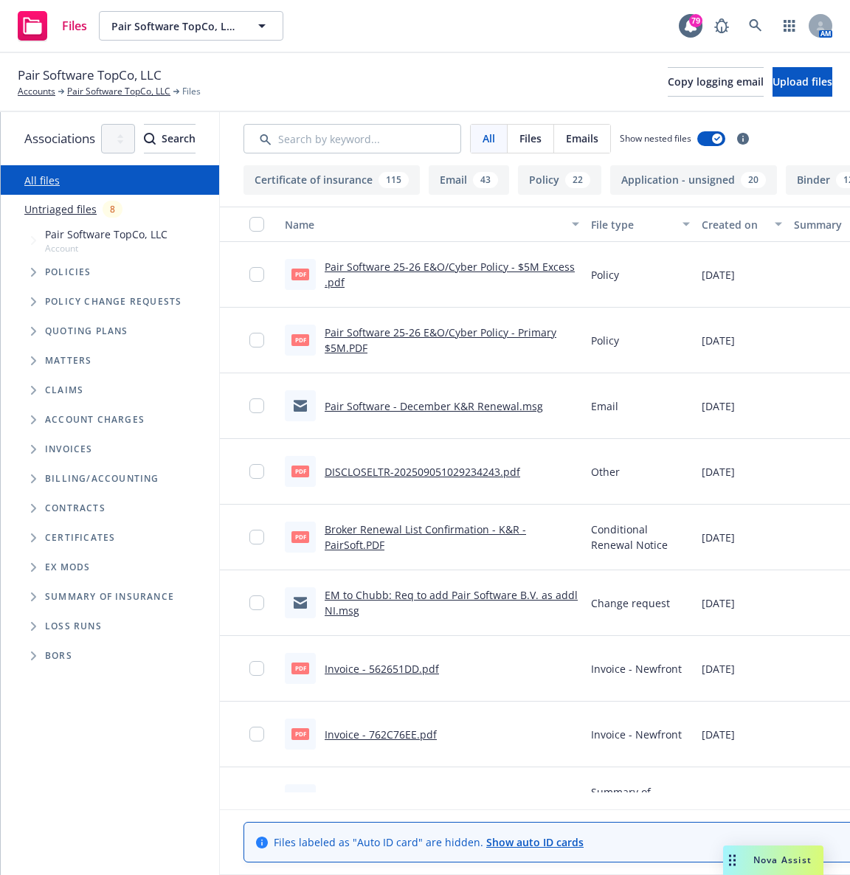
click at [429, 143] on input "Search by keyword..." at bounding box center [352, 139] width 218 height 30
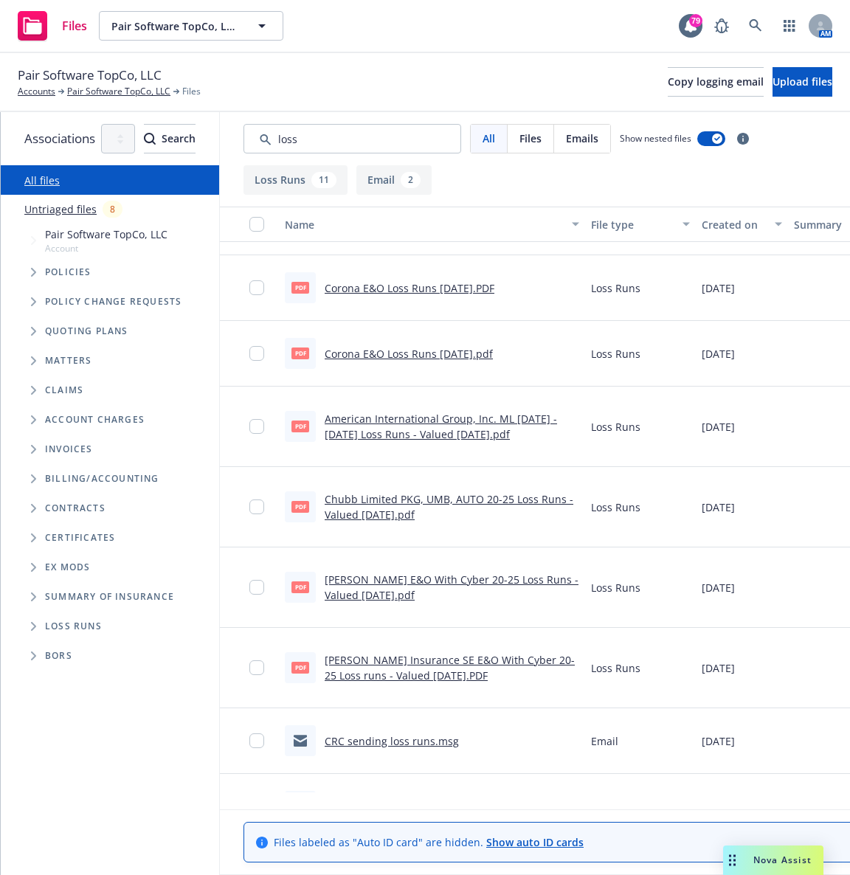
scroll to position [360, 0]
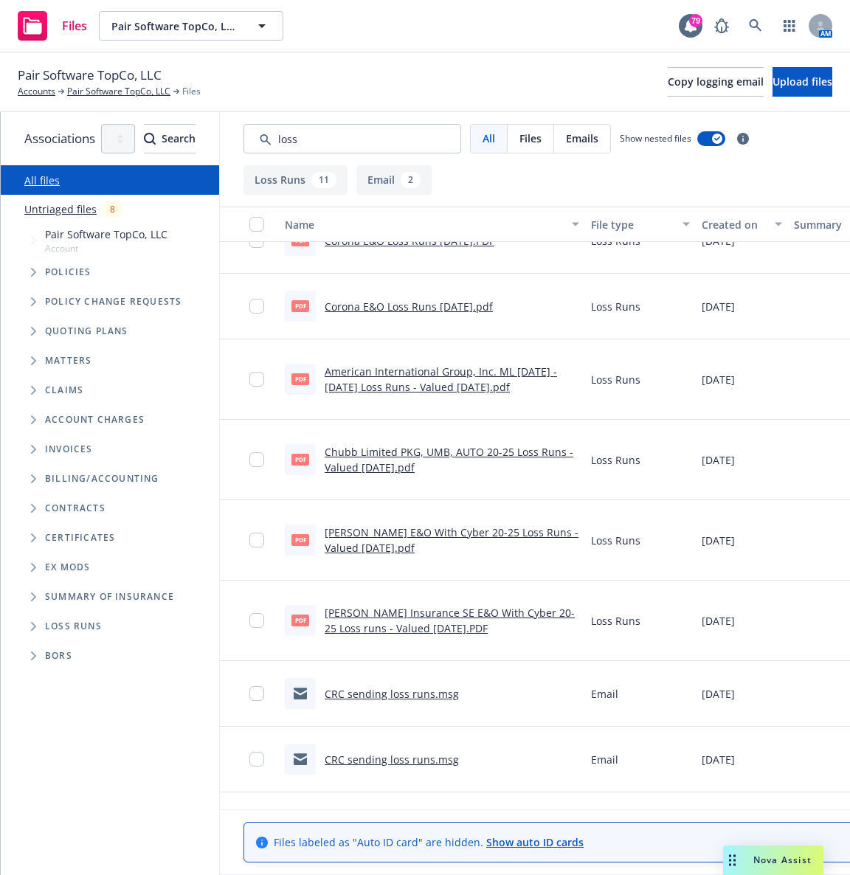
type input "loss"
